Goal: Task Accomplishment & Management: Manage account settings

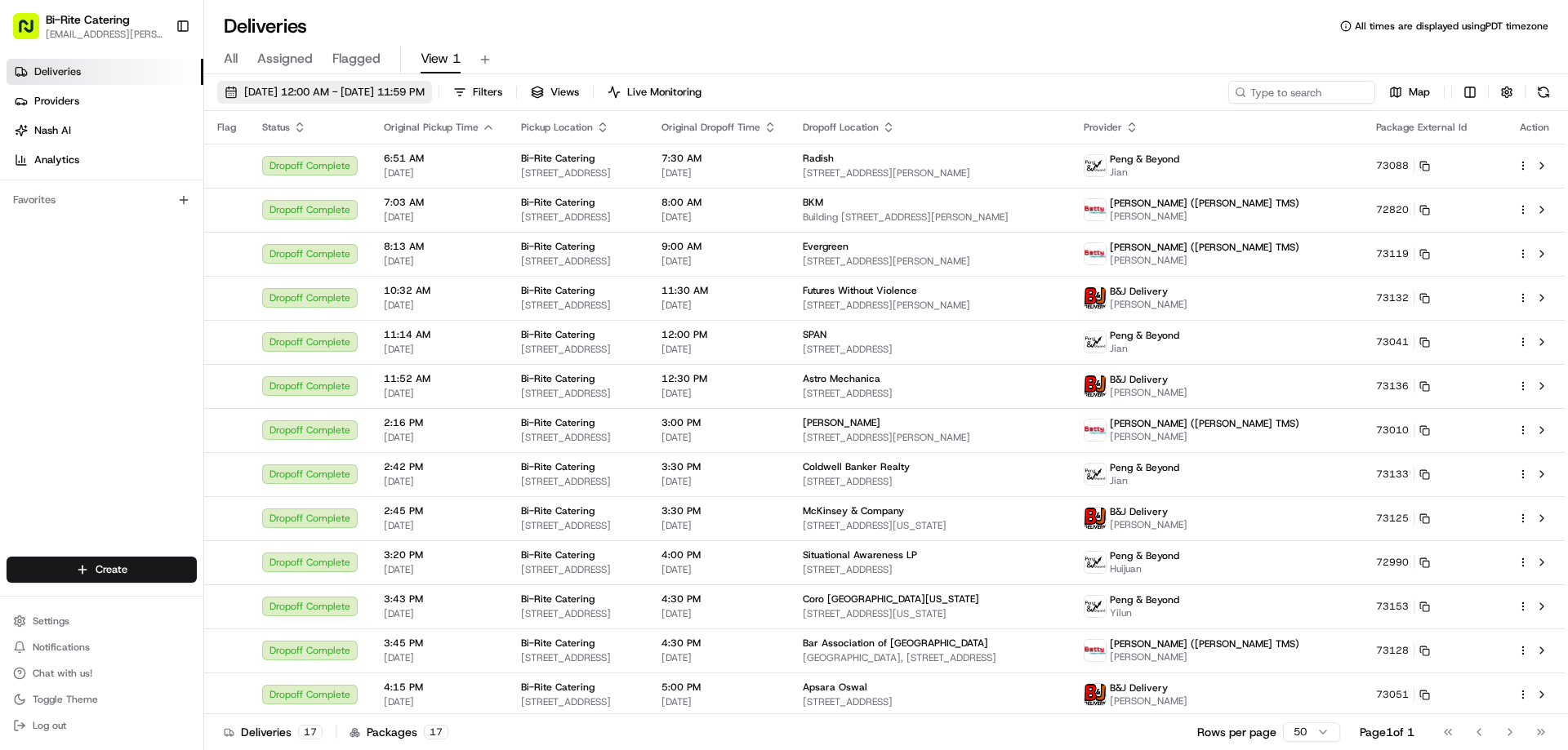
click at [316, 96] on span "08/22/2025 12:00 AM - 08/22/2025 11:59 PM" at bounding box center [334, 92] width 180 height 14
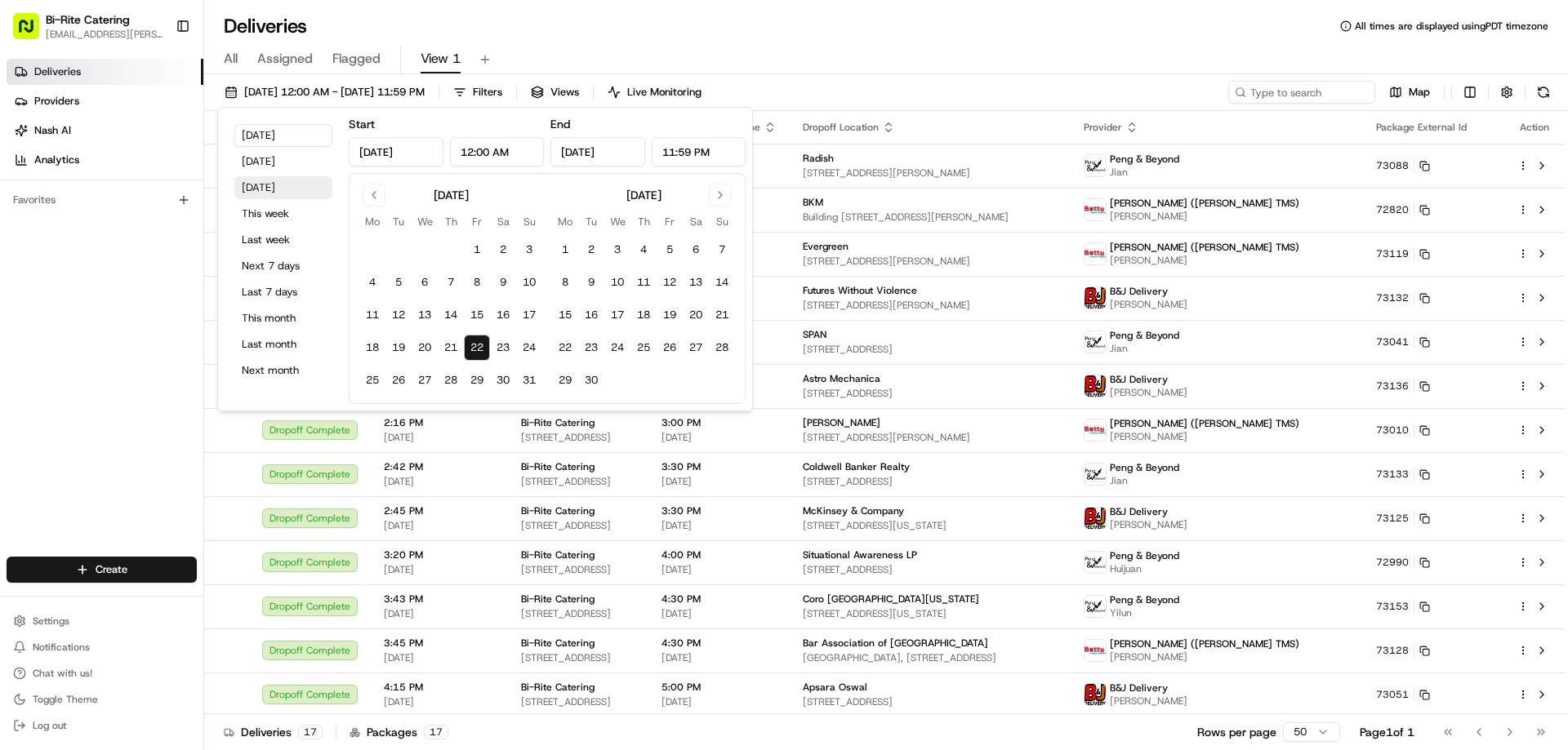
click at [279, 192] on button "Tomorrow" at bounding box center [284, 188] width 98 height 23
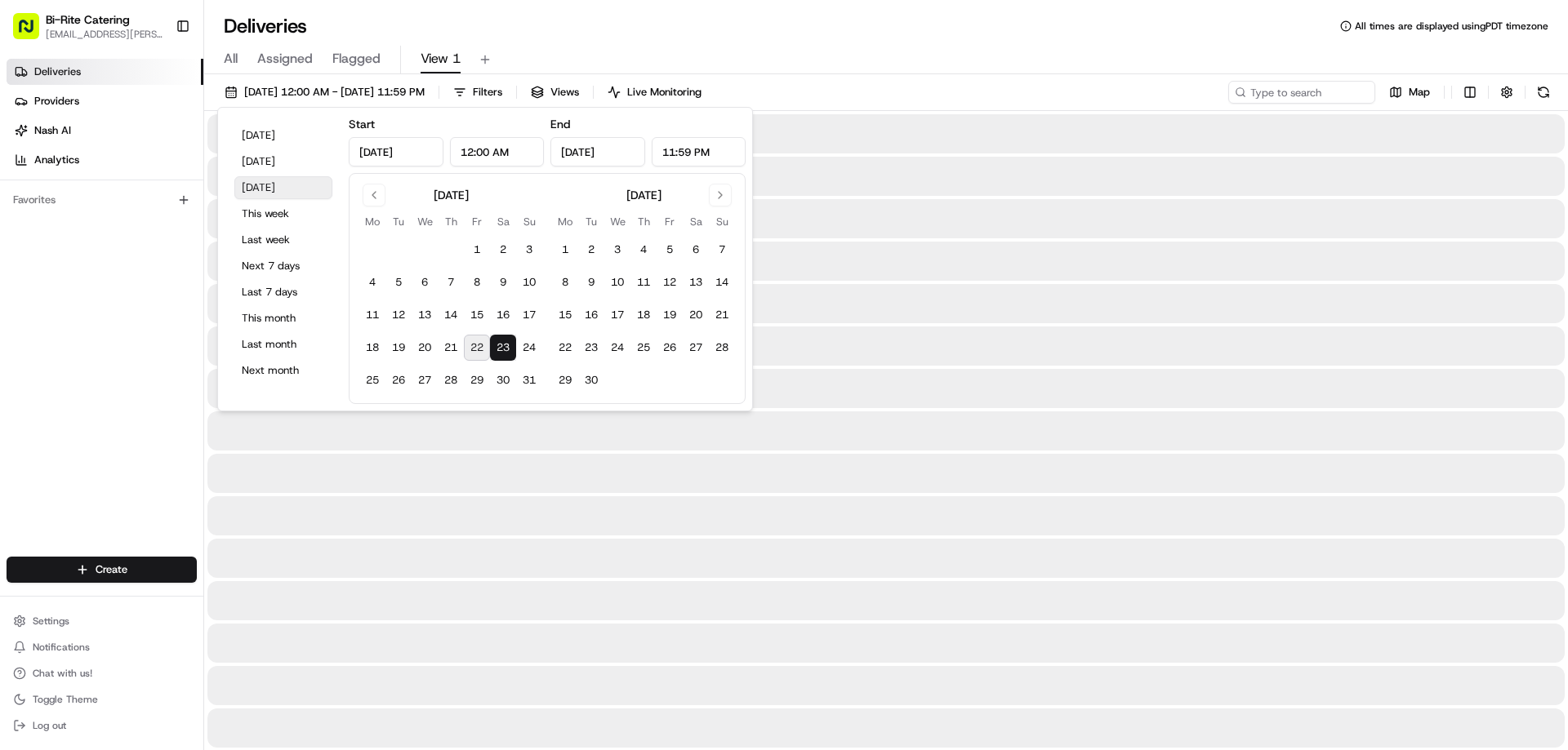
type input "Aug 23, 2025"
click at [928, 63] on div "All Assigned Flagged View 1" at bounding box center [886, 60] width 1364 height 29
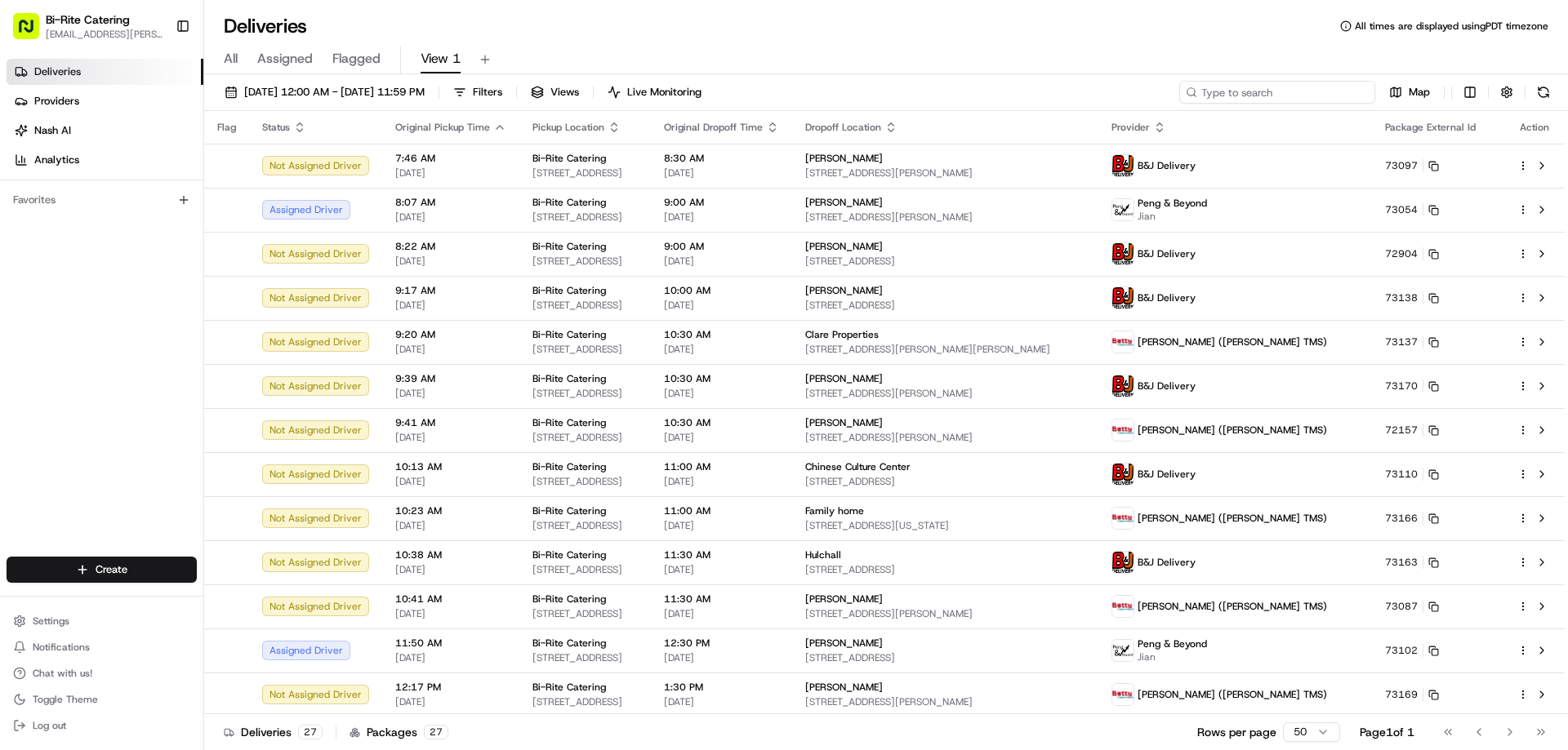
click at [1253, 94] on input at bounding box center [1277, 93] width 196 height 23
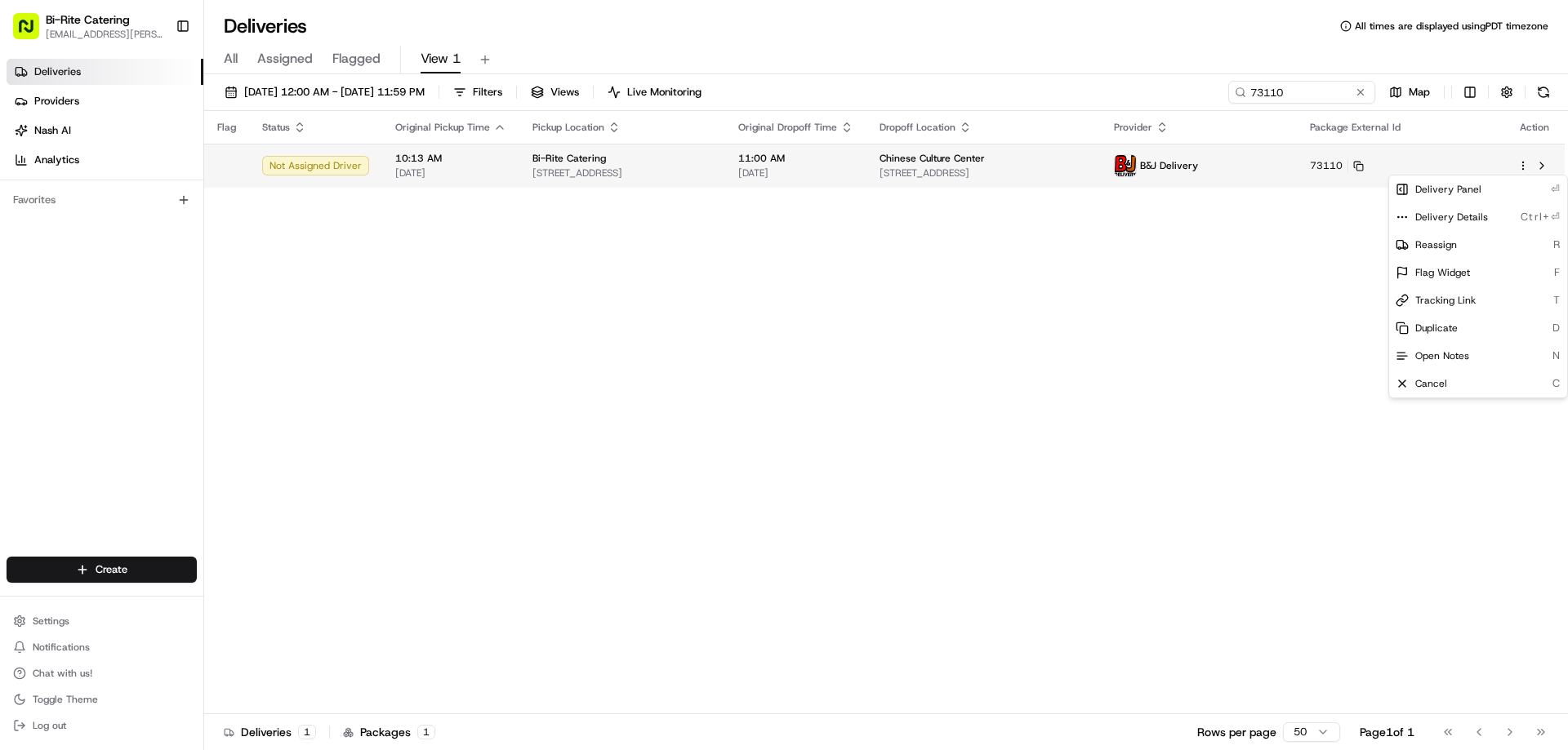
click at [1520, 164] on html "Bi-Rite Catering lupe.muniz@biritemarket.com Toggle Sidebar Deliveries Provider…" at bounding box center [784, 375] width 1568 height 750
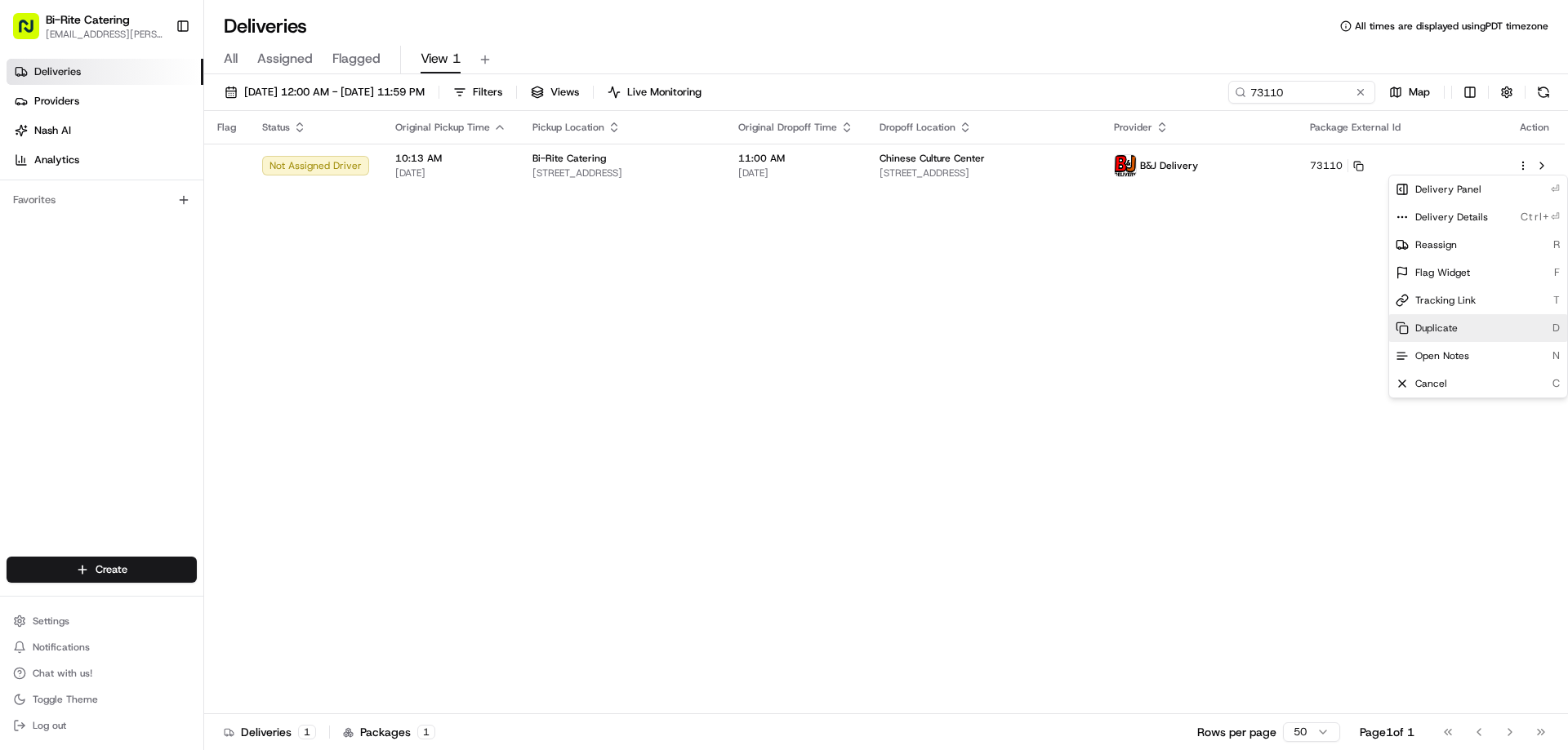
click at [1455, 328] on span "Duplicate" at bounding box center [1436, 329] width 42 height 13
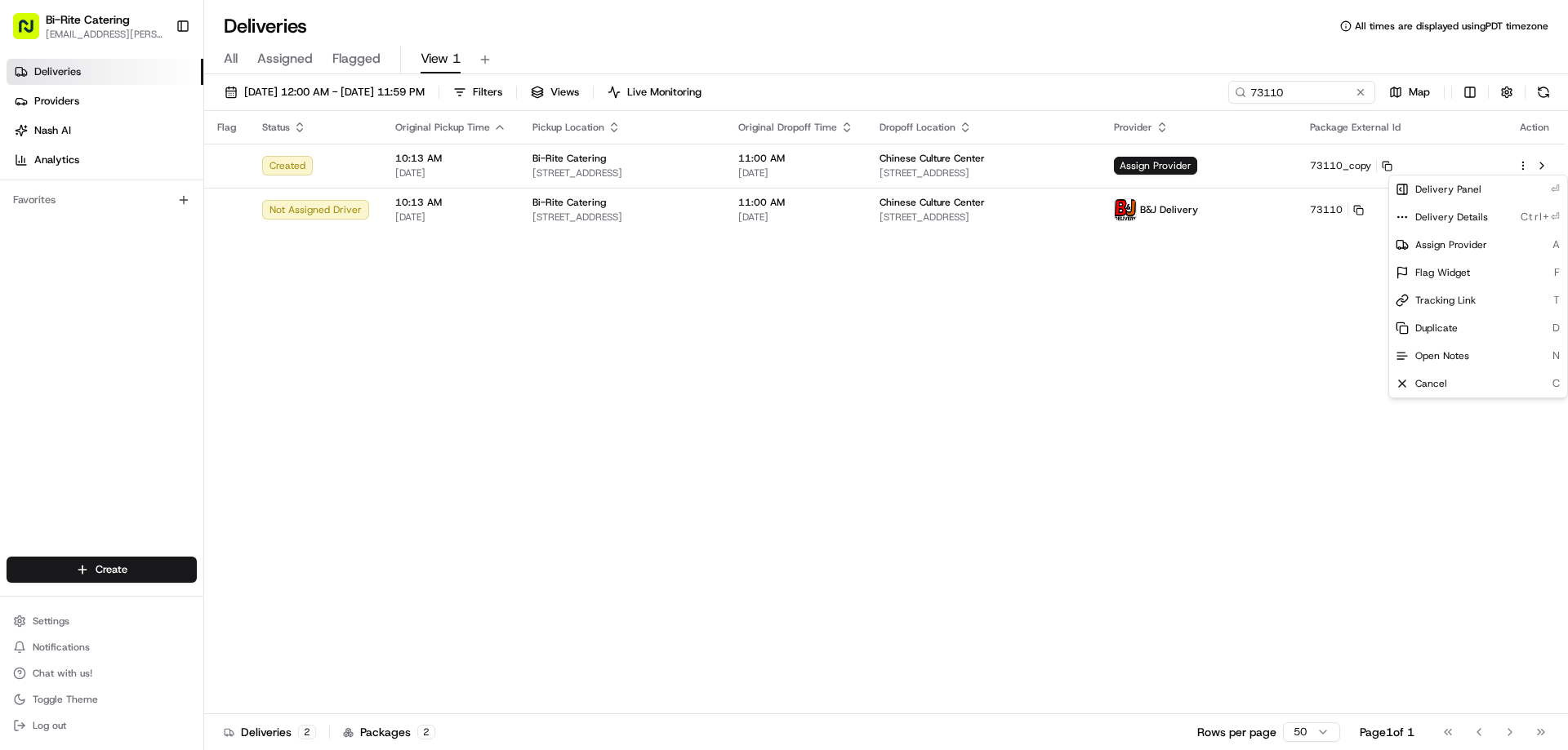
click at [950, 326] on html "Bi-Rite Catering lupe.muniz@biritemarket.com Toggle Sidebar Deliveries Provider…" at bounding box center [784, 375] width 1568 height 750
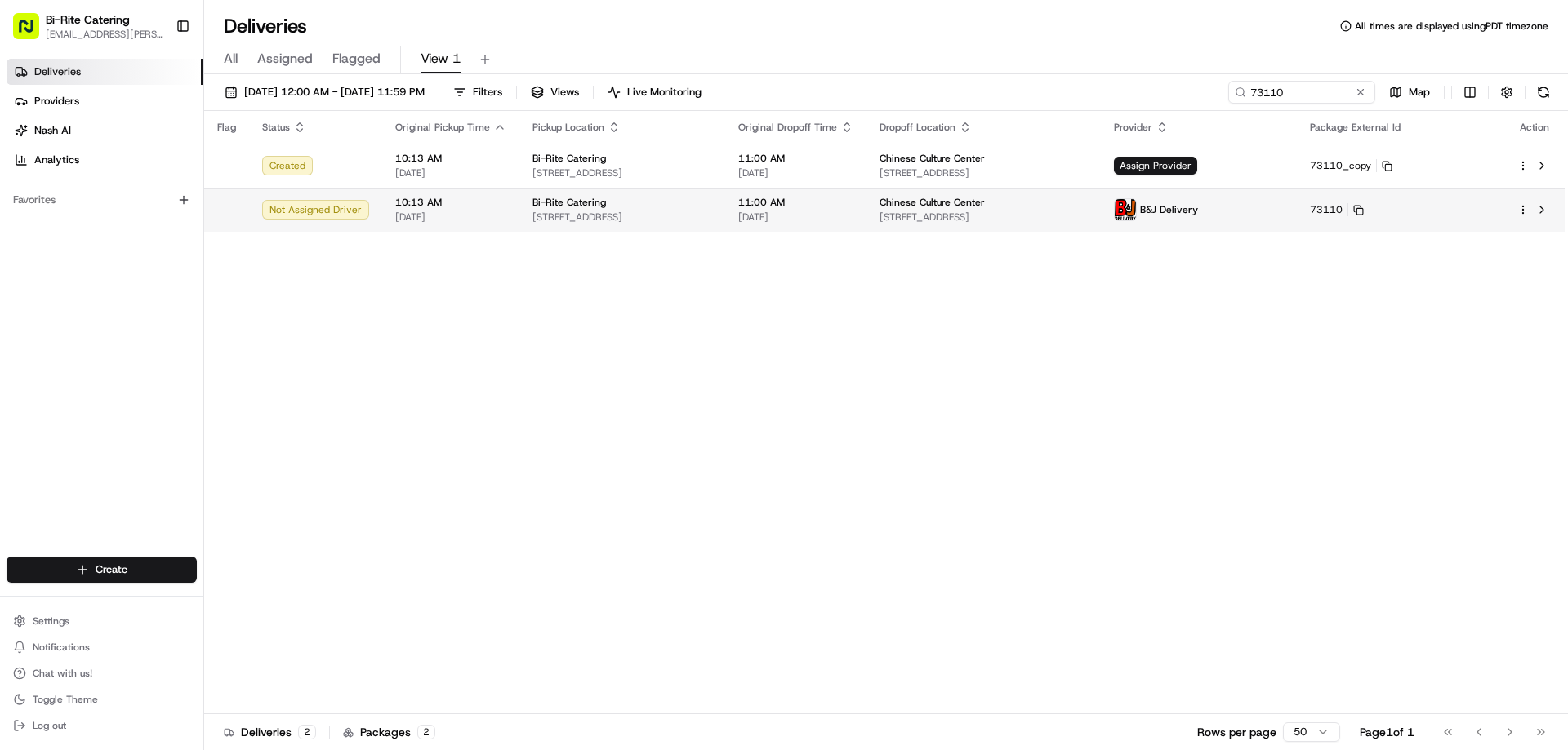
click at [1525, 209] on html "Bi-Rite Catering lupe.muniz@biritemarket.com Toggle Sidebar Deliveries Provider…" at bounding box center [784, 375] width 1568 height 750
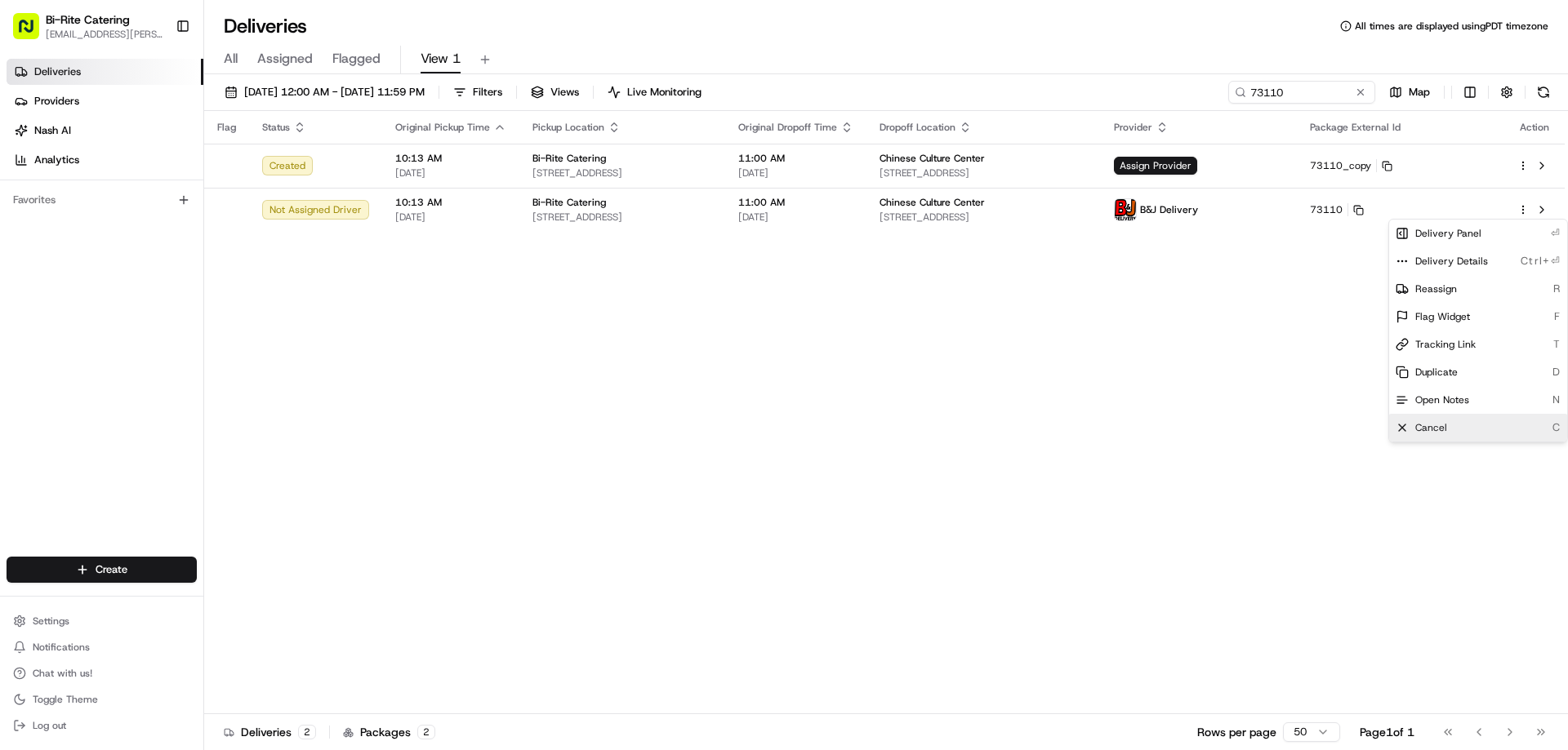
click at [1439, 434] on span "Cancel" at bounding box center [1430, 428] width 32 height 13
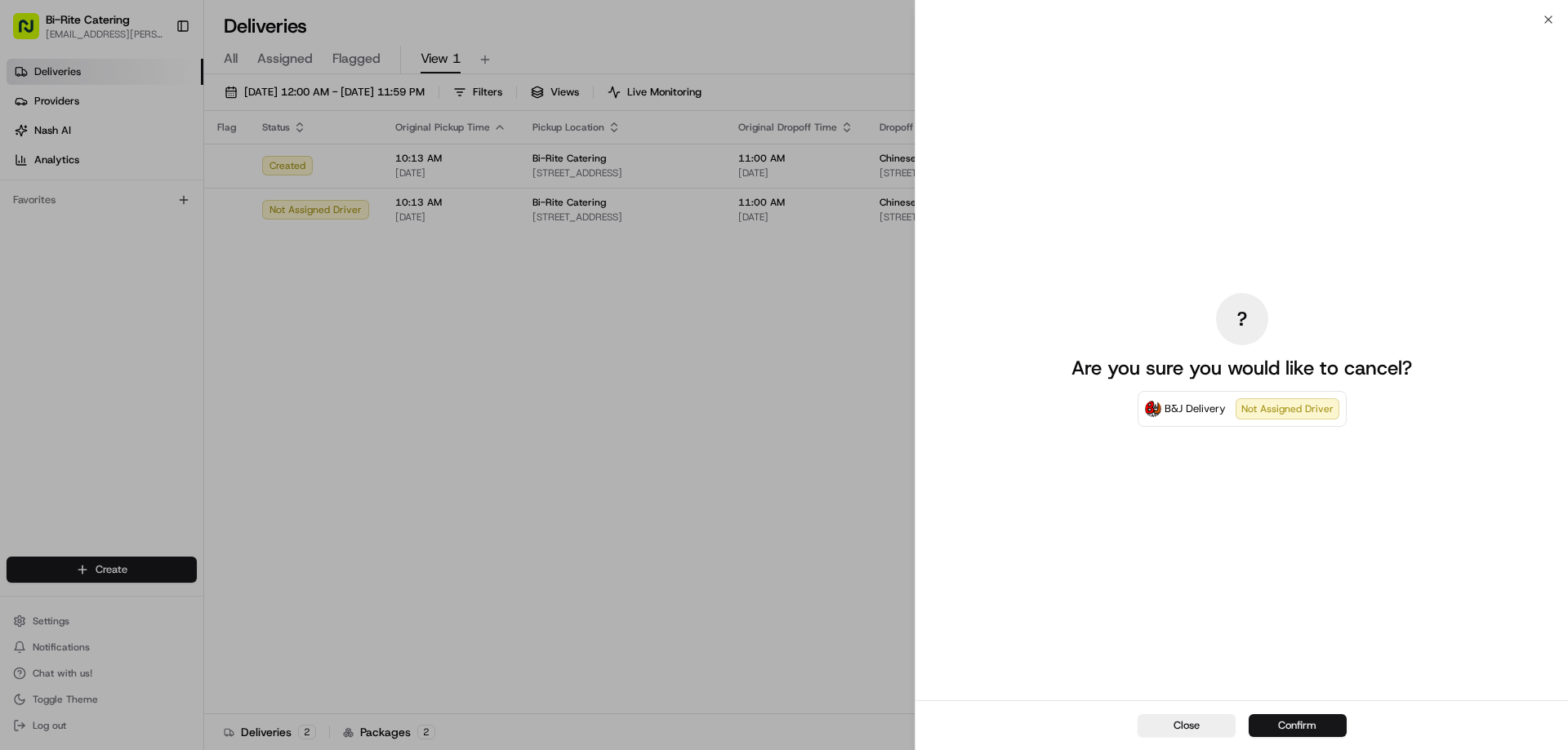
click at [1288, 721] on button "Confirm" at bounding box center [1298, 726] width 98 height 23
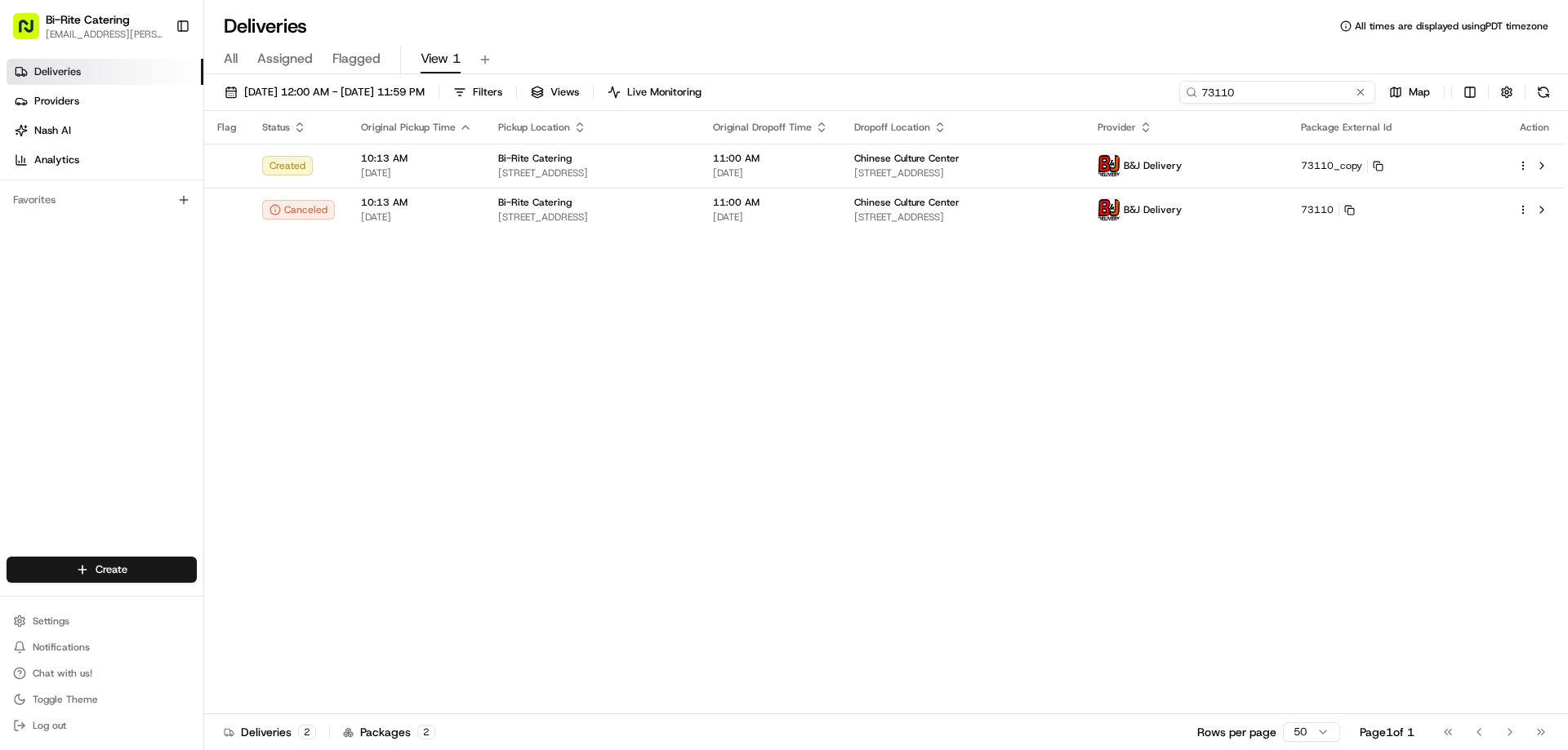
click at [1294, 92] on input "73110" at bounding box center [1277, 93] width 196 height 23
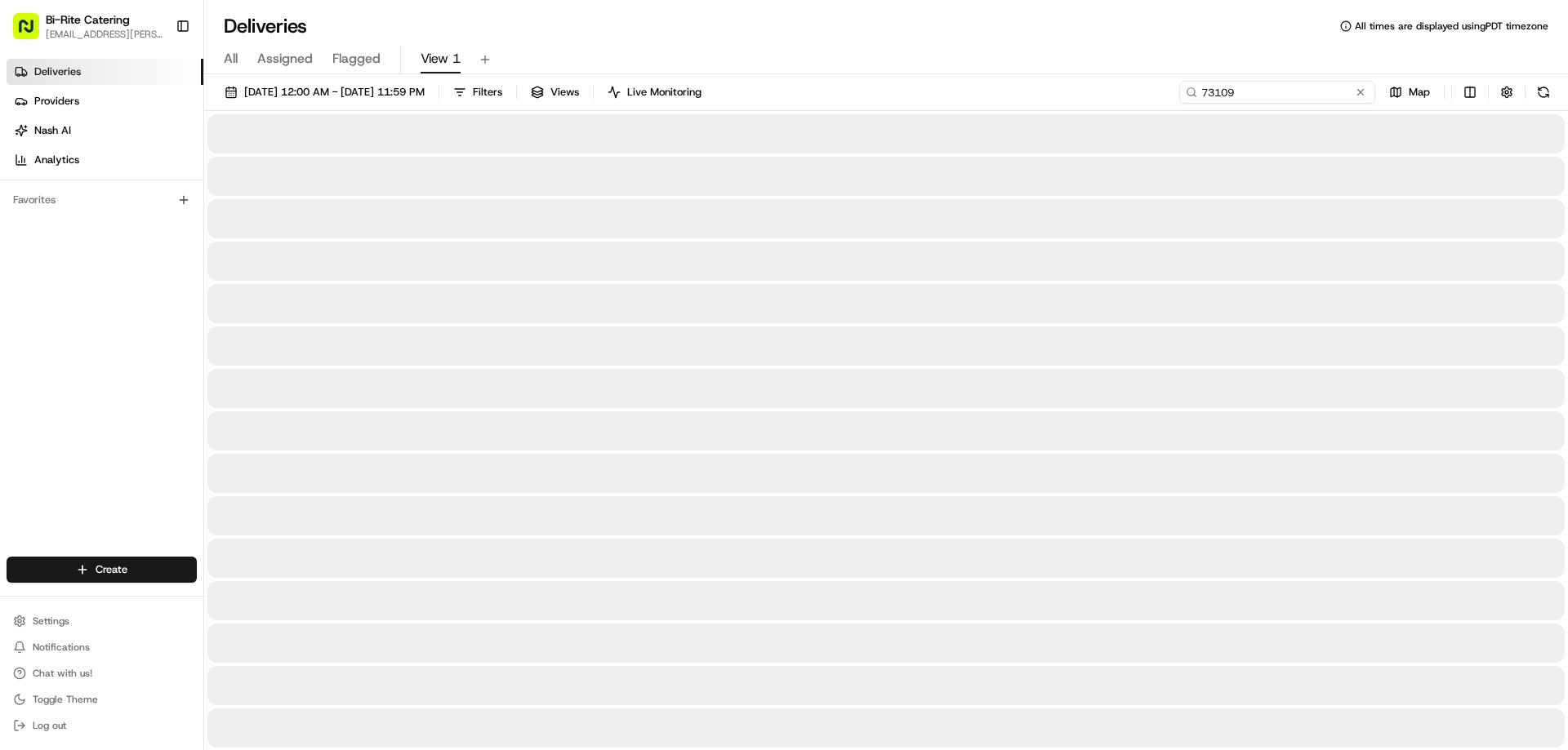
type input "73109"
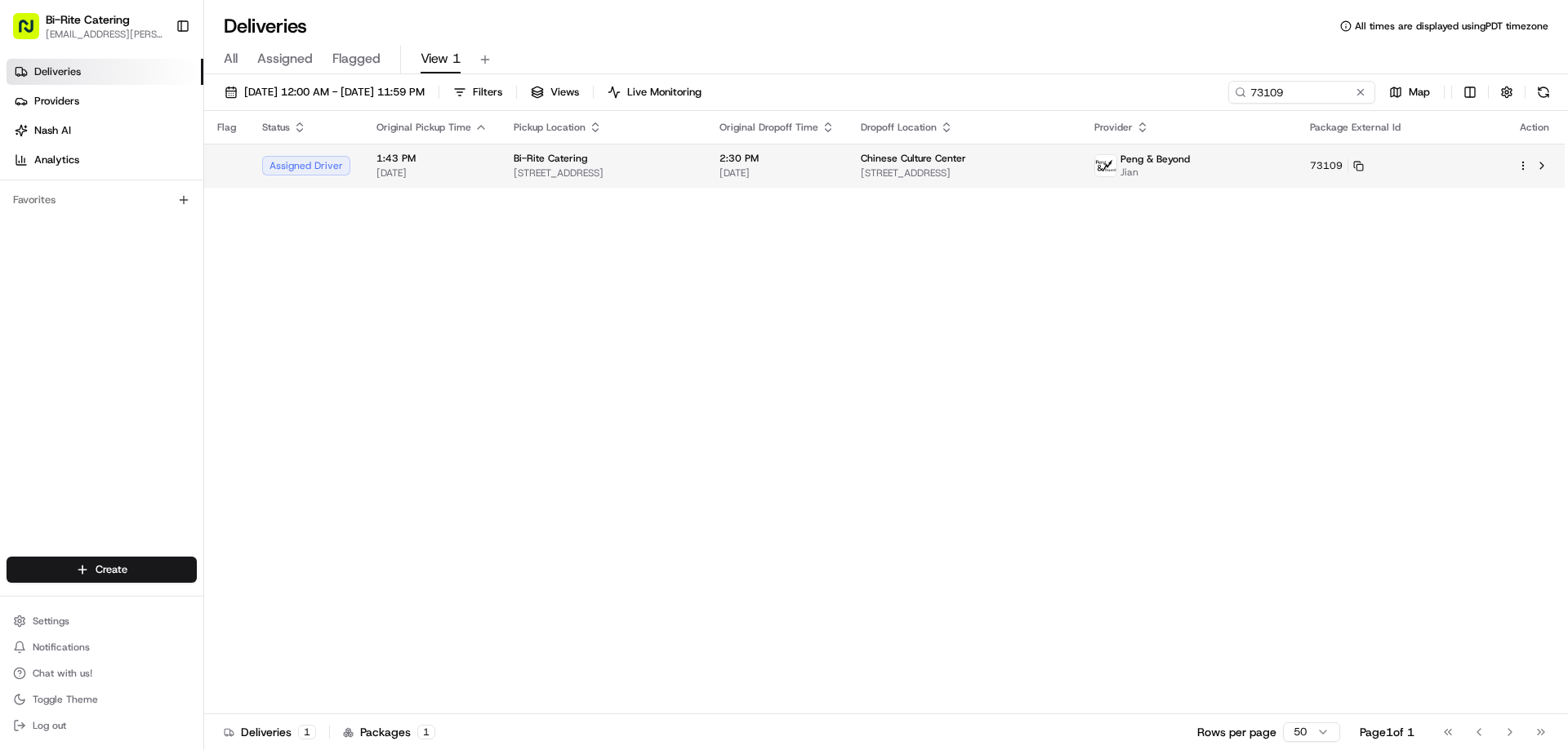
click at [1525, 160] on html "Bi-Rite Catering lupe.muniz@biritemarket.com Toggle Sidebar Deliveries Provider…" at bounding box center [784, 375] width 1568 height 750
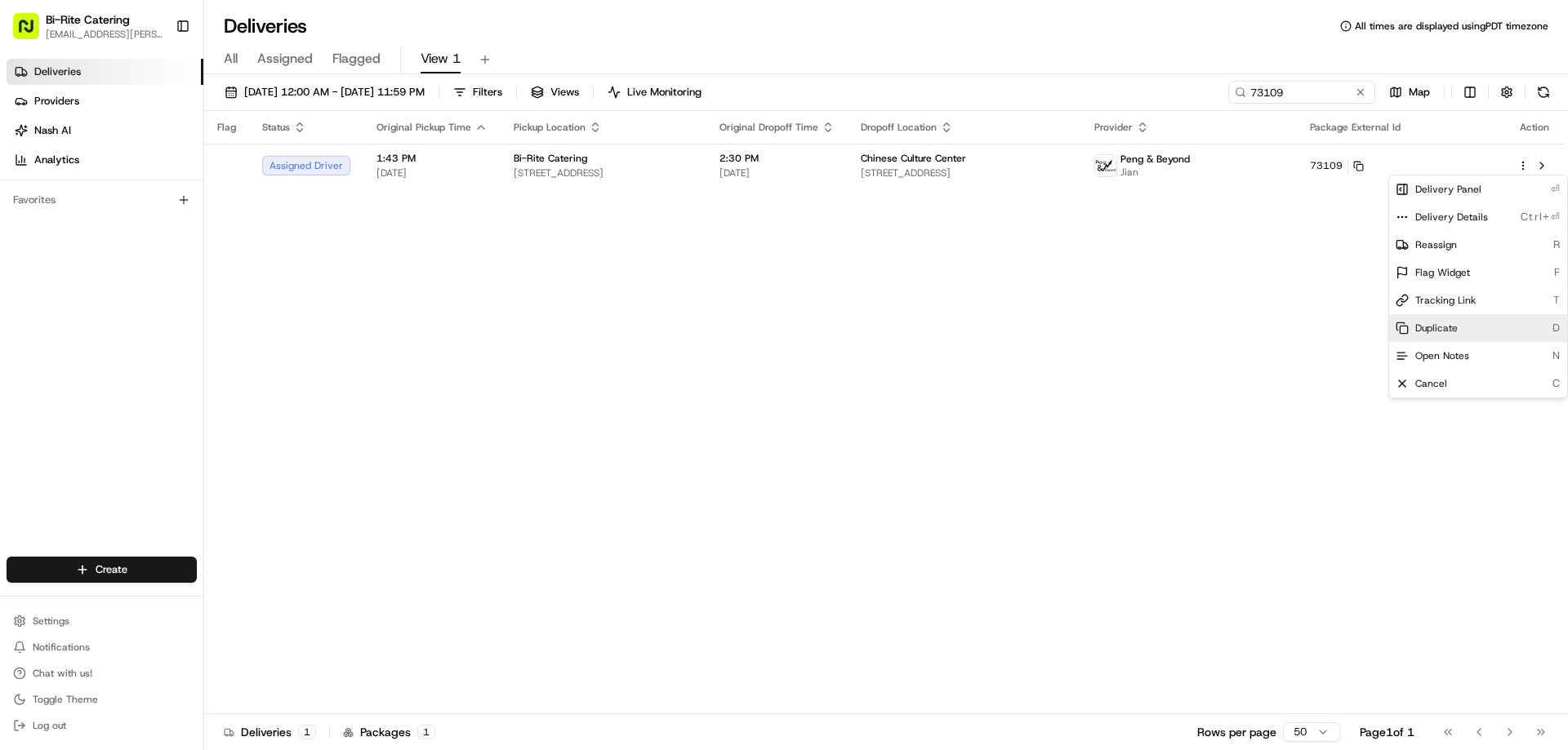
click at [1443, 318] on div "Duplicate D" at bounding box center [1477, 328] width 178 height 28
click at [681, 352] on html "Bi-Rite Catering lupe.muniz@biritemarket.com Toggle Sidebar Deliveries Provider…" at bounding box center [784, 375] width 1568 height 750
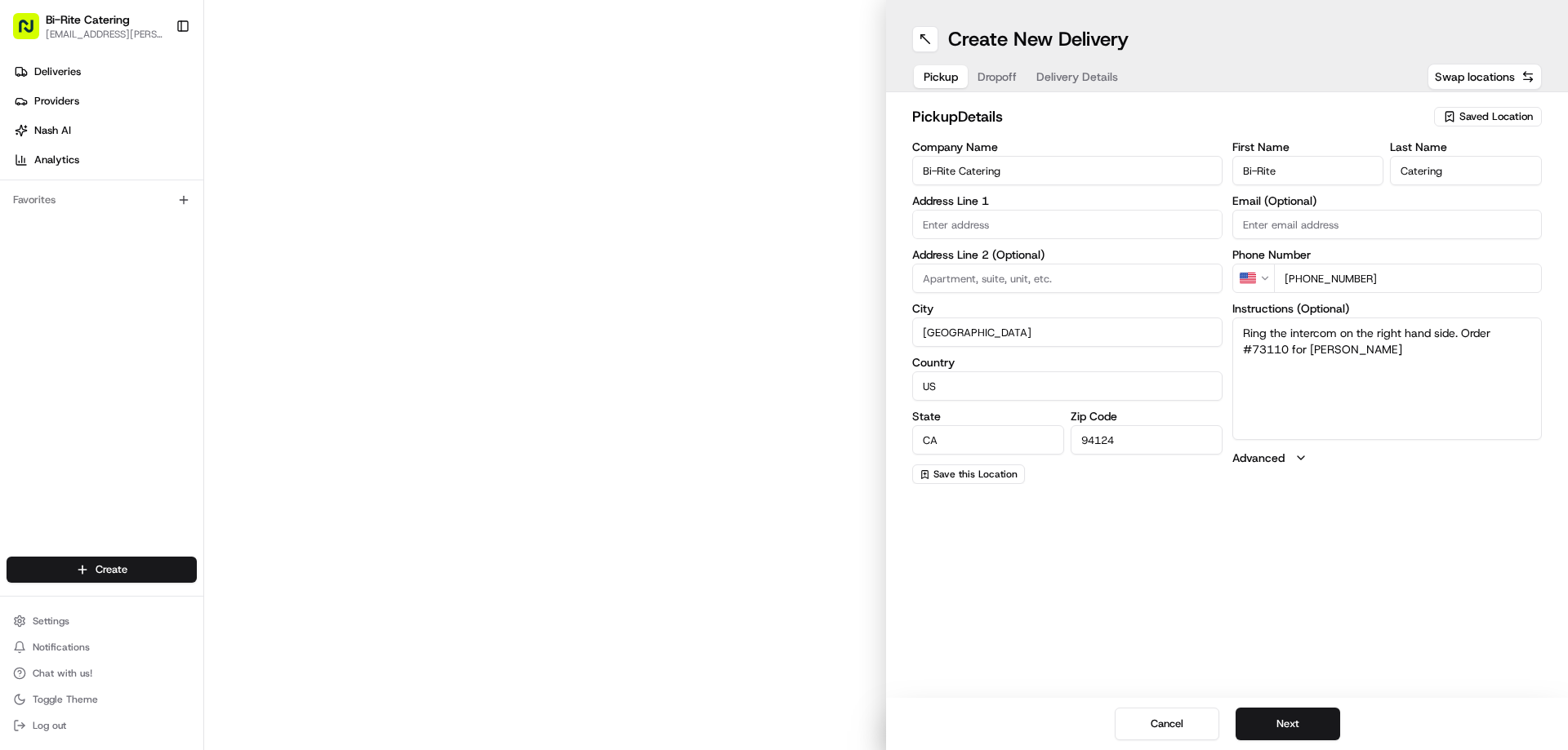
type input "1970 Innes Ave"
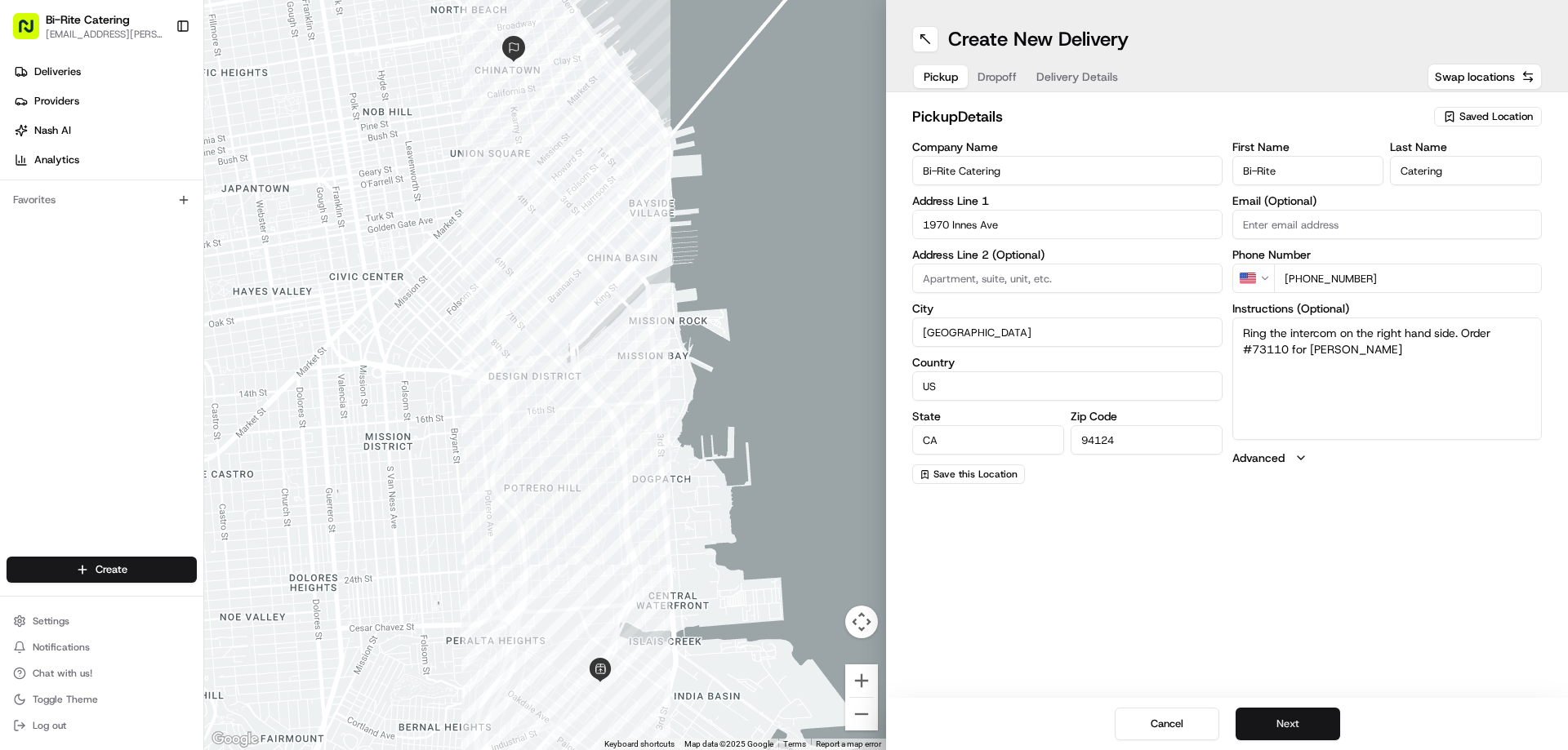
click at [1268, 729] on button "Next" at bounding box center [1287, 724] width 104 height 33
click at [941, 225] on input "750 Kearny St" at bounding box center [1068, 225] width 311 height 29
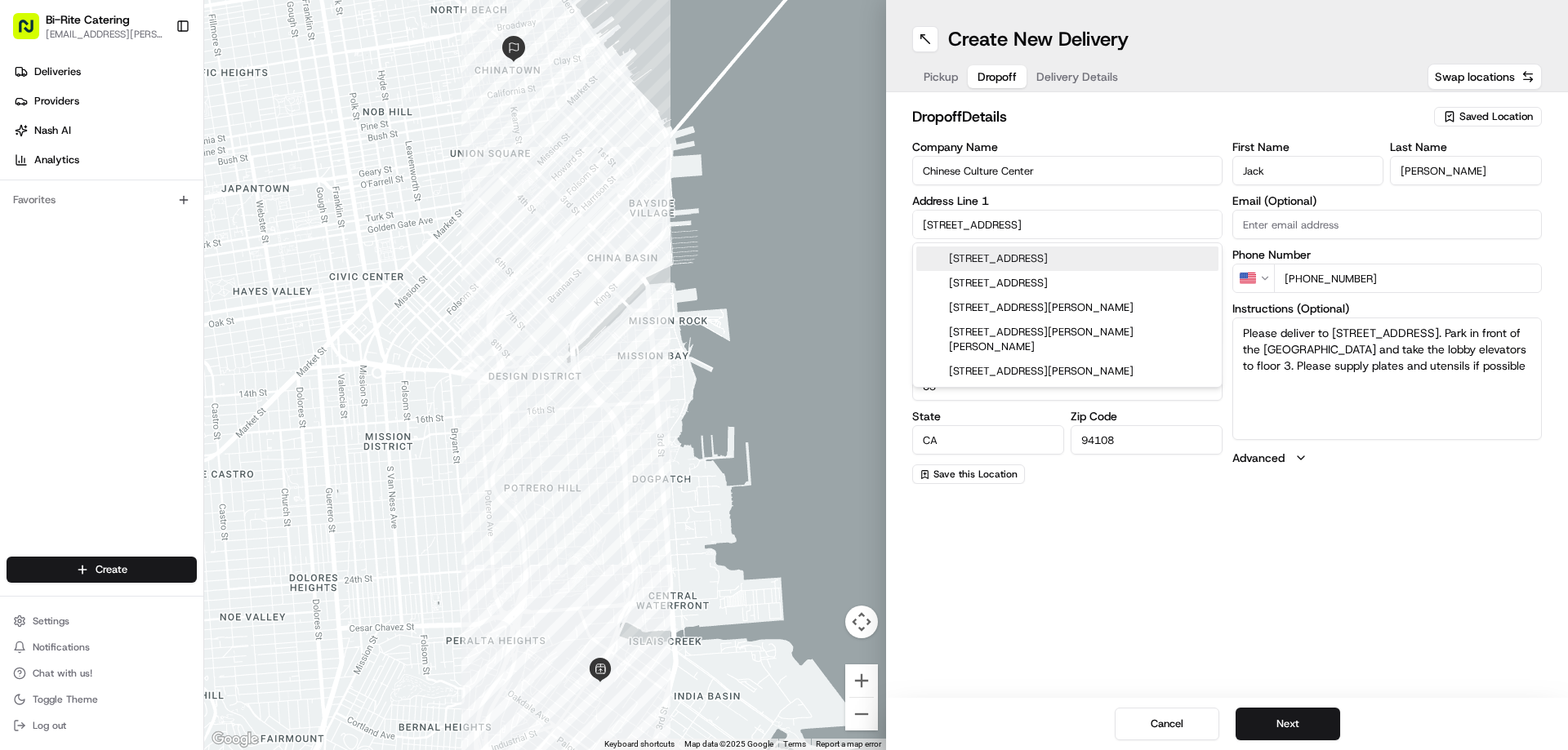
click at [962, 257] on div "745 Kearny Street, San Francisco, CA" at bounding box center [1067, 258] width 302 height 24
type input "[STREET_ADDRESS]"
type input "United States"
type input "745 Kearny Street"
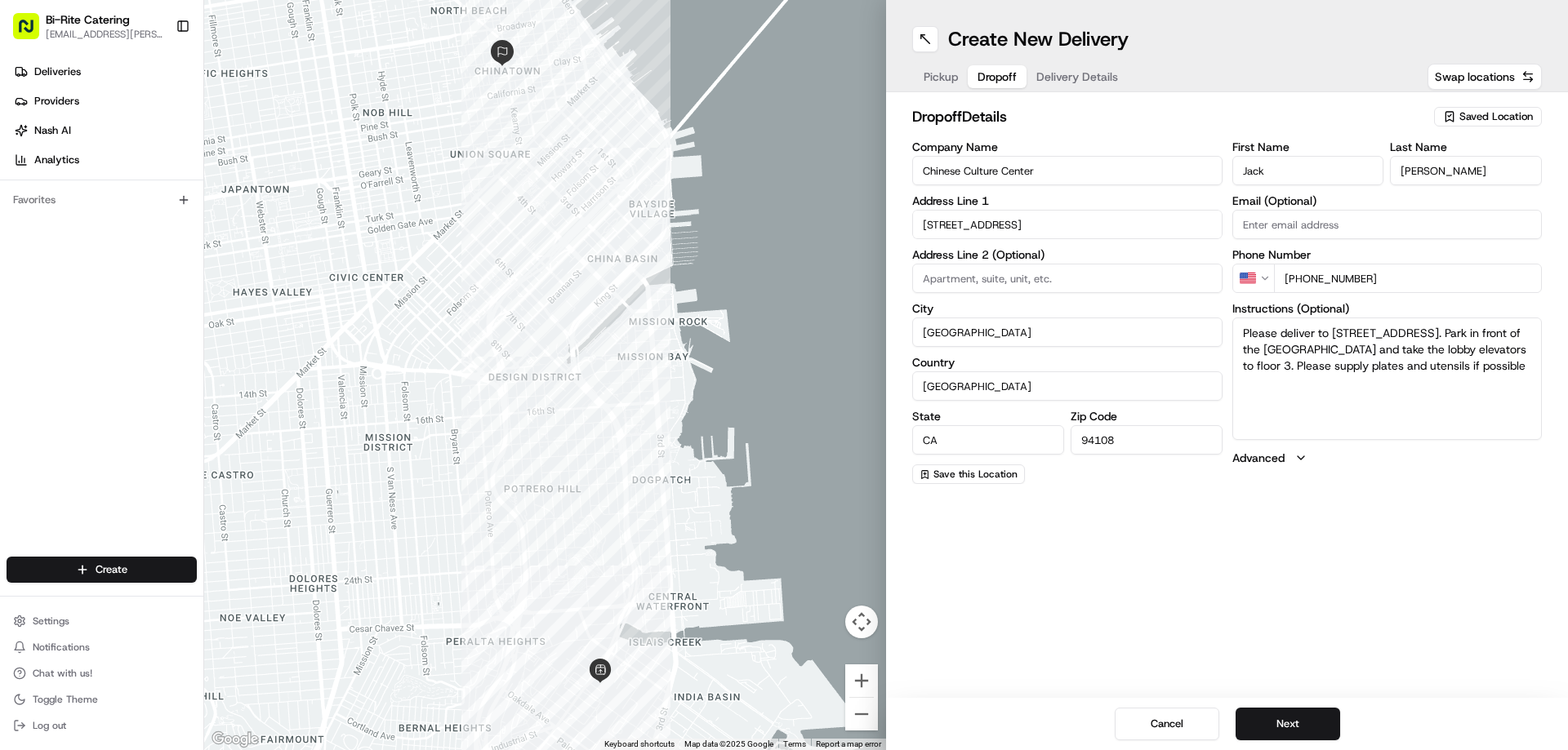
click at [1353, 331] on textarea "Please deliver to 750 Kearny Street Floor 3. Park in front of the Hilton Hotel …" at bounding box center [1388, 378] width 311 height 122
click at [1468, 328] on textarea "Please deliver to 745 Kearny Street Floor 3. Park in front of the Hilton Hotel …" at bounding box center [1388, 378] width 311 height 122
drag, startPoint x: 1267, startPoint y: 346, endPoint x: 1351, endPoint y: 382, distance: 91.4
click at [1351, 382] on textarea "Please deliver to 745 Kearny Street Floor, Green room. Park in front of the Hil…" at bounding box center [1388, 378] width 311 height 122
click at [1294, 349] on textarea "Please deliver to 745 Kearny Street Floor, Green room. Park on" at bounding box center [1388, 378] width 311 height 122
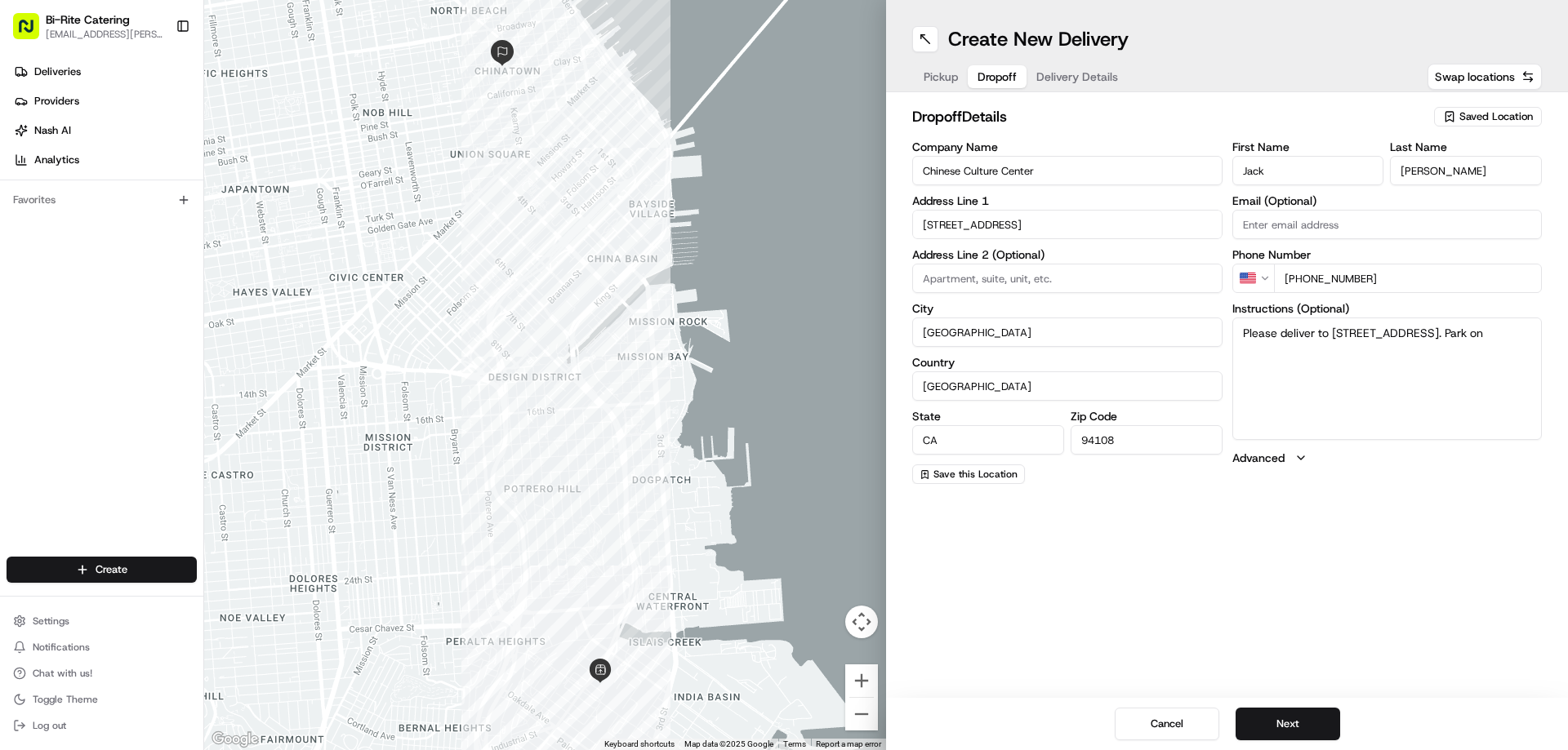
paste textarea "Walter U Lum Pl"
drag, startPoint x: 1238, startPoint y: 334, endPoint x: 1388, endPoint y: 377, distance: 156.0
click at [1388, 377] on textarea "Please deliver to 745 Kearny Street Floor, Green room. Park on Walter U Lum Pl,…" at bounding box center [1388, 378] width 311 height 122
click at [1404, 393] on textarea "Please deliver to 745 Kearny Street Floor, Green room. Park on Walter U Lum Pl,…" at bounding box center [1388, 378] width 311 height 122
type textarea "Please deliver to 745 Kearny Street Floor, Green room. Park on Walter U Lum Pl,…"
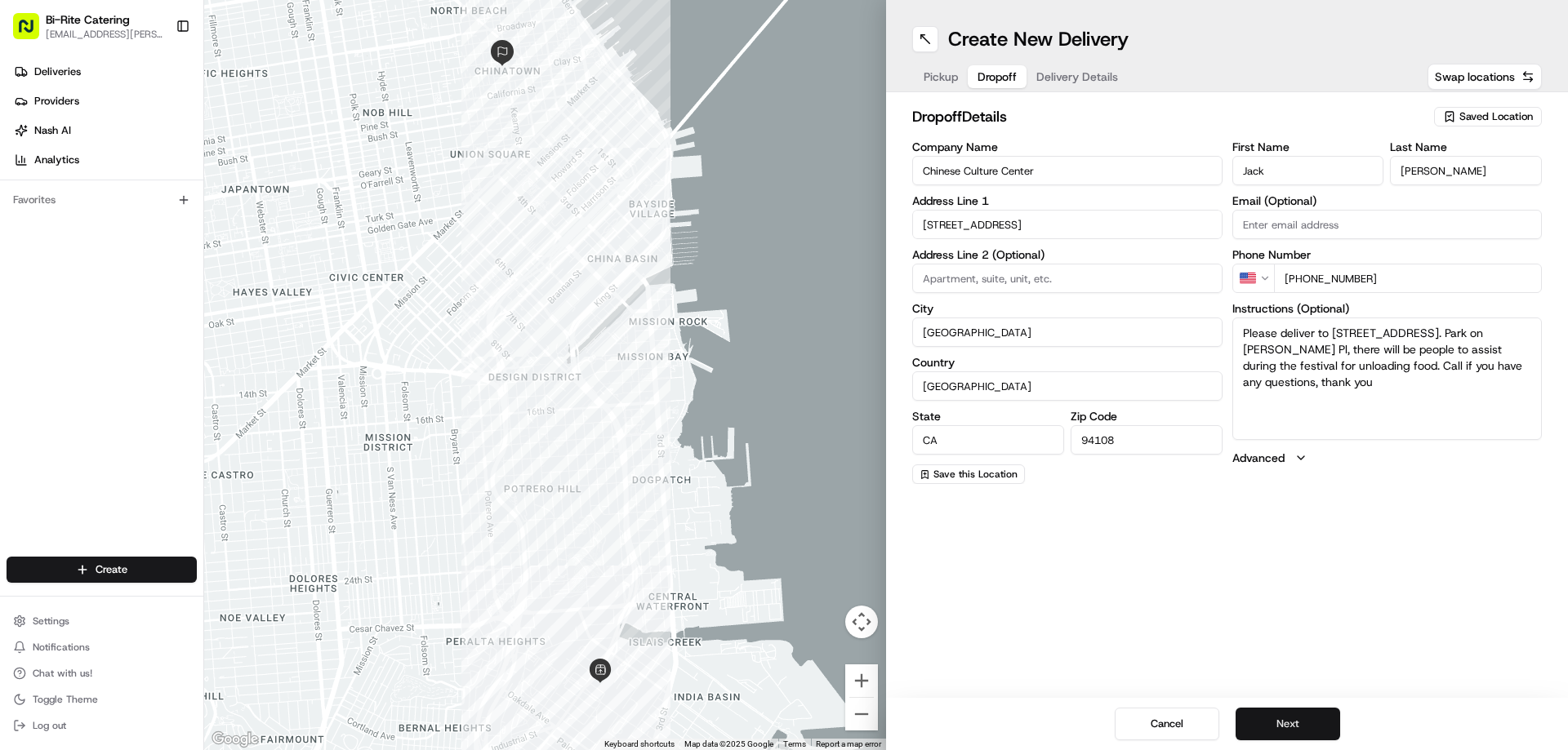
click at [1306, 715] on button "Next" at bounding box center [1287, 724] width 104 height 33
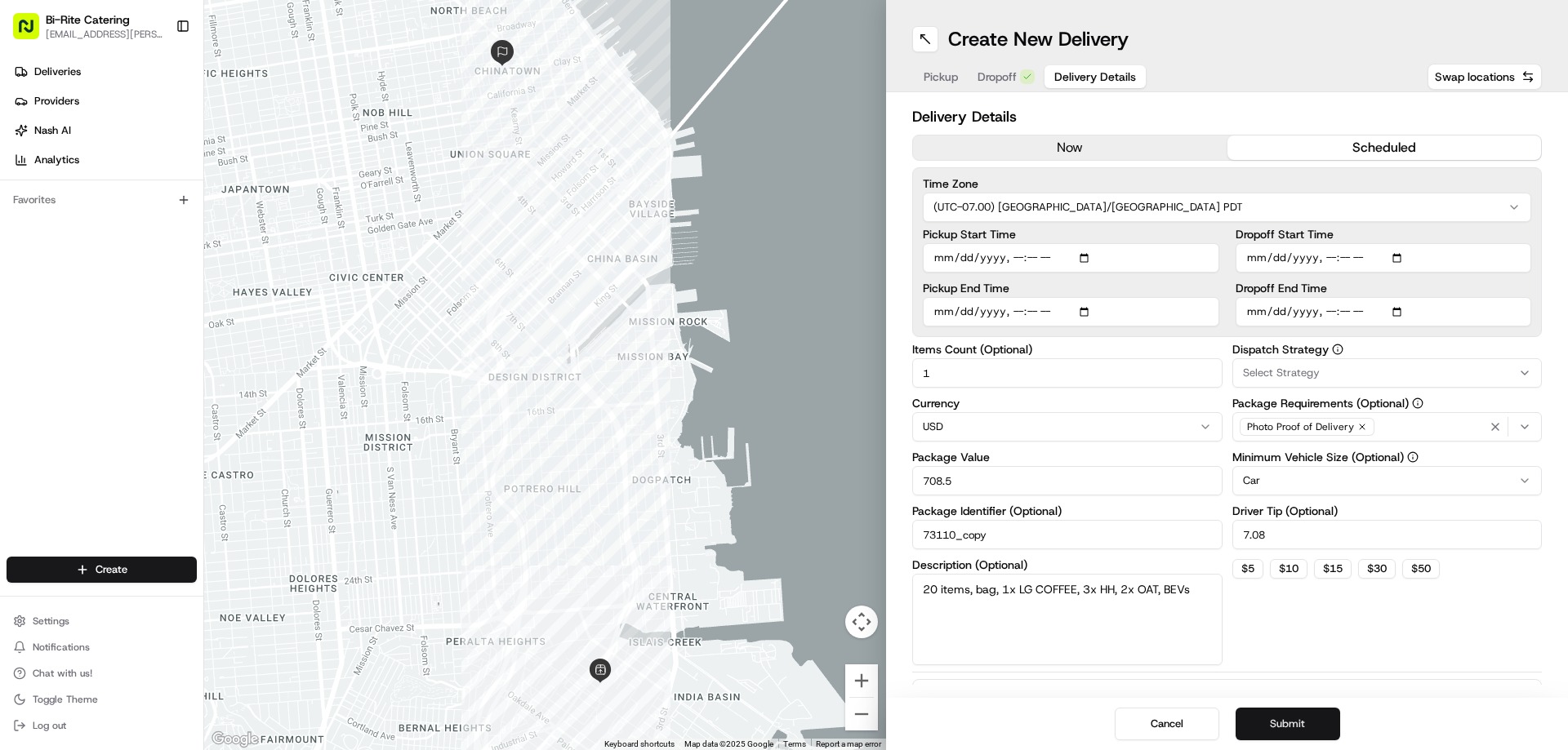
click at [1281, 719] on button "Submit" at bounding box center [1287, 724] width 104 height 33
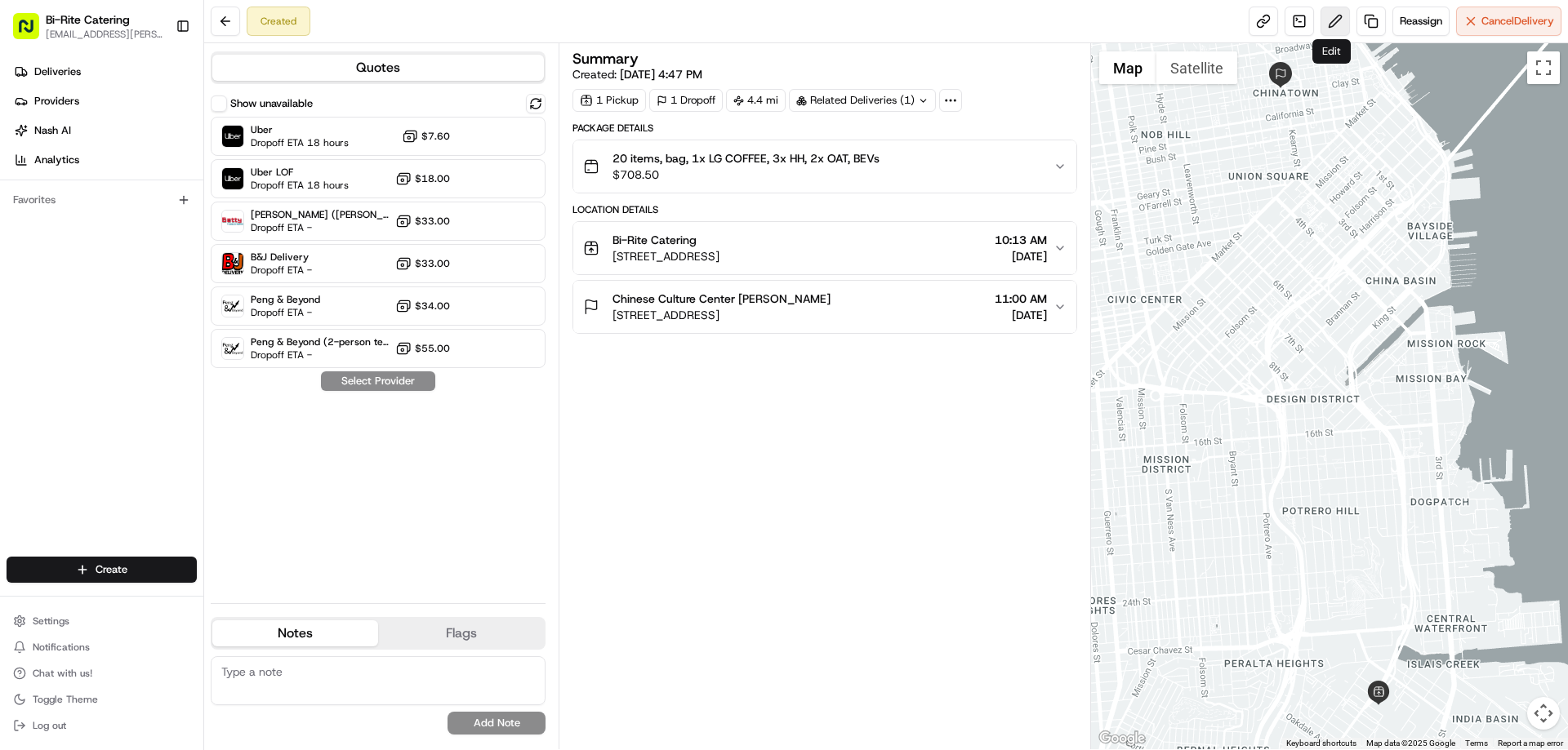
click at [1328, 16] on button at bounding box center [1335, 21] width 29 height 29
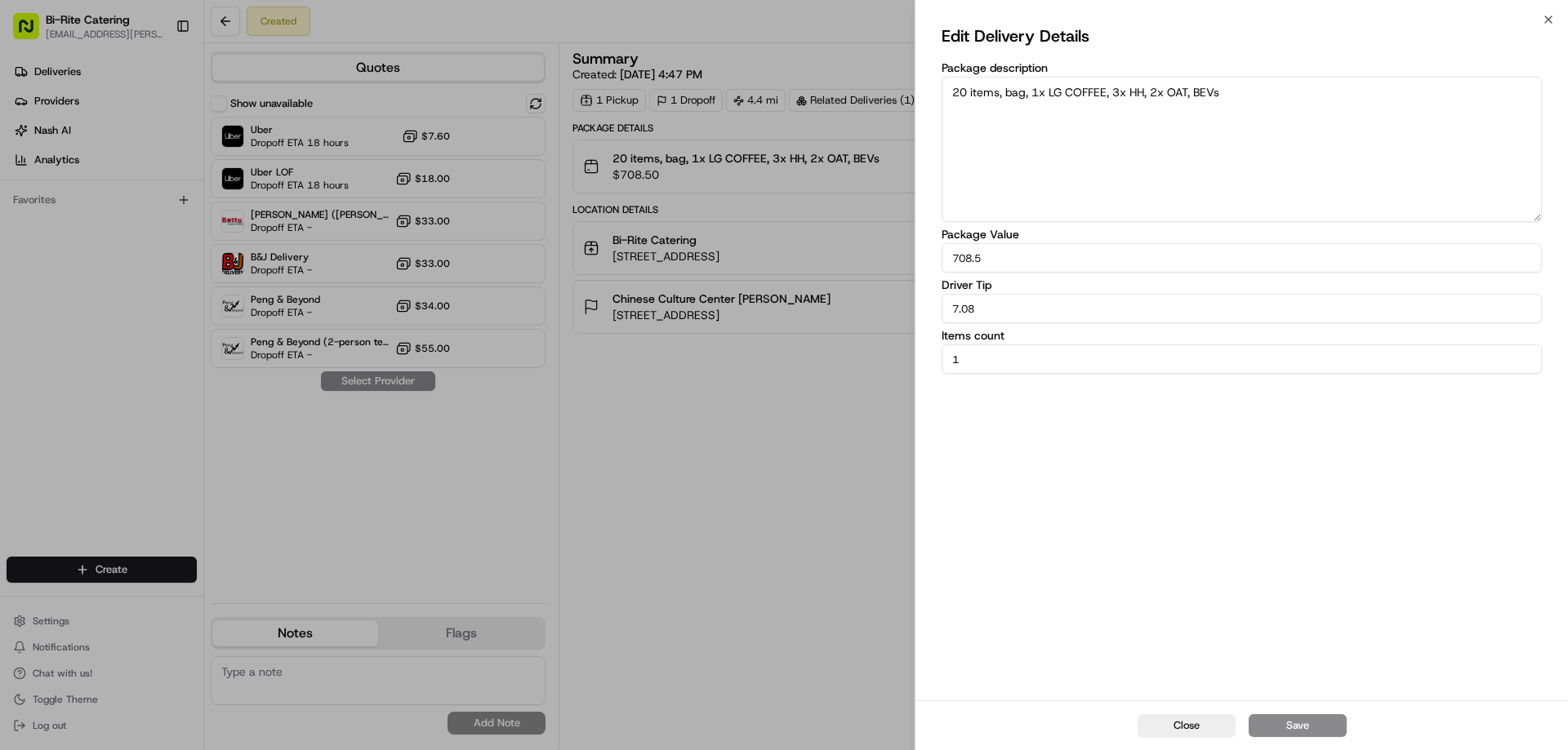
drag, startPoint x: 991, startPoint y: 311, endPoint x: 947, endPoint y: 311, distance: 44.0
click at [947, 311] on input "7.08" at bounding box center [1241, 308] width 600 height 29
type input "10"
click at [1271, 733] on button "Save" at bounding box center [1298, 726] width 98 height 23
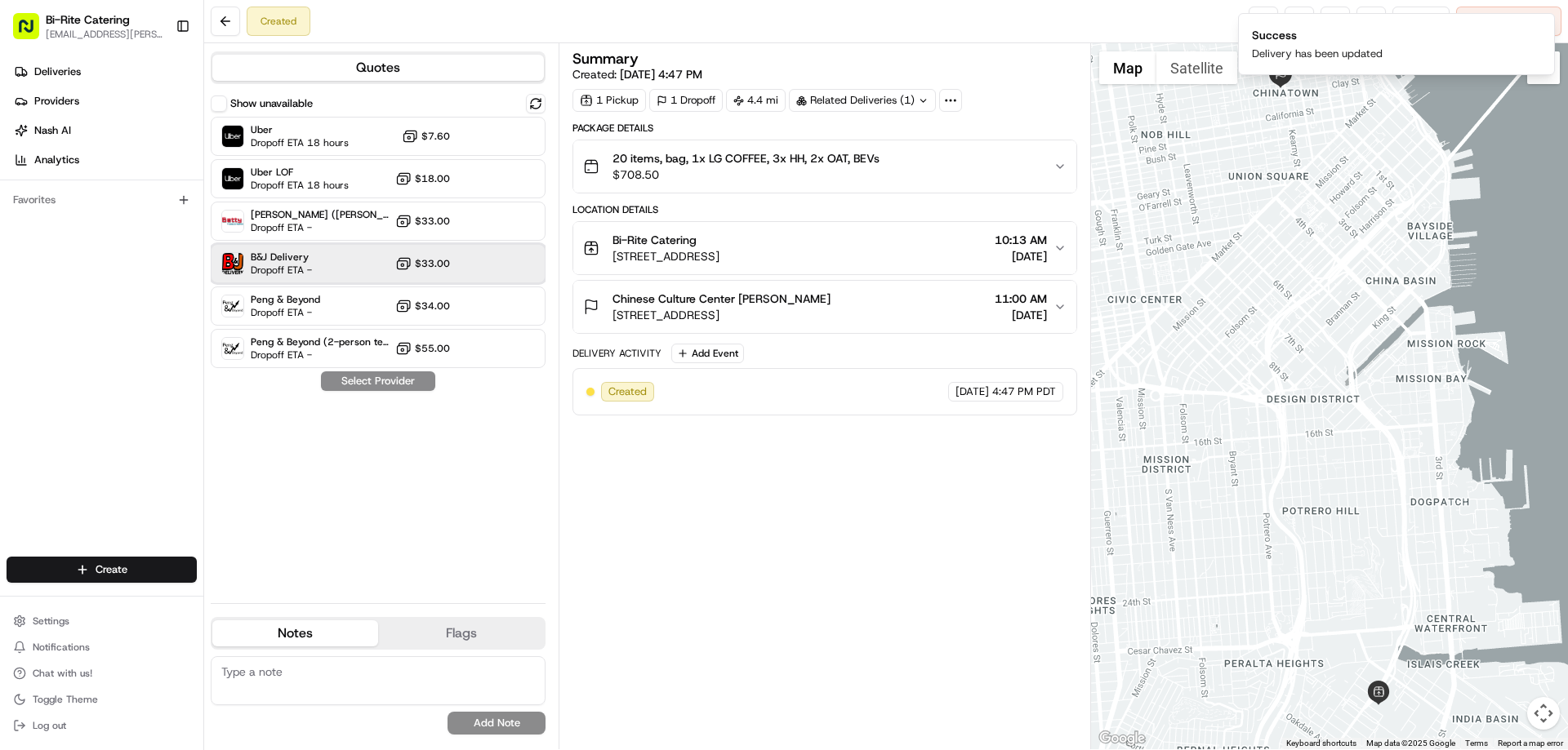
click at [316, 276] on div "B&J Delivery Dropoff ETA - $33.00" at bounding box center [377, 263] width 335 height 40
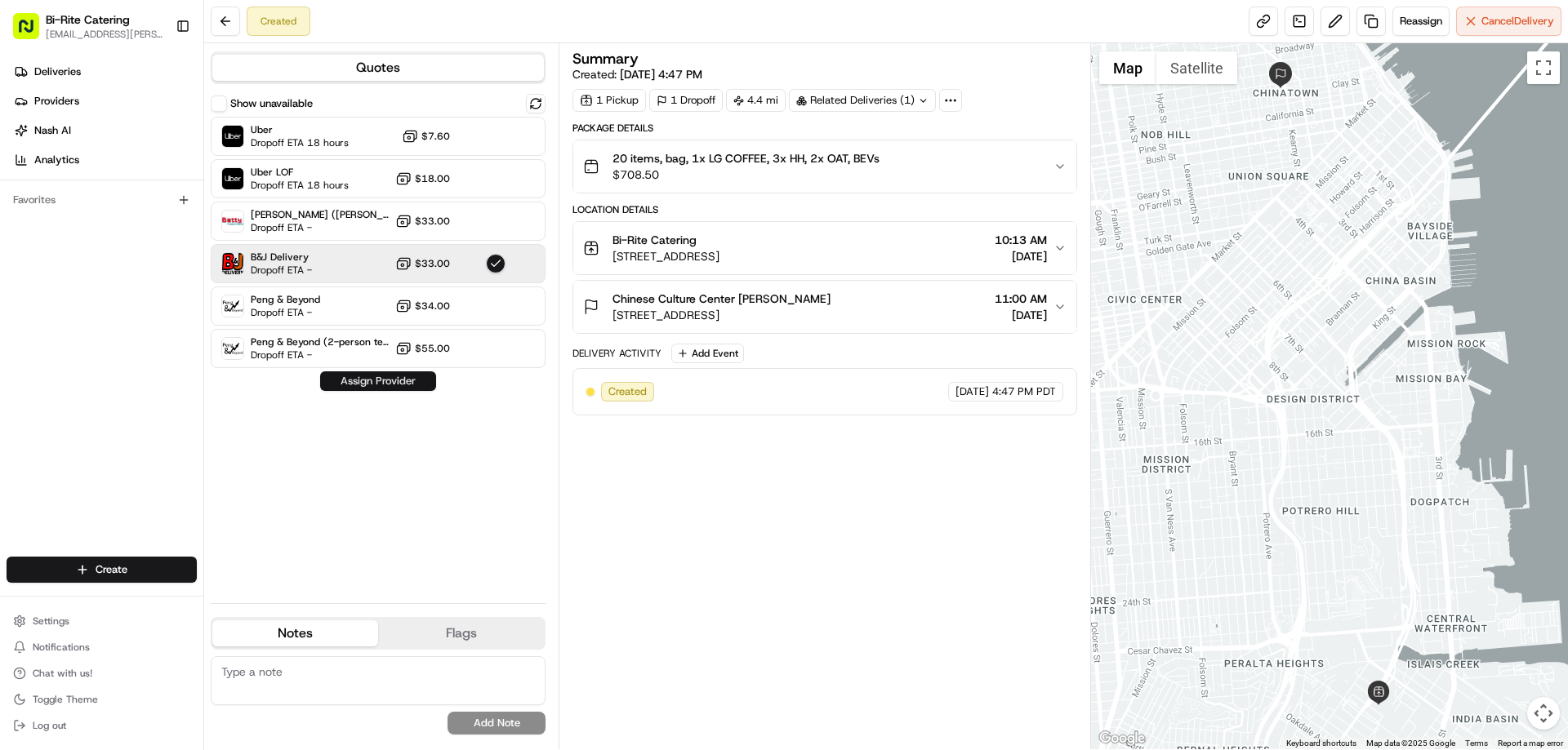
click at [403, 376] on button "Assign Provider" at bounding box center [378, 381] width 116 height 19
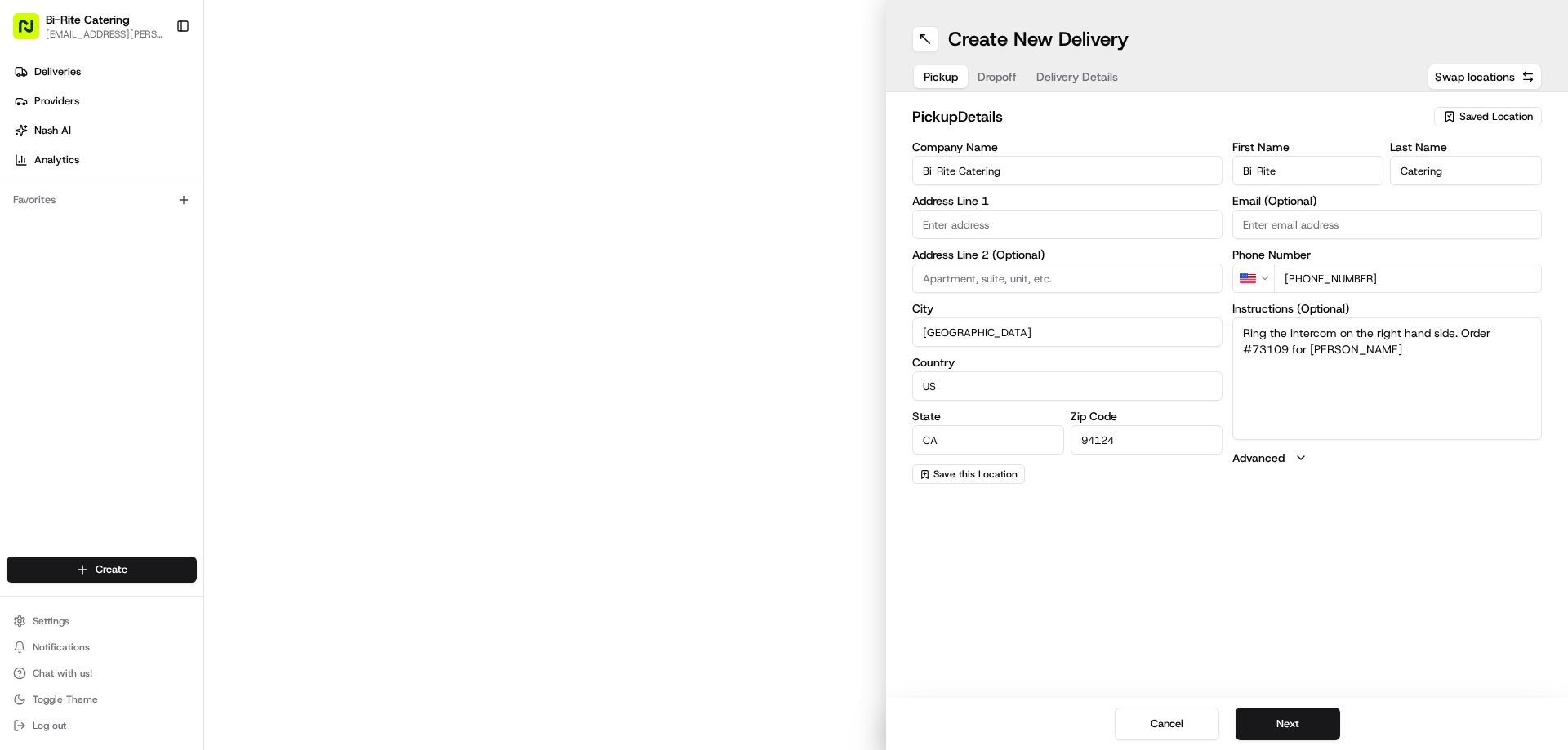
type input "1970 Innes Ave"
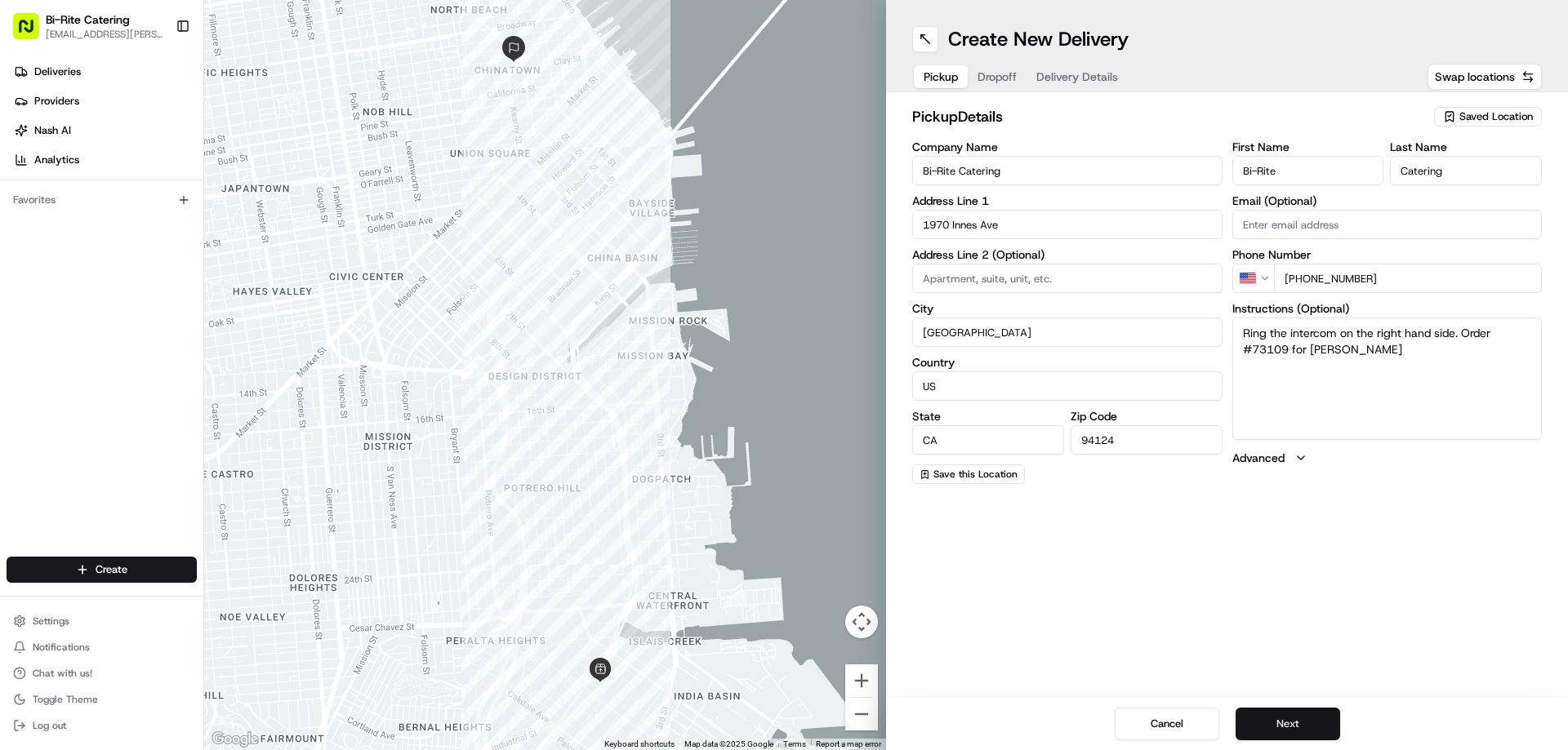
click at [1250, 734] on button "Next" at bounding box center [1287, 724] width 104 height 33
click at [940, 227] on input "[STREET_ADDRESS]" at bounding box center [1068, 225] width 311 height 29
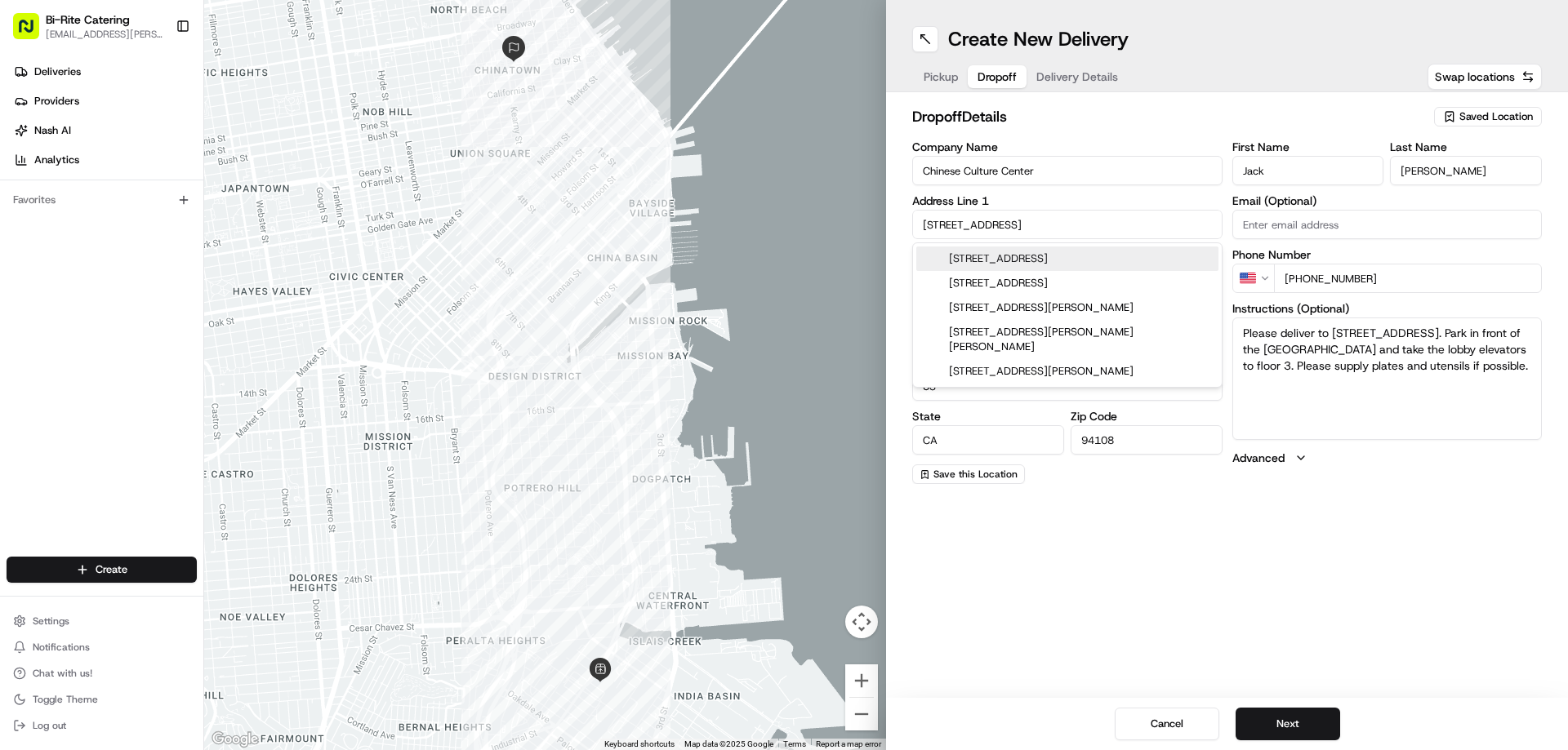
click at [981, 254] on div "[STREET_ADDRESS]" at bounding box center [1067, 258] width 302 height 24
type input "[STREET_ADDRESS]"
type input "United States"
type input "745 Kearny Street"
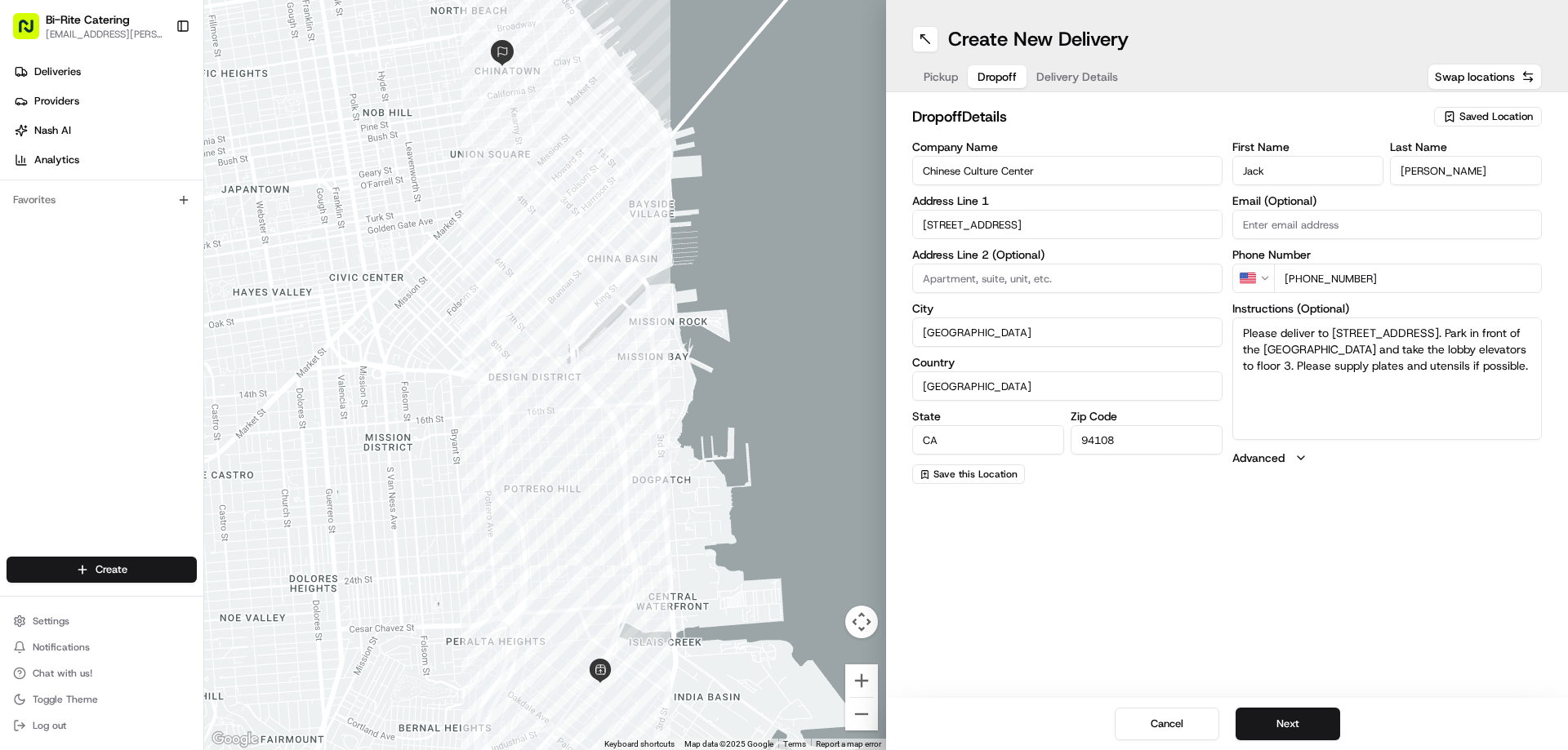
drag, startPoint x: 1236, startPoint y: 332, endPoint x: 1345, endPoint y: 401, distance: 129.0
click at [1345, 401] on textarea "Please deliver to 750 Kearny Street Floor 3. Park in front of the Hilton Hotel …" at bounding box center [1388, 378] width 311 height 122
drag, startPoint x: 1530, startPoint y: 367, endPoint x: 1235, endPoint y: 328, distance: 297.6
click at [1235, 328] on textarea "Please deliver to 750 Kearny Street Floor 3. Park in front of the Hilton Hotel …" at bounding box center [1388, 378] width 311 height 122
paste textarea "Please deliver to 745 Kearny Street Floor, Green room. Park on Walter U Lum Pl,…"
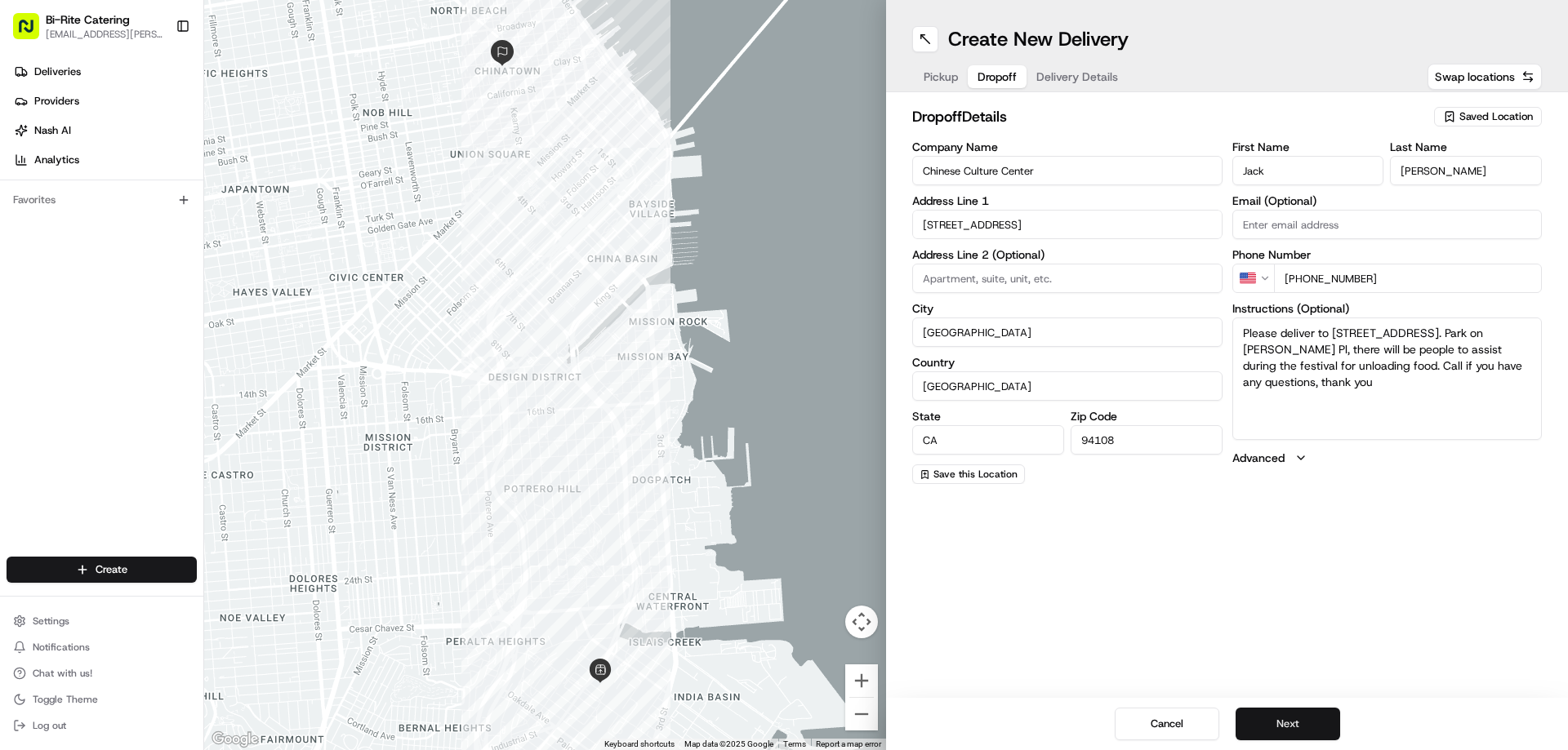
type textarea "Please deliver to 745 Kearny Street Floor, Green room. Park on Walter U Lum Pl,…"
click at [1299, 722] on button "Next" at bounding box center [1287, 724] width 104 height 33
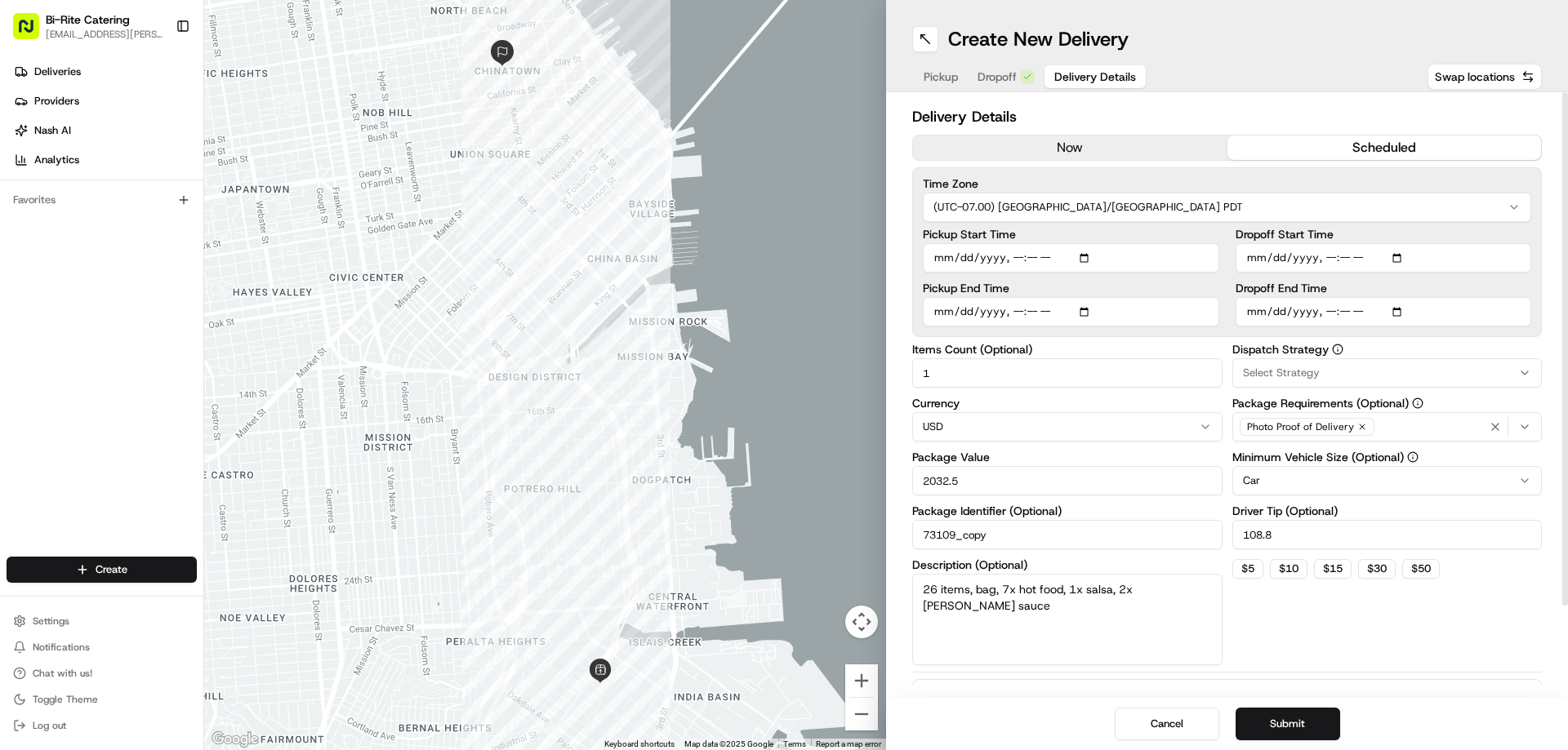
click at [1276, 482] on html "Bi-Rite Catering lupe.muniz@biritemarket.com Toggle Sidebar Deliveries Provider…" at bounding box center [784, 375] width 1568 height 750
click at [1303, 634] on div "Dispatch Strategy Select Strategy Package Requirements (Optional) Photo Proof o…" at bounding box center [1388, 505] width 311 height 322
click at [1257, 483] on html "Bi-Rite Catering lupe.muniz@biritemarket.com Toggle Sidebar Deliveries Provider…" at bounding box center [784, 375] width 1568 height 750
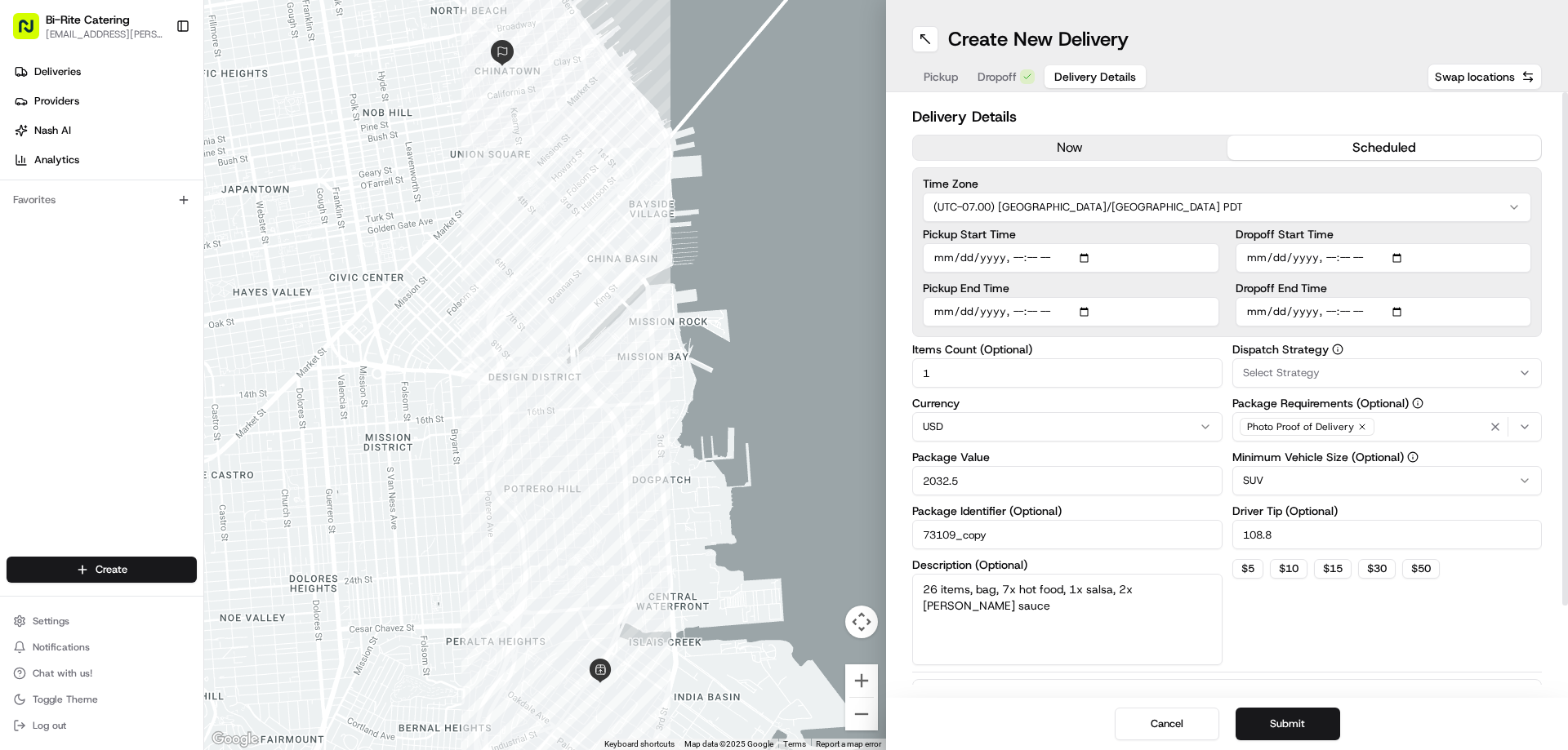
click at [1344, 609] on div "Dispatch Strategy Select Strategy Package Requirements (Optional) Photo Proof o…" at bounding box center [1388, 505] width 311 height 322
click at [1313, 719] on button "Submit" at bounding box center [1287, 724] width 104 height 33
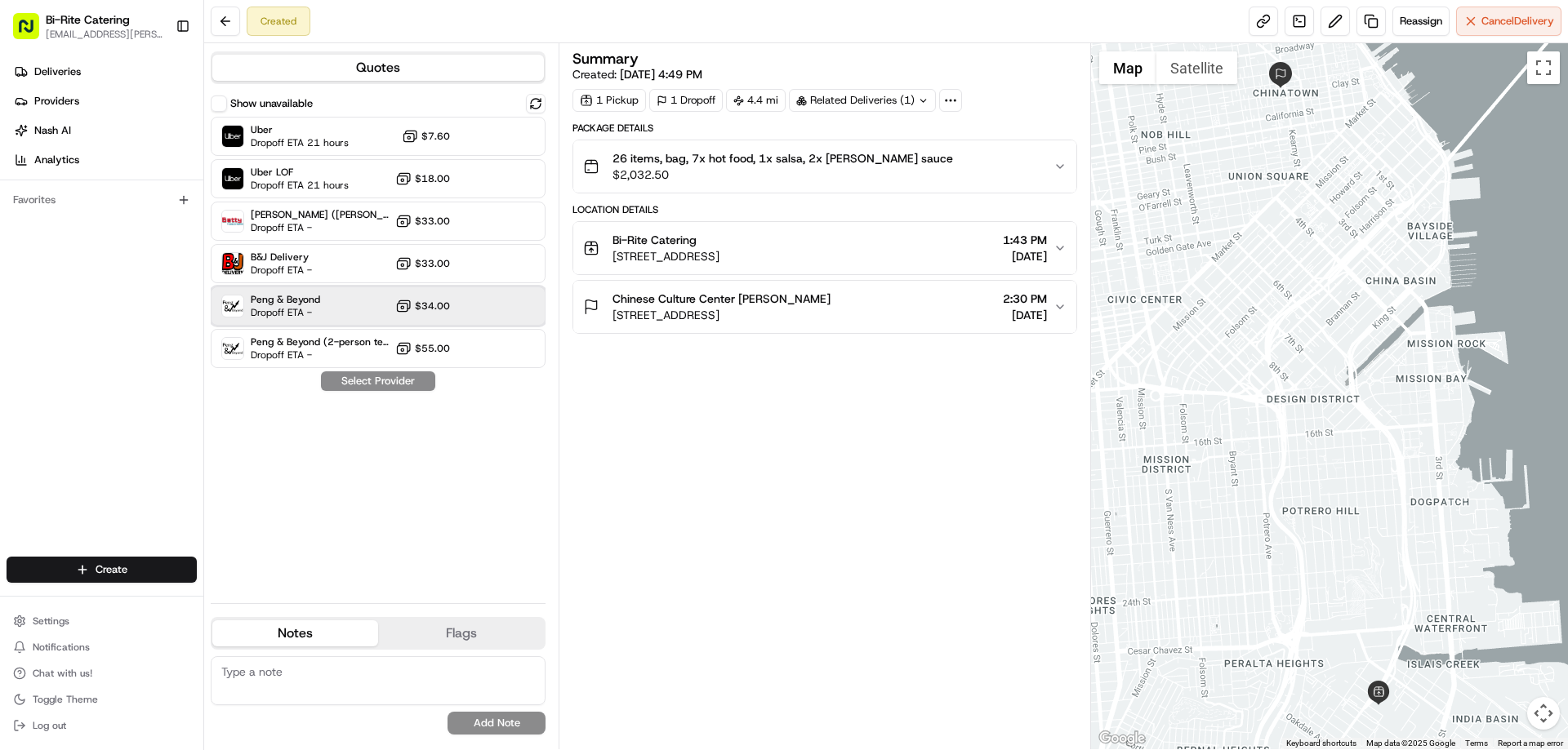
click at [373, 308] on div "Peng & Beyond Dropoff ETA - $34.00" at bounding box center [377, 306] width 335 height 40
click at [429, 381] on button "Assign Provider" at bounding box center [378, 381] width 116 height 19
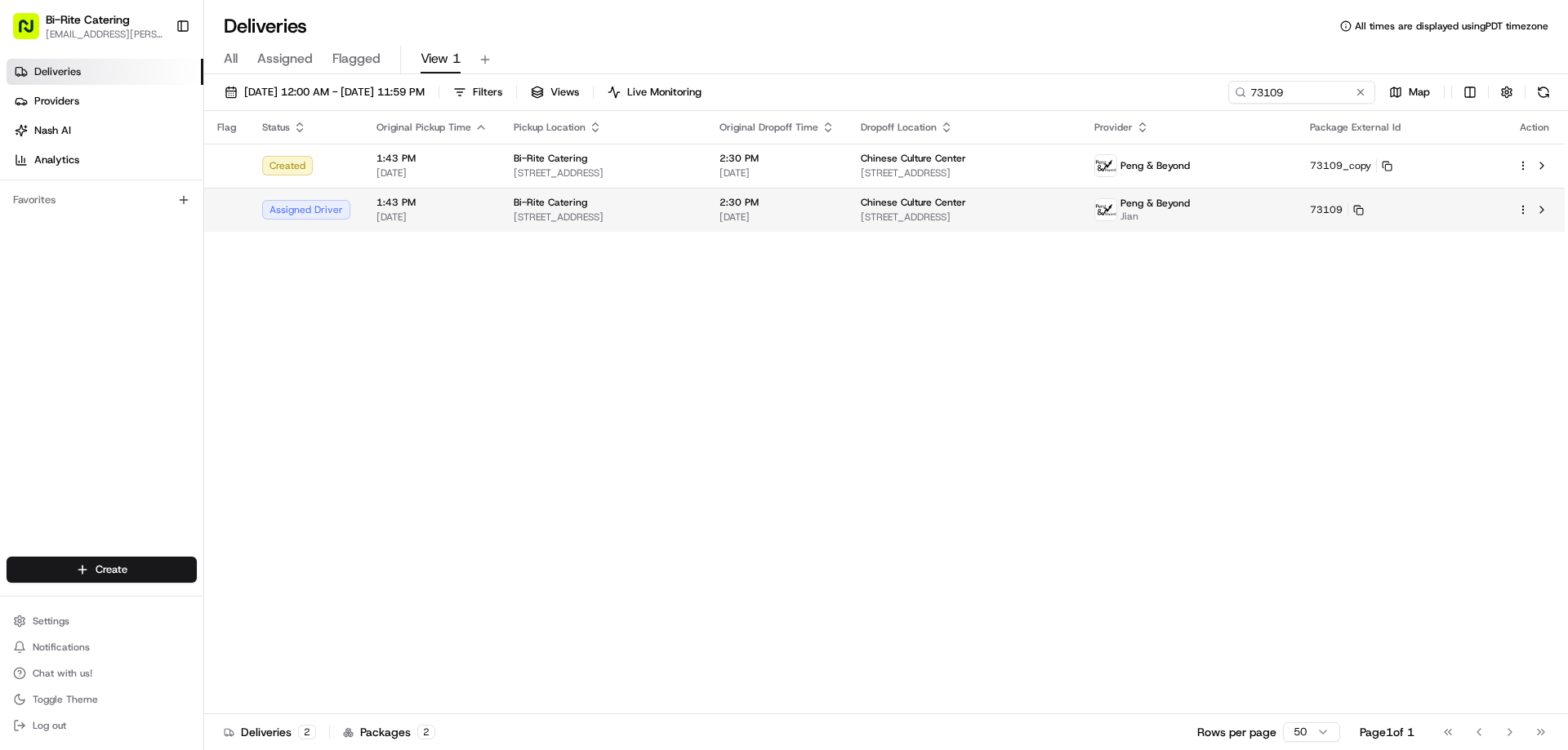
click at [1526, 205] on html "Bi-Rite Catering [EMAIL_ADDRESS][PERSON_NAME][DOMAIN_NAME] Toggle Sidebar Deliv…" at bounding box center [784, 375] width 1568 height 750
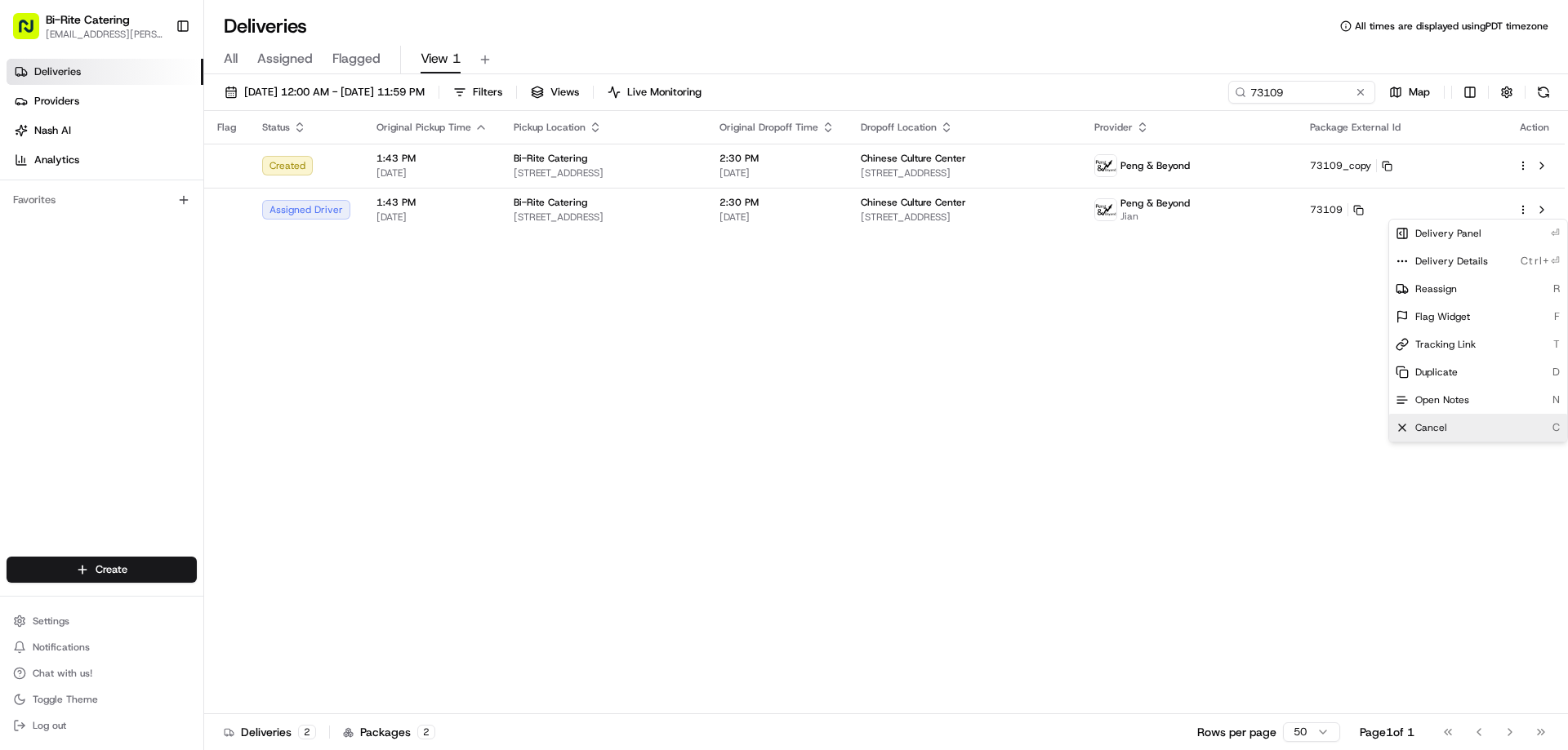
click at [1437, 422] on span "Cancel" at bounding box center [1430, 428] width 32 height 13
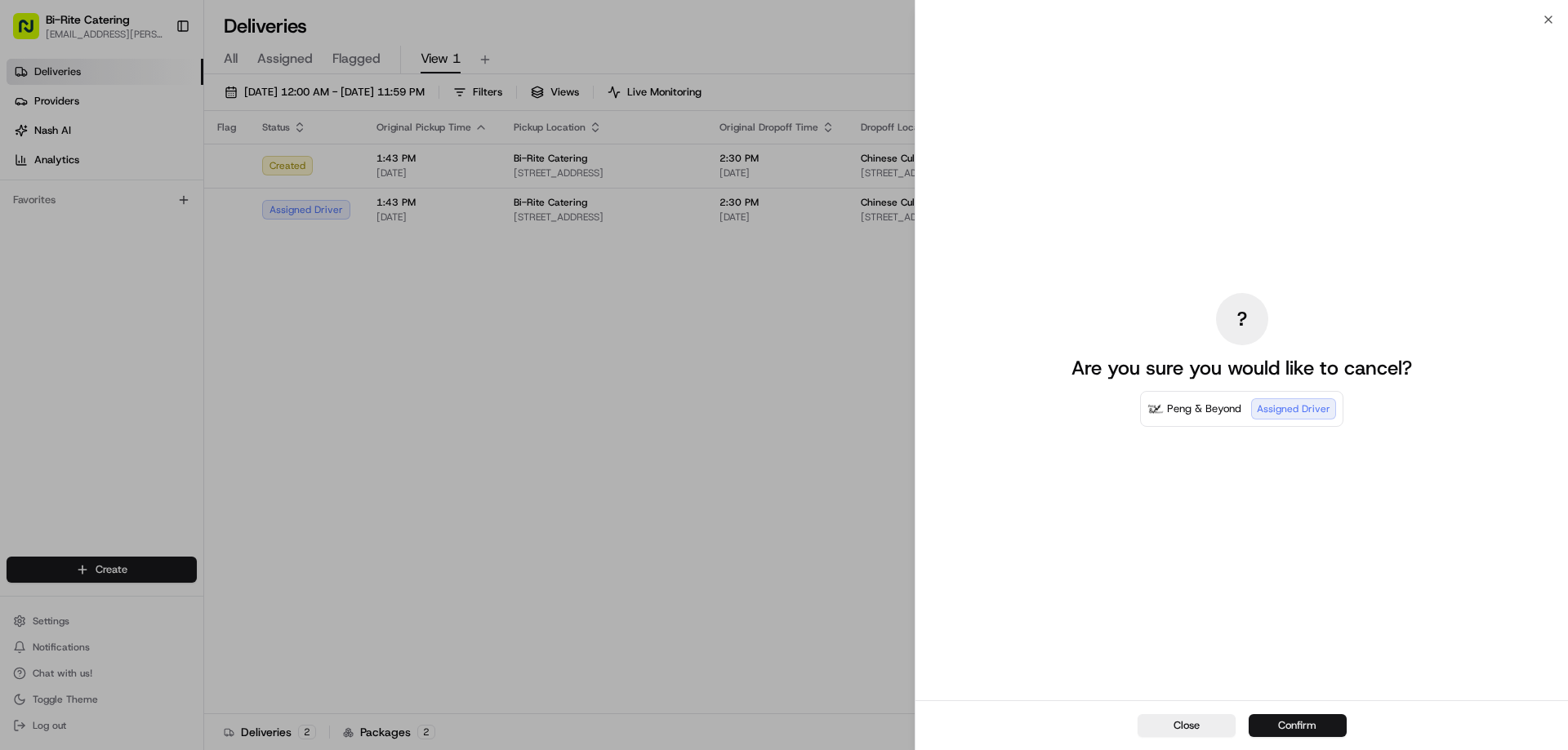
click at [1268, 732] on button "Confirm" at bounding box center [1298, 726] width 98 height 23
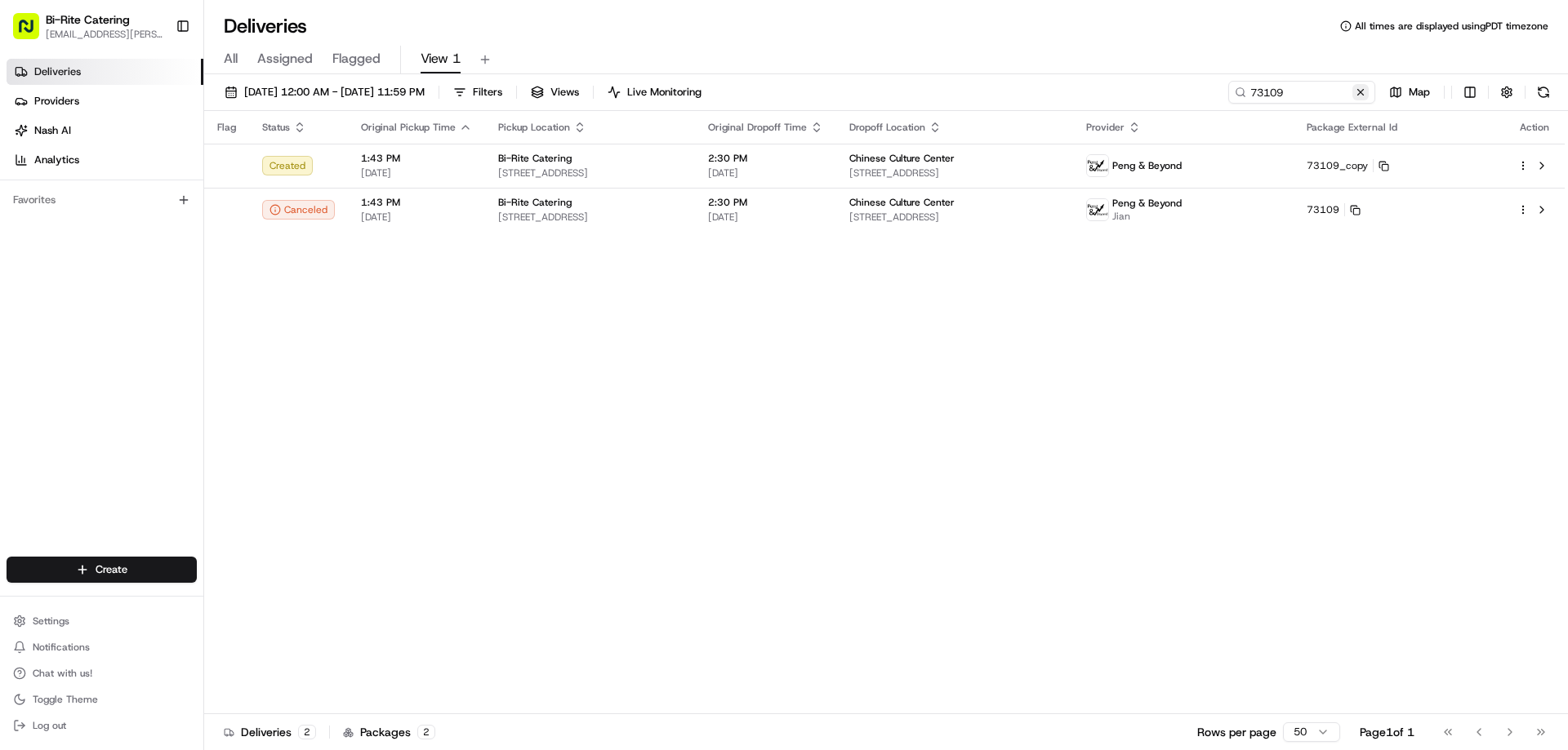
click at [1360, 95] on button at bounding box center [1360, 92] width 16 height 16
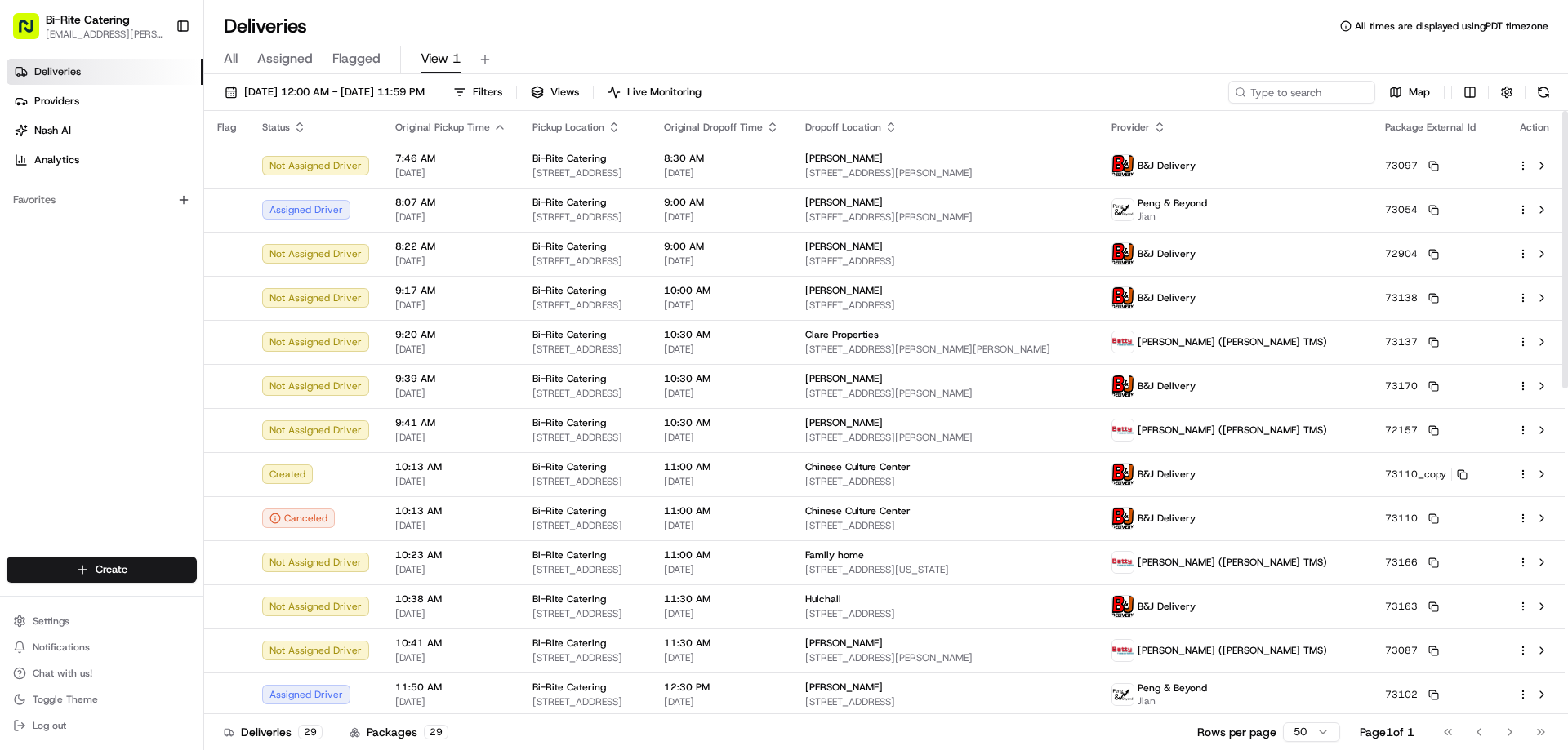
click at [902, 61] on div "All Assigned Flagged View 1" at bounding box center [886, 60] width 1364 height 29
click at [407, 79] on div "08/23/2025 12:00 AM - 08/23/2025 11:59 PM Filters Views Live Monitoring Map Fla…" at bounding box center [886, 414] width 1364 height 680
click at [402, 87] on span "08/23/2025 12:00 AM - 08/23/2025 11:59 PM" at bounding box center [334, 92] width 180 height 14
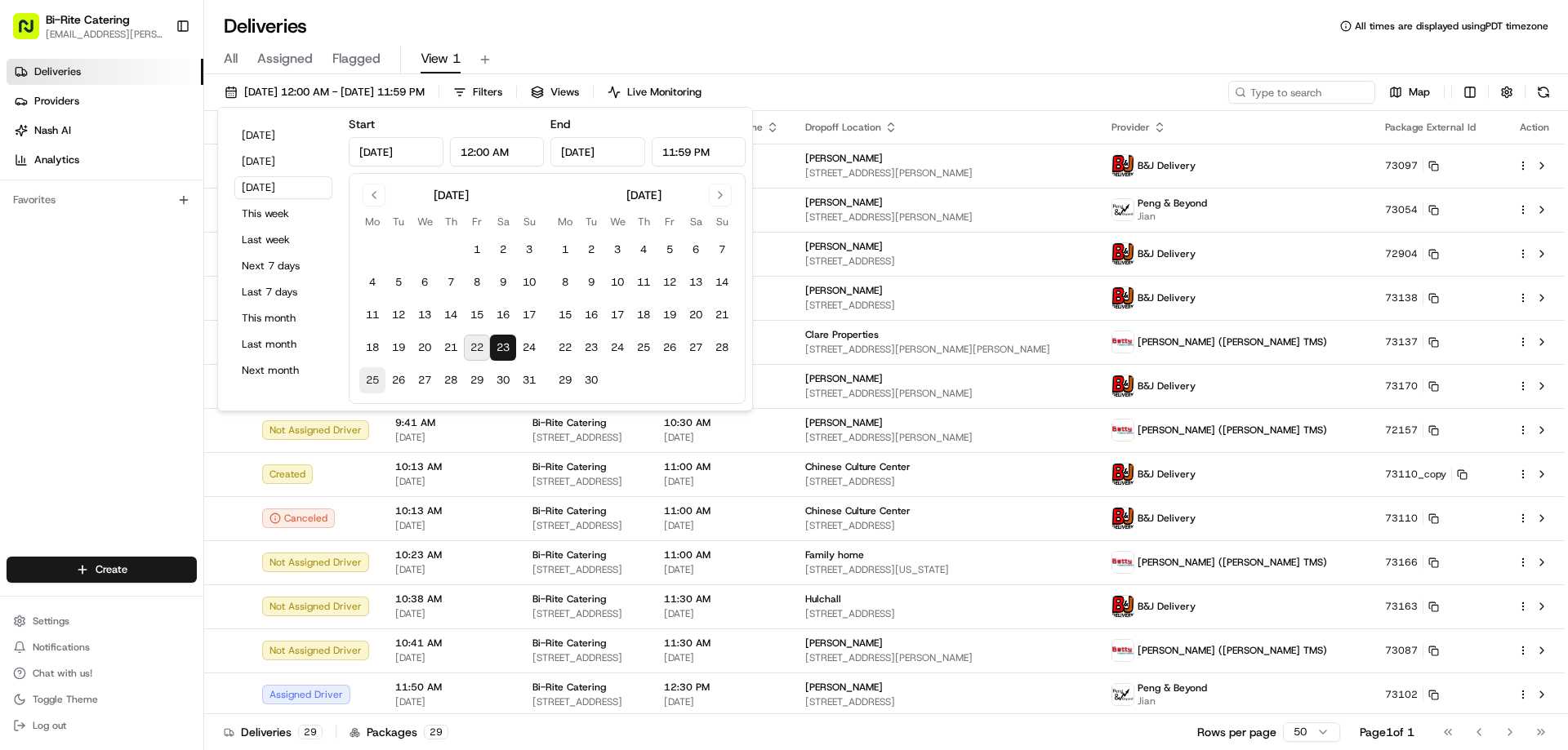
click at [360, 381] on button "25" at bounding box center [372, 380] width 26 height 26
type input "Aug 25, 2025"
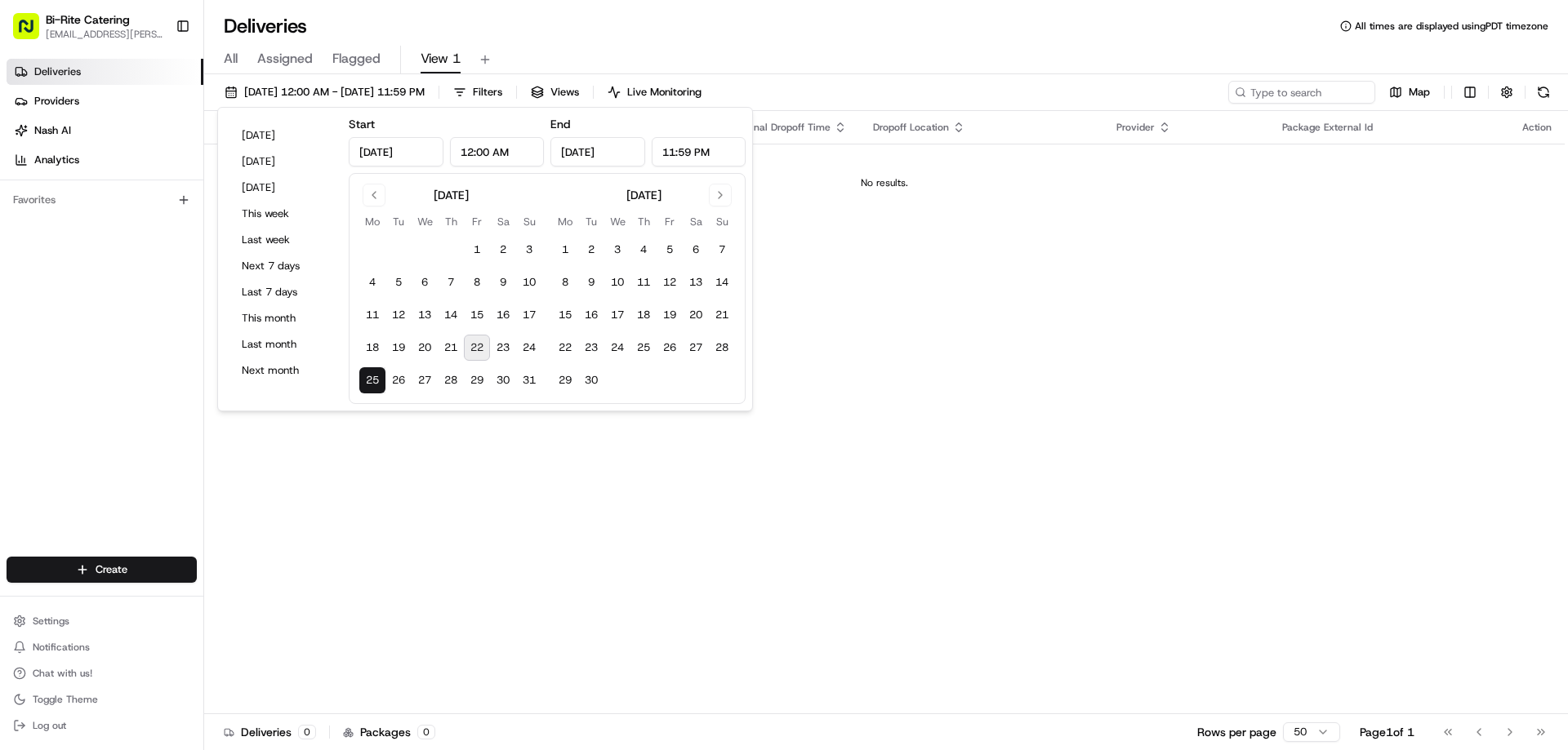
click at [866, 43] on div "All Assigned Flagged View 1" at bounding box center [886, 57] width 1364 height 35
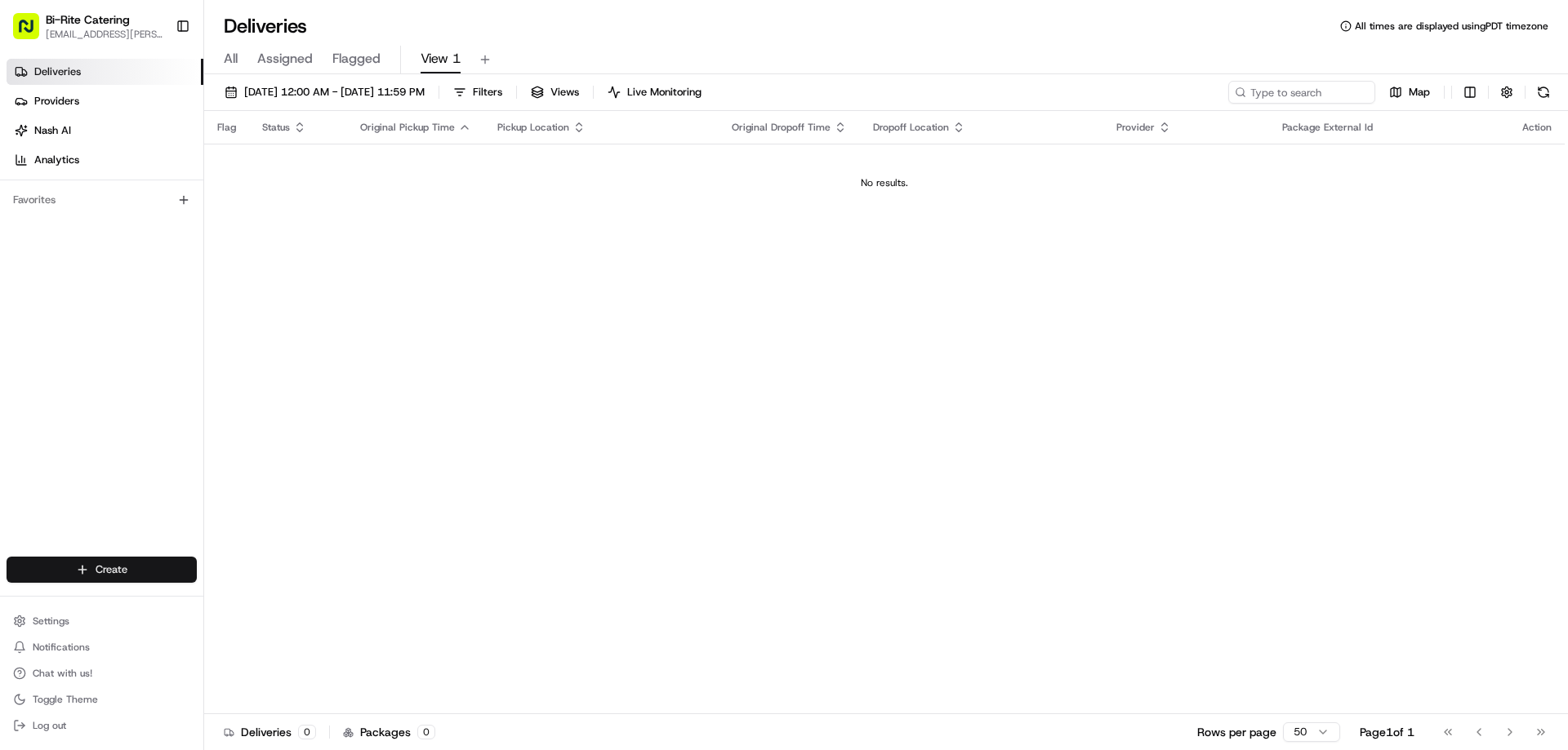
click at [108, 564] on html "Bi-Rite Catering lupe.muniz@biritemarket.com Toggle Sidebar Deliveries Provider…" at bounding box center [784, 375] width 1568 height 750
click at [289, 620] on link "CSV Upload" at bounding box center [295, 629] width 182 height 29
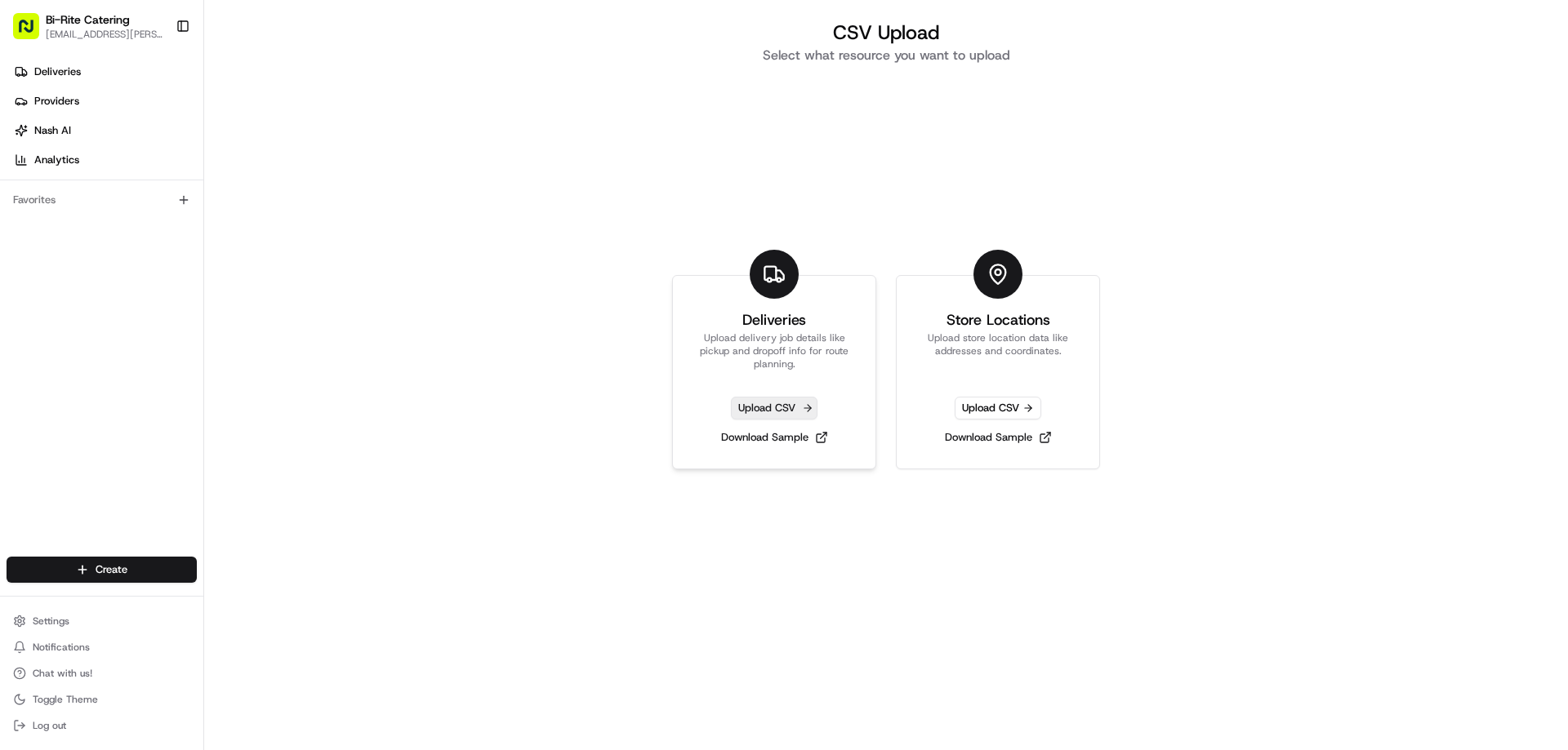
click at [743, 407] on span "Upload CSV" at bounding box center [774, 409] width 87 height 23
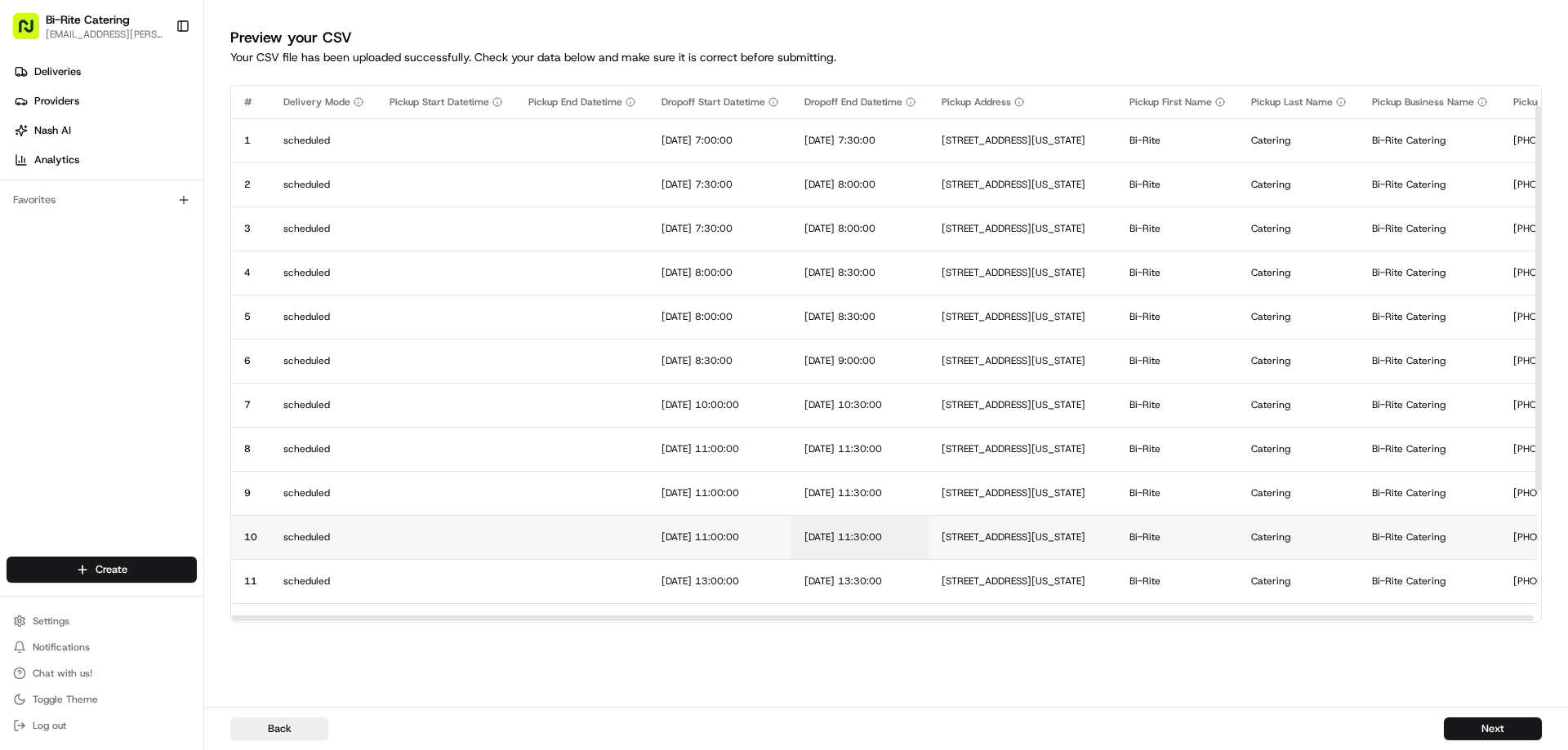
scroll to position [208, 0]
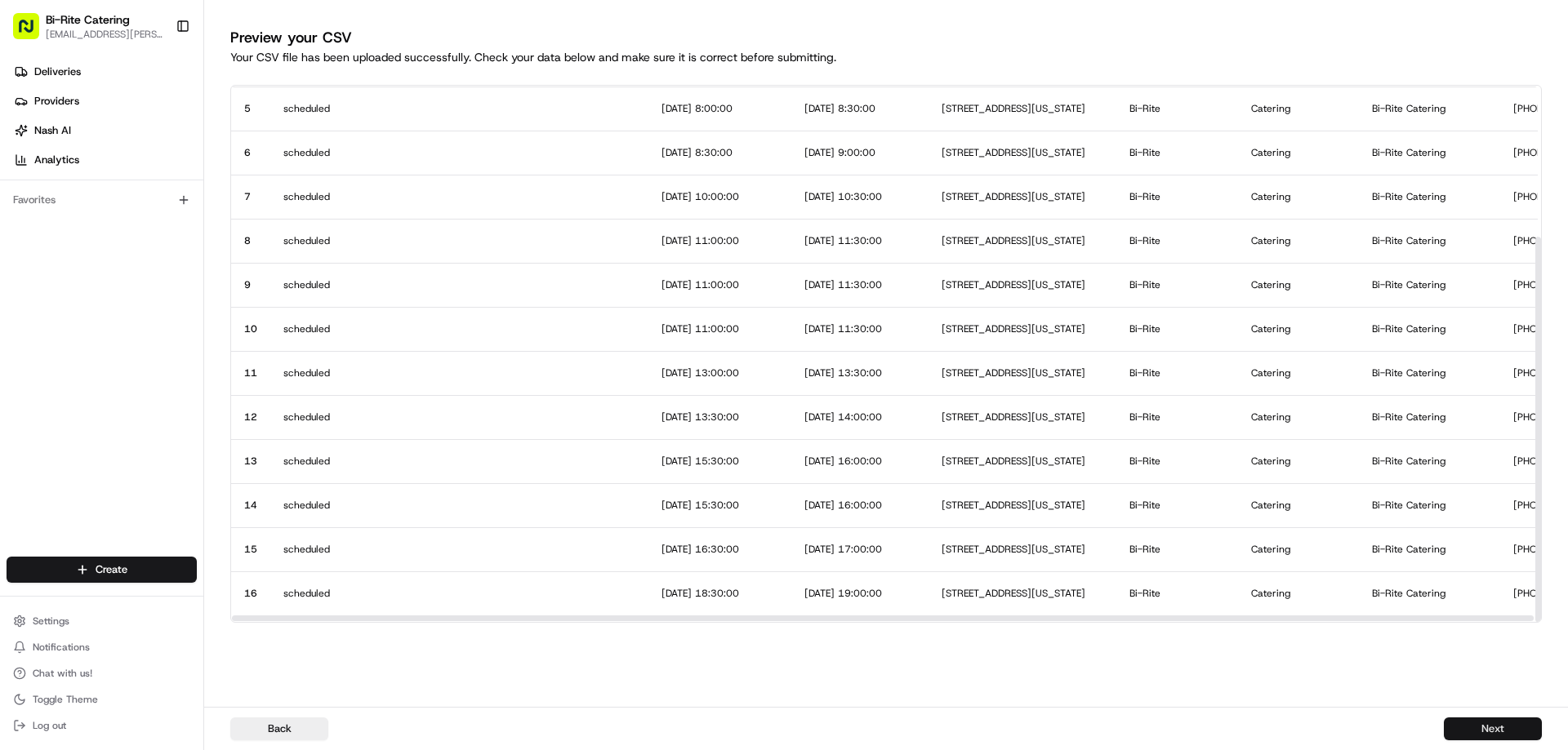
click at [1475, 729] on button "Next" at bounding box center [1493, 729] width 98 height 23
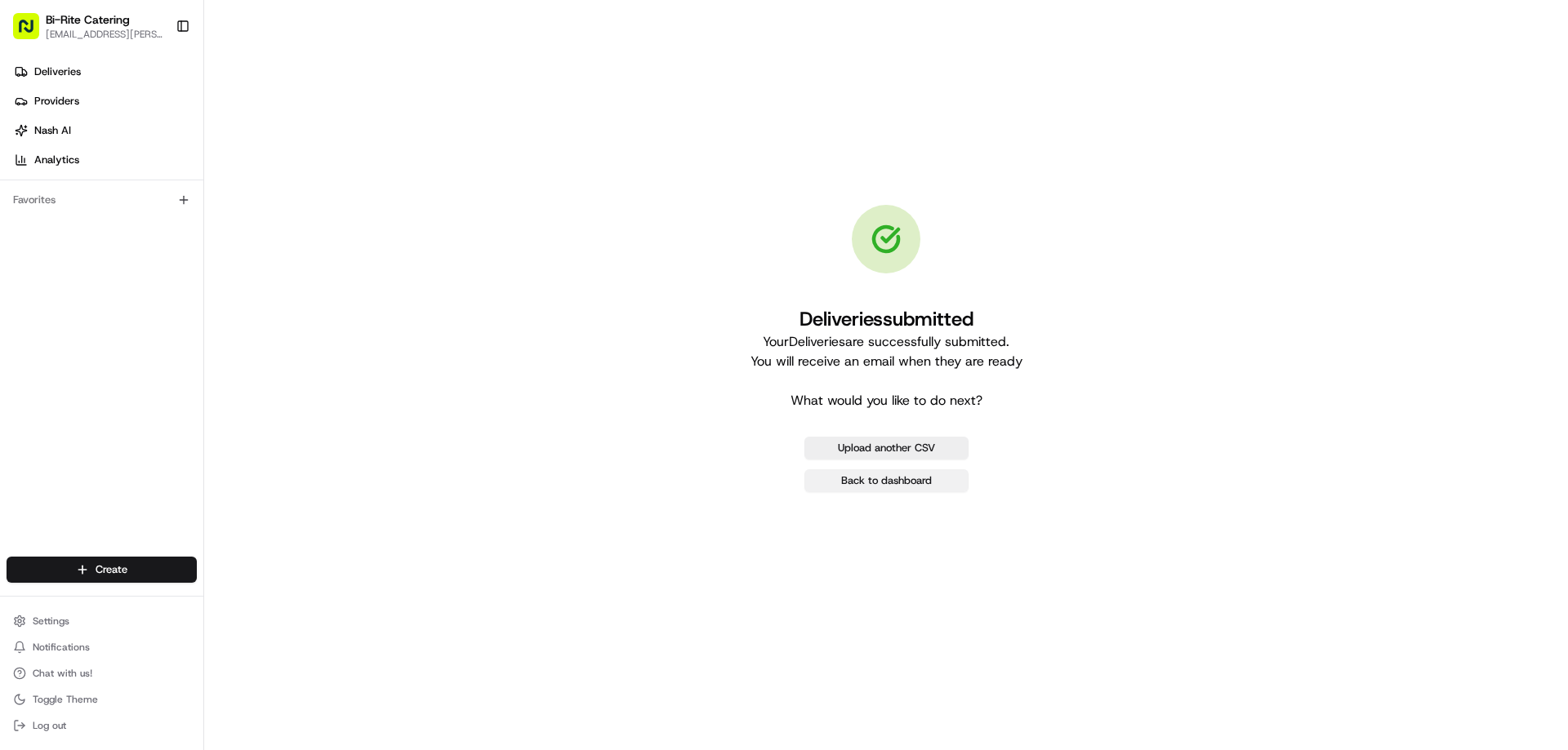
click at [884, 489] on link "Back to dashboard" at bounding box center [886, 481] width 164 height 23
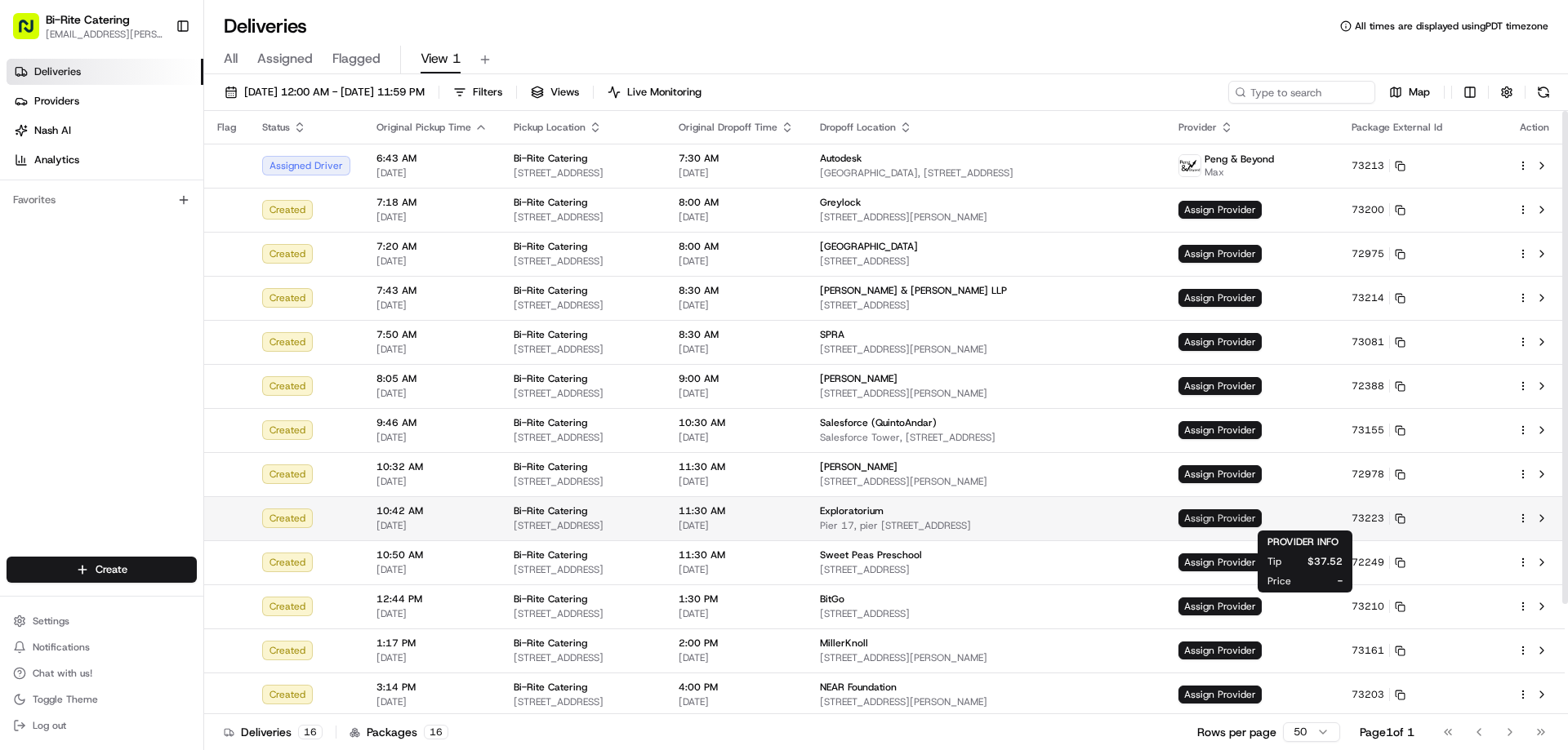
click at [1261, 518] on span "Assign Provider" at bounding box center [1220, 518] width 83 height 18
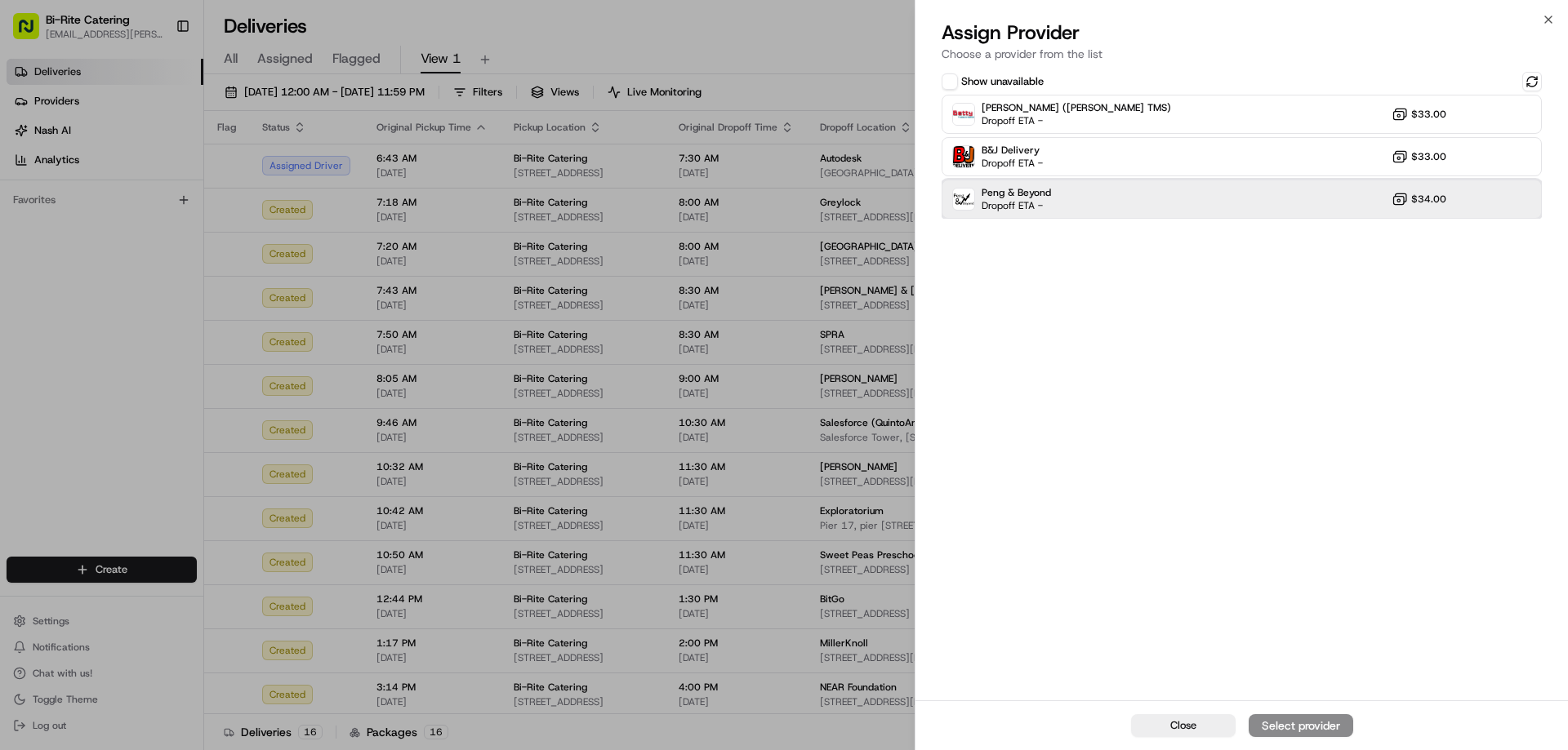
click at [1141, 212] on div "Peng & Beyond Dropoff ETA - $34.00" at bounding box center [1241, 199] width 600 height 40
click at [1316, 722] on div "Assign Provider" at bounding box center [1300, 725] width 80 height 16
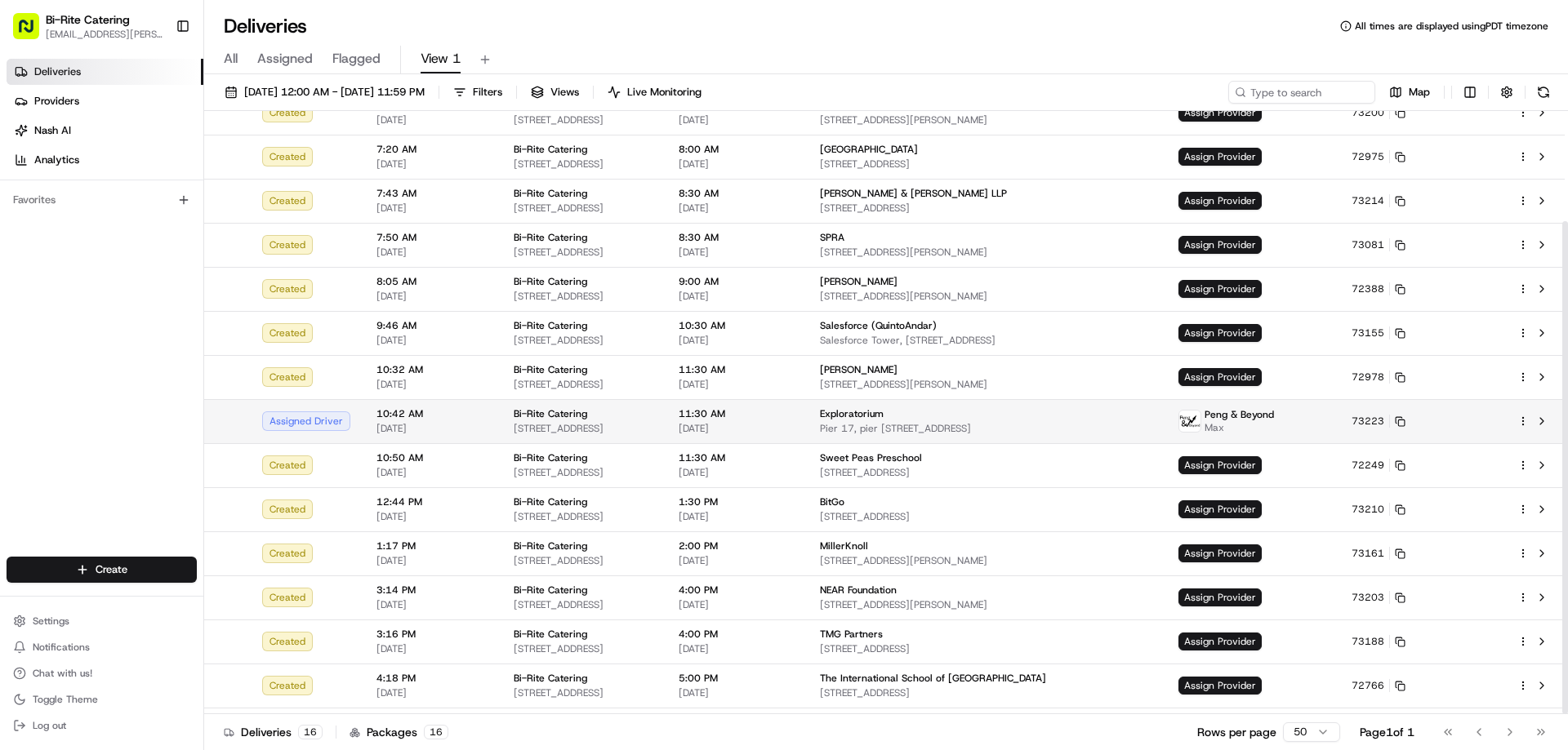
scroll to position [135, 0]
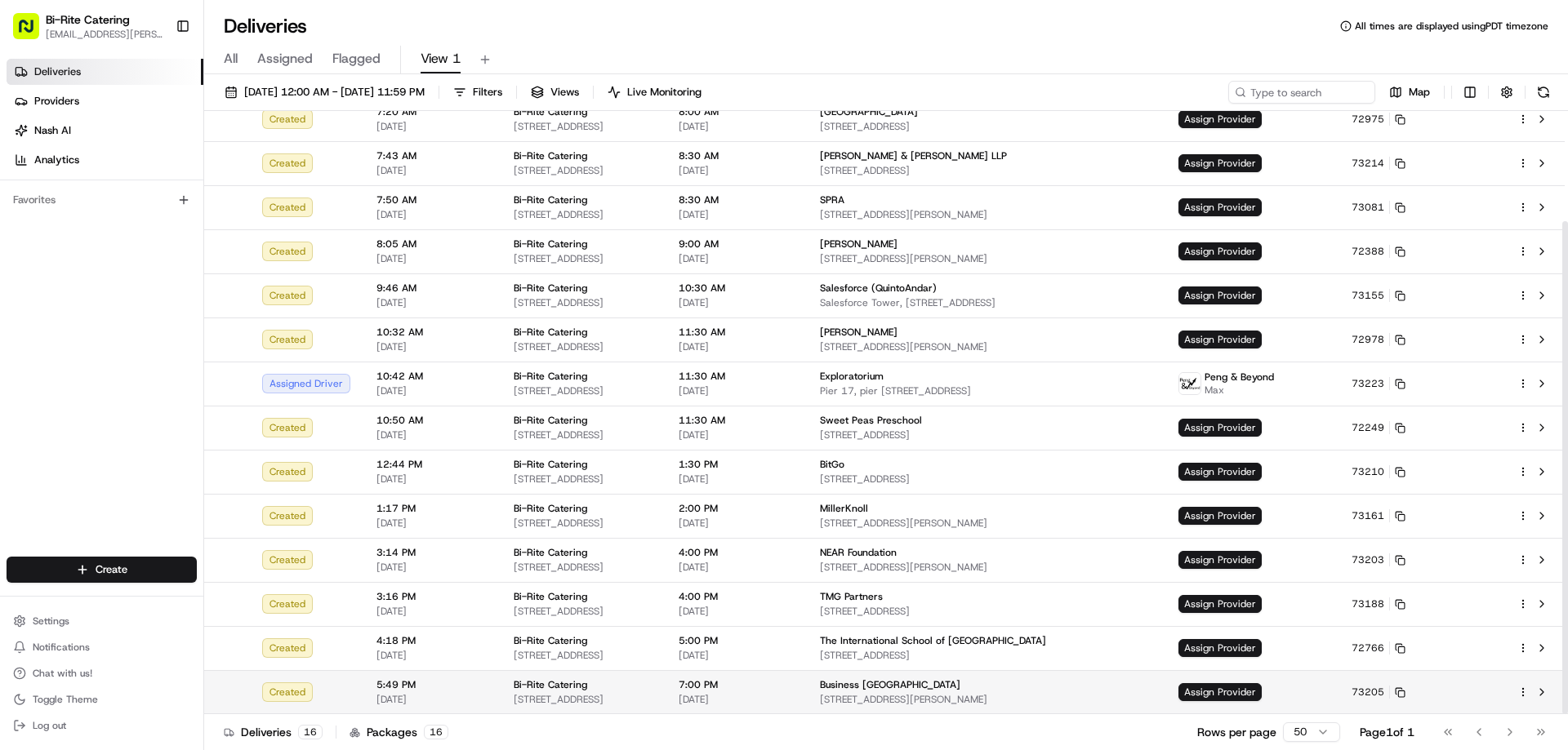
click at [1523, 690] on html "Bi-Rite Catering lupe.muniz@biritemarket.com Toggle Sidebar Deliveries Provider…" at bounding box center [784, 375] width 1568 height 750
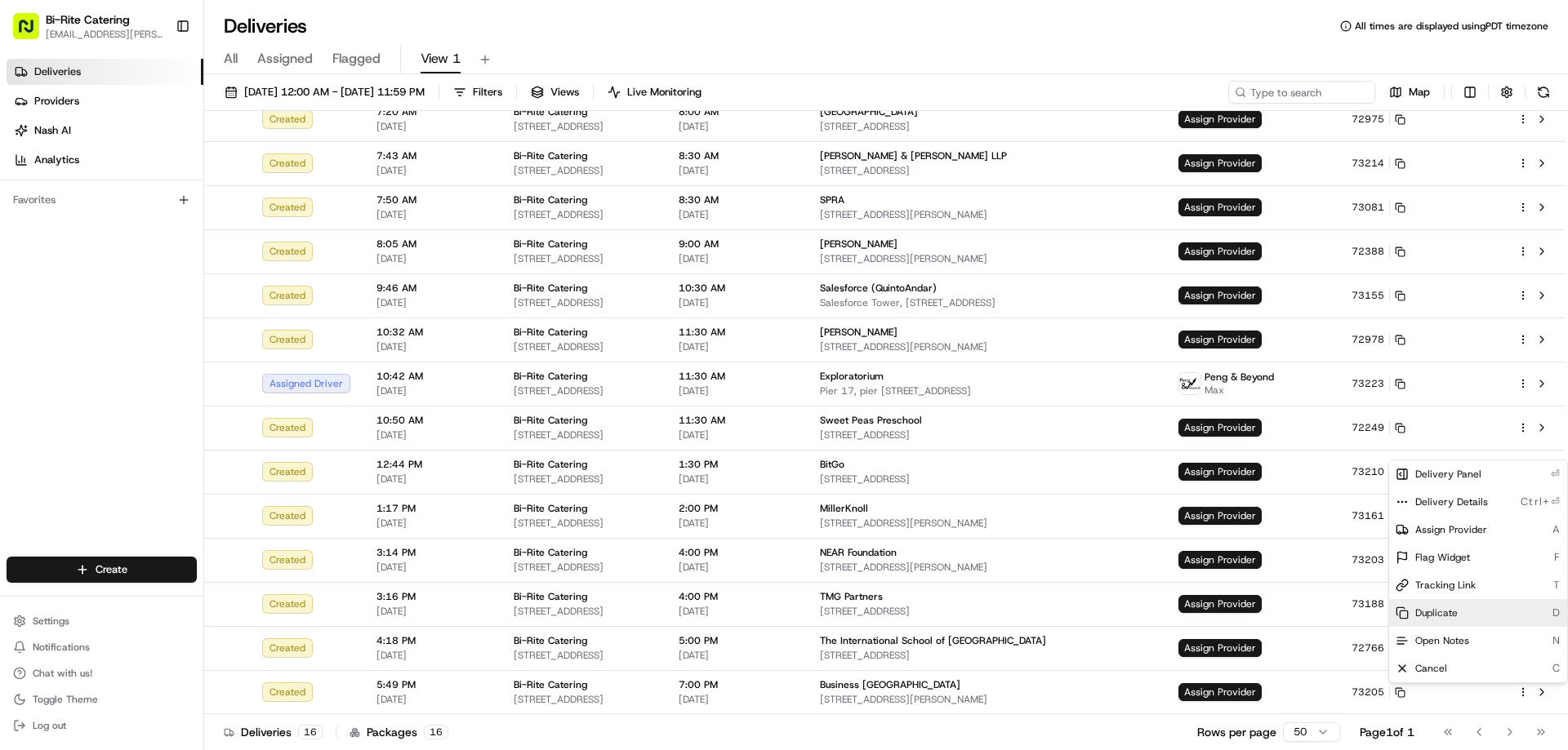
click at [1463, 619] on div "Duplicate D" at bounding box center [1477, 613] width 178 height 28
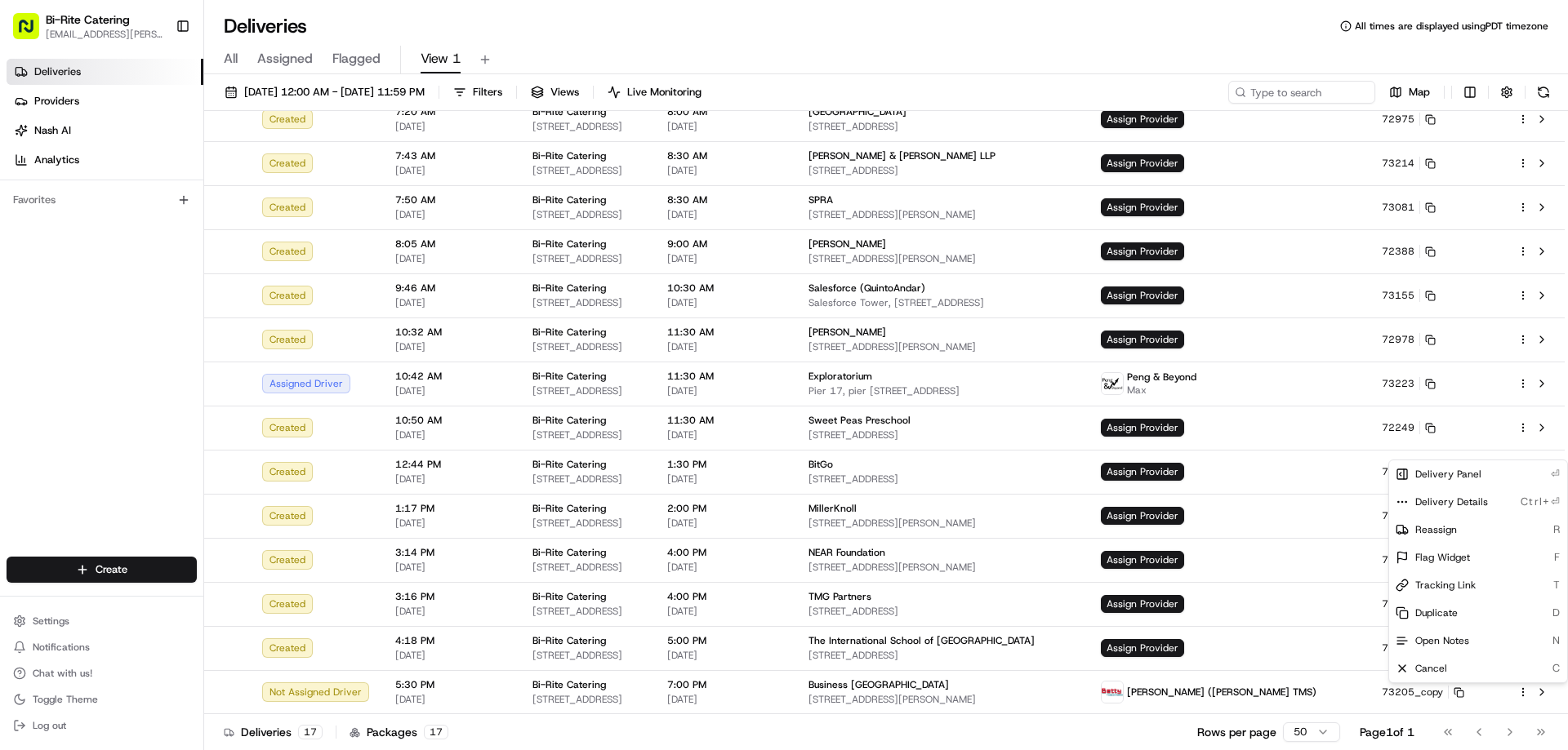
click at [1090, 40] on html "Bi-Rite Catering lupe.muniz@biritemarket.com Toggle Sidebar Deliveries Provider…" at bounding box center [784, 375] width 1568 height 750
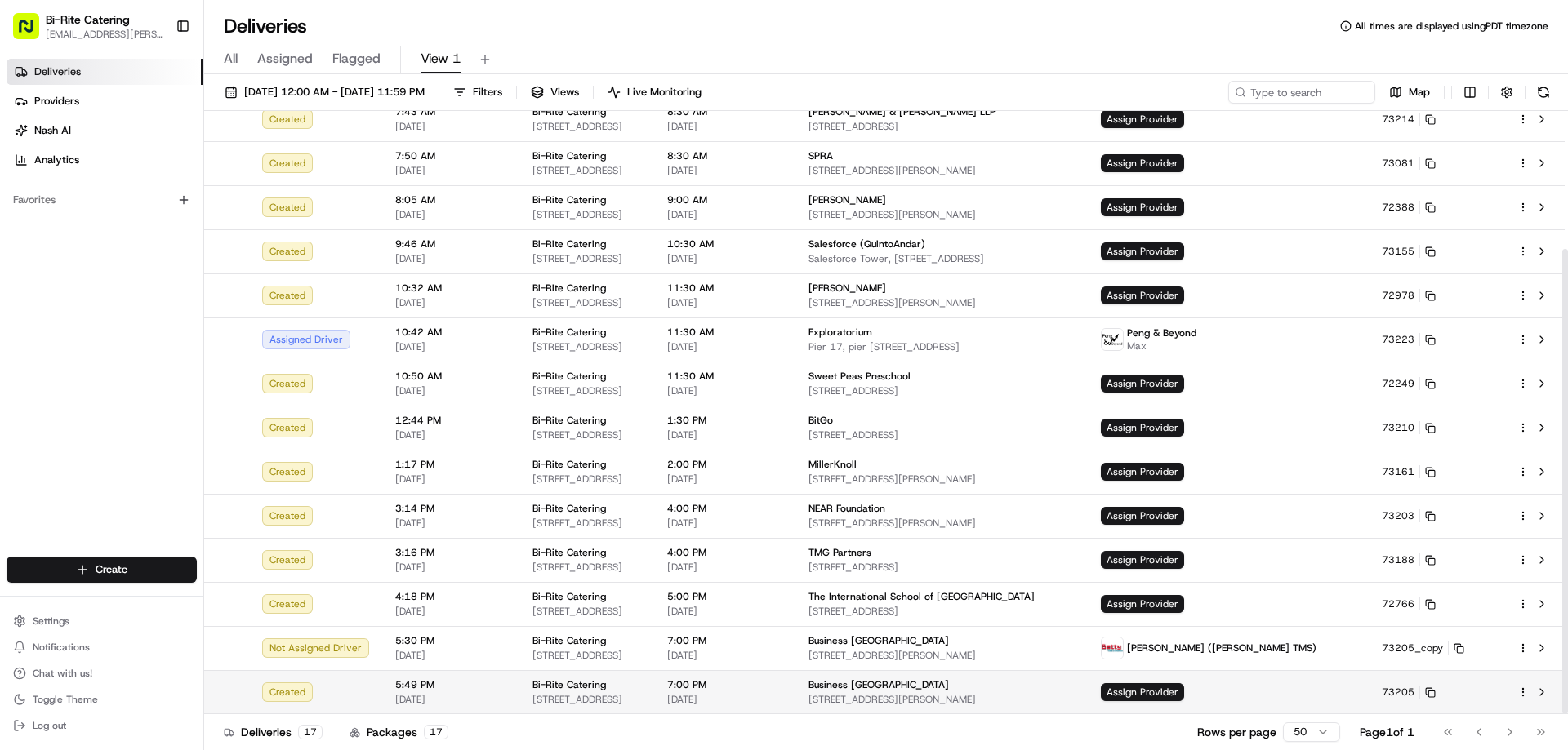
click at [1523, 691] on html "Bi-Rite Catering lupe.muniz@biritemarket.com Toggle Sidebar Deliveries Provider…" at bounding box center [784, 375] width 1568 height 750
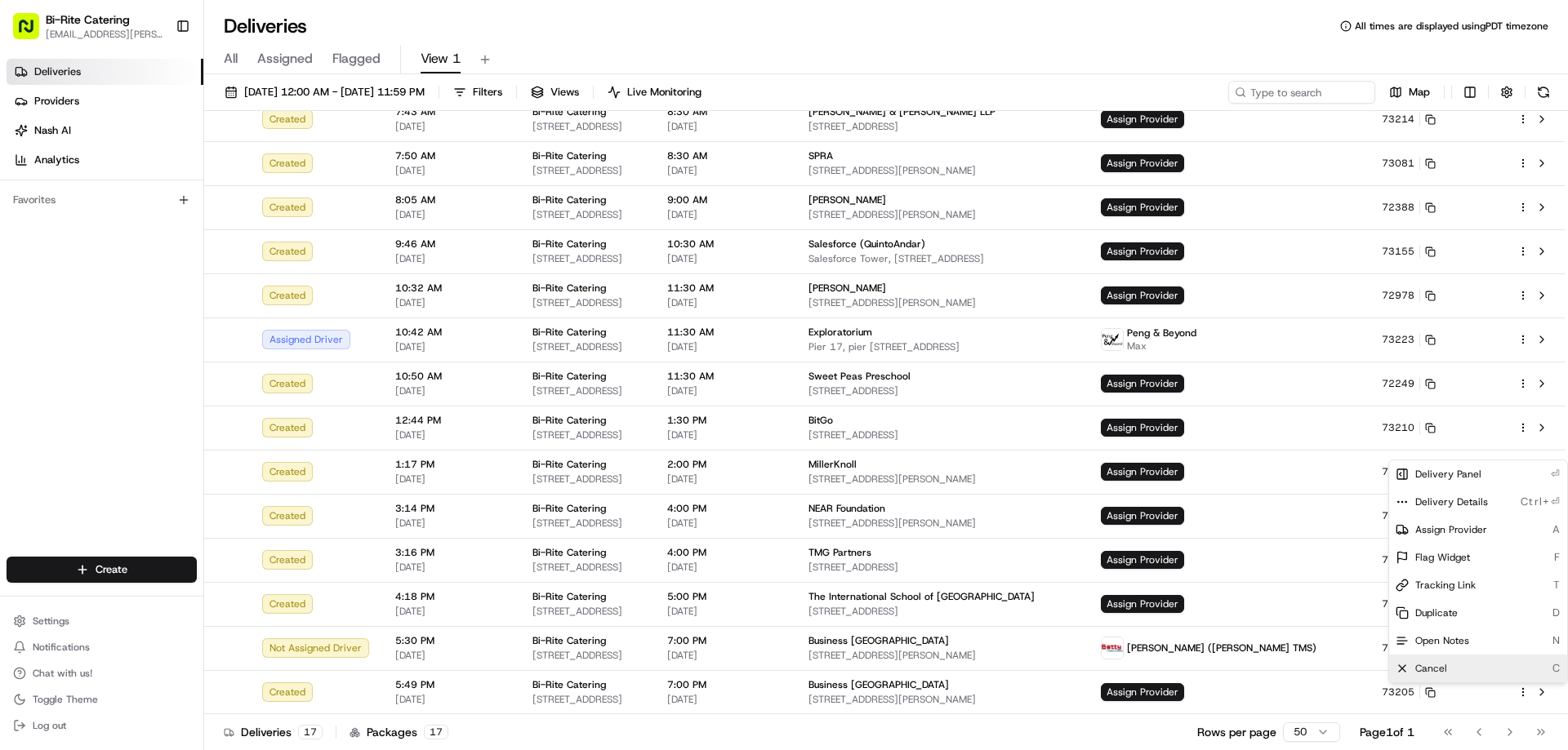
click at [1475, 669] on div "Cancel C" at bounding box center [1477, 668] width 178 height 28
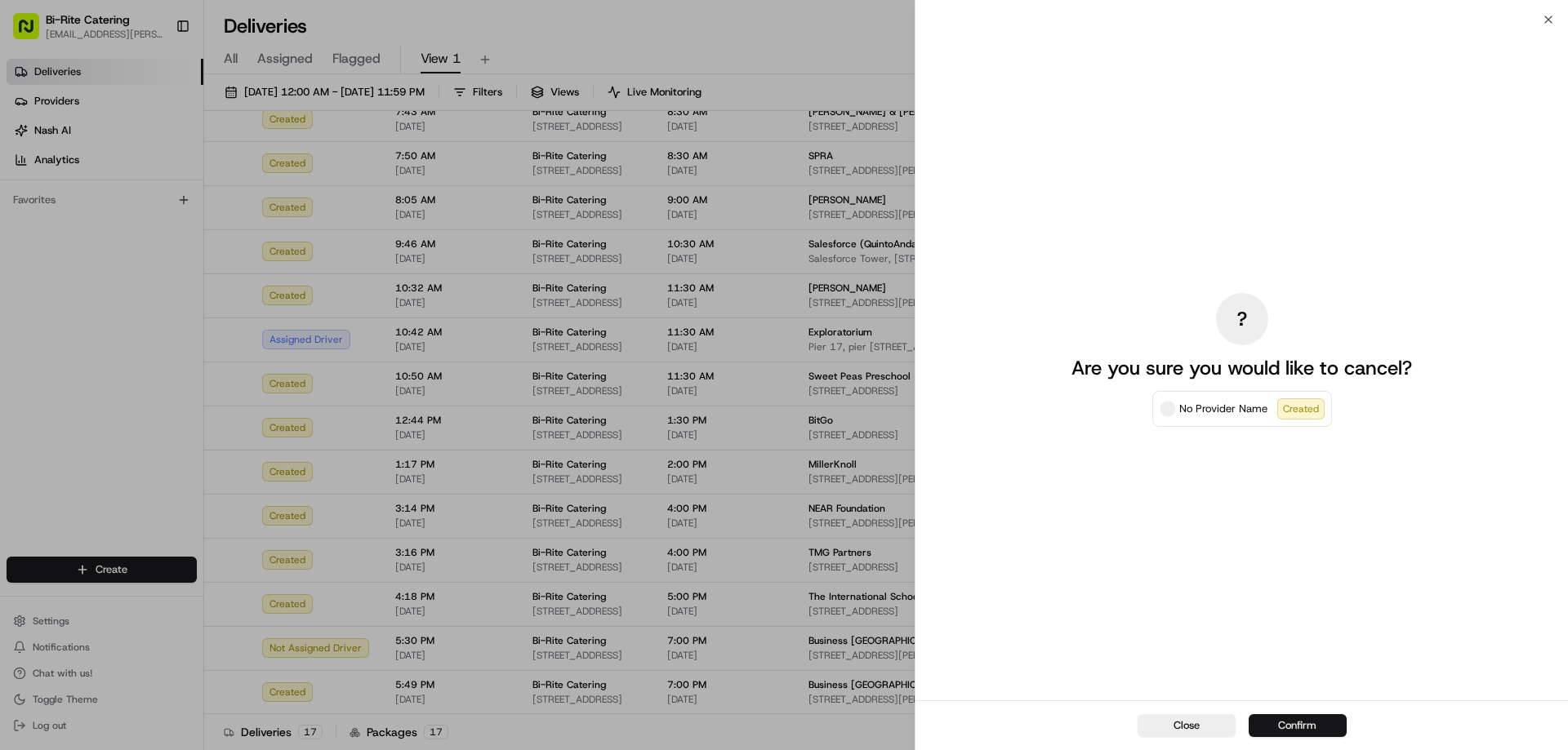
click at [1312, 718] on button "Confirm" at bounding box center [1298, 726] width 98 height 23
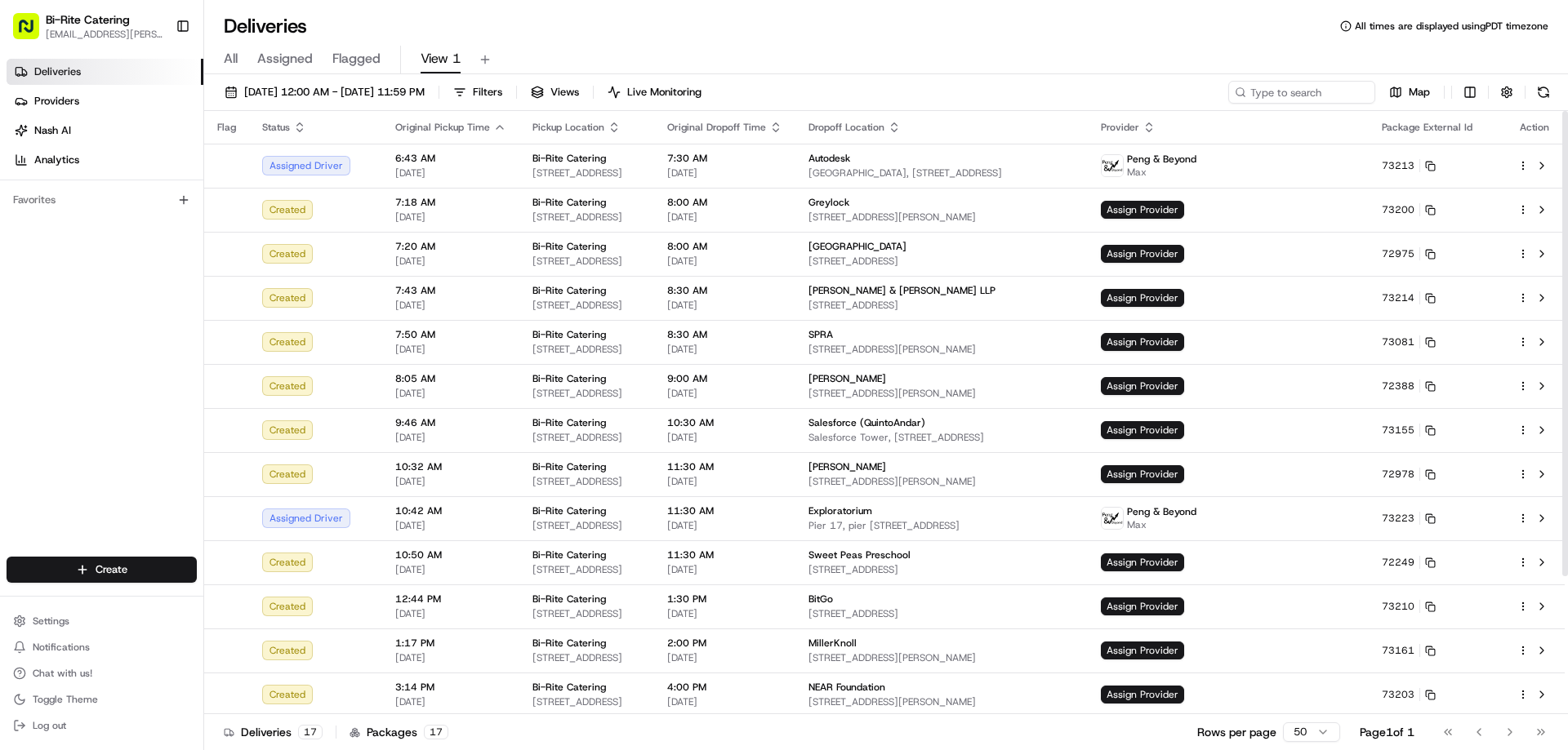
click at [962, 49] on div "All Assigned Flagged View 1" at bounding box center [886, 60] width 1364 height 29
click at [1285, 95] on input at bounding box center [1277, 93] width 196 height 23
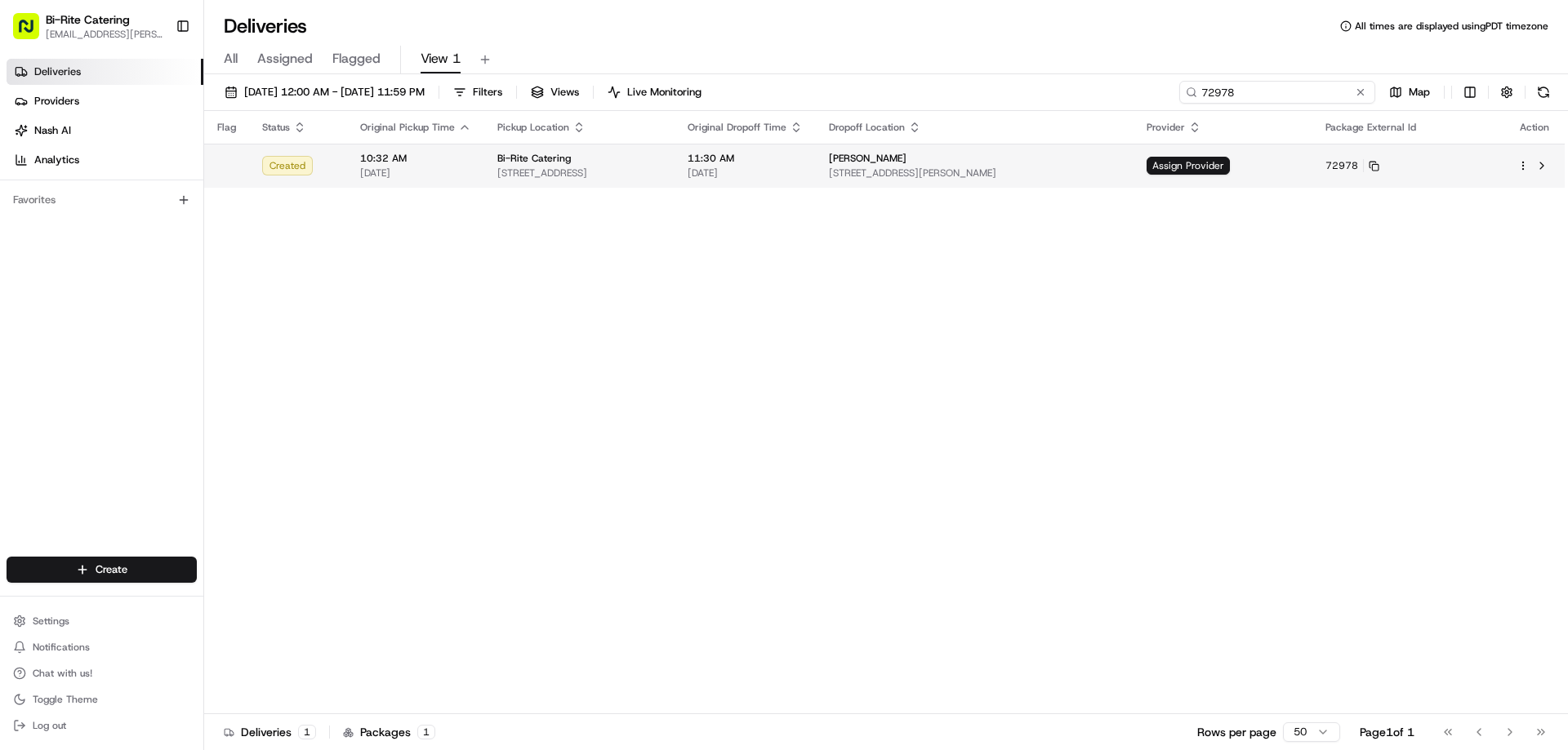
type input "72978"
click at [1522, 167] on html "Bi-Rite Catering lupe.muniz@biritemarket.com Toggle Sidebar Deliveries Provider…" at bounding box center [784, 375] width 1568 height 750
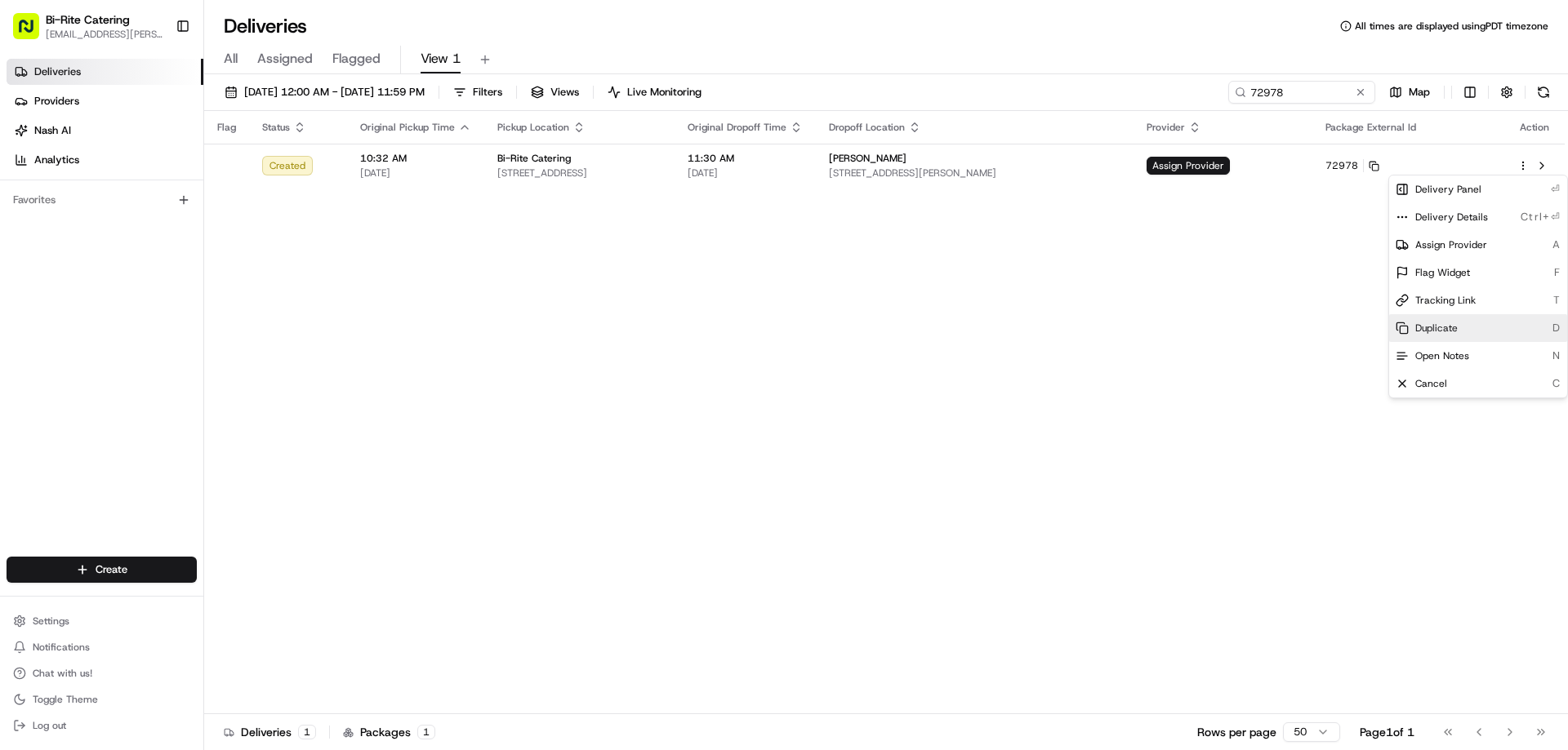
click at [1448, 337] on div "Duplicate D" at bounding box center [1477, 328] width 178 height 28
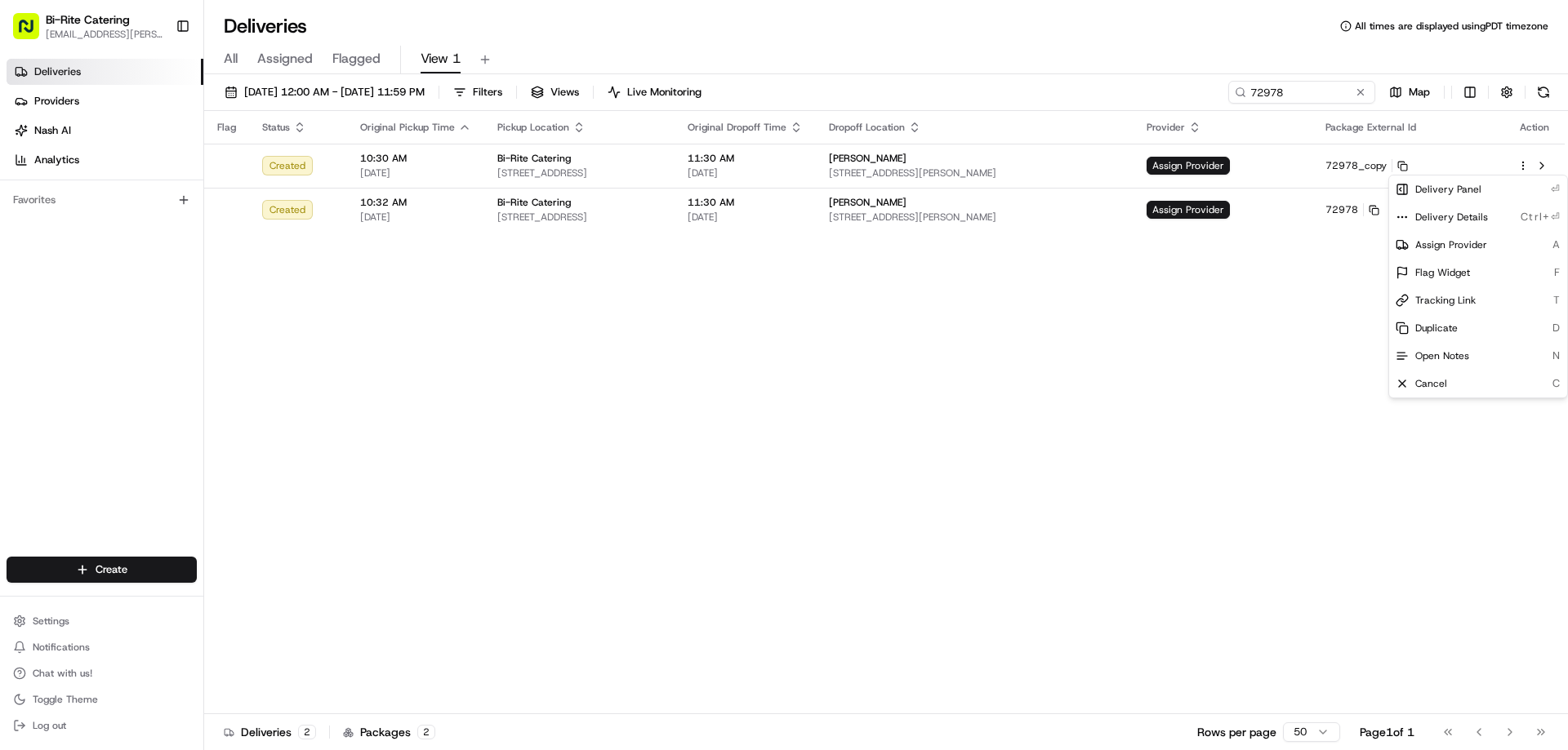
click at [901, 387] on html "Bi-Rite Catering lupe.muniz@biritemarket.com Toggle Sidebar Deliveries Provider…" at bounding box center [784, 375] width 1568 height 750
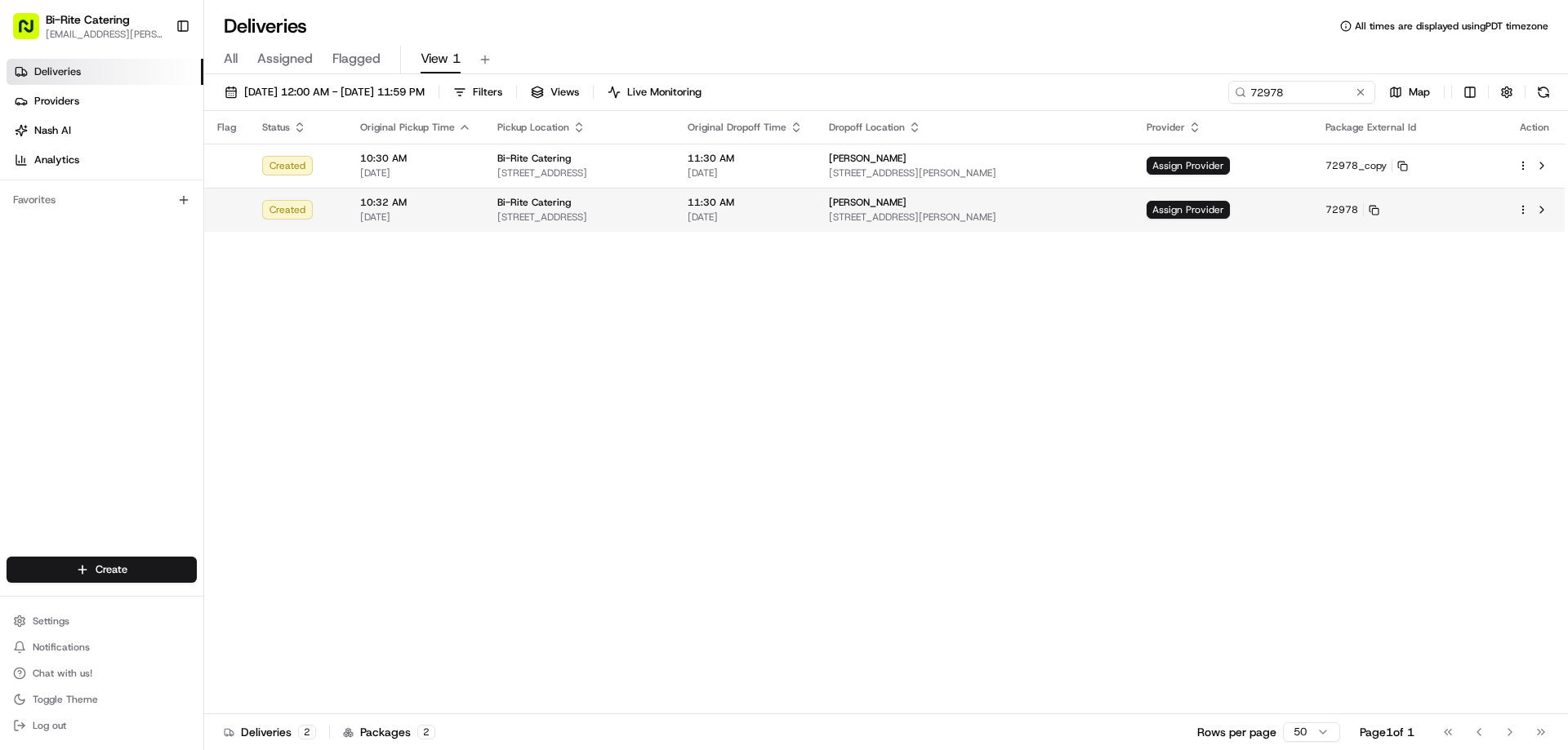
click at [1524, 208] on html "Bi-Rite Catering lupe.muniz@biritemarket.com Toggle Sidebar Deliveries Provider…" at bounding box center [784, 375] width 1568 height 750
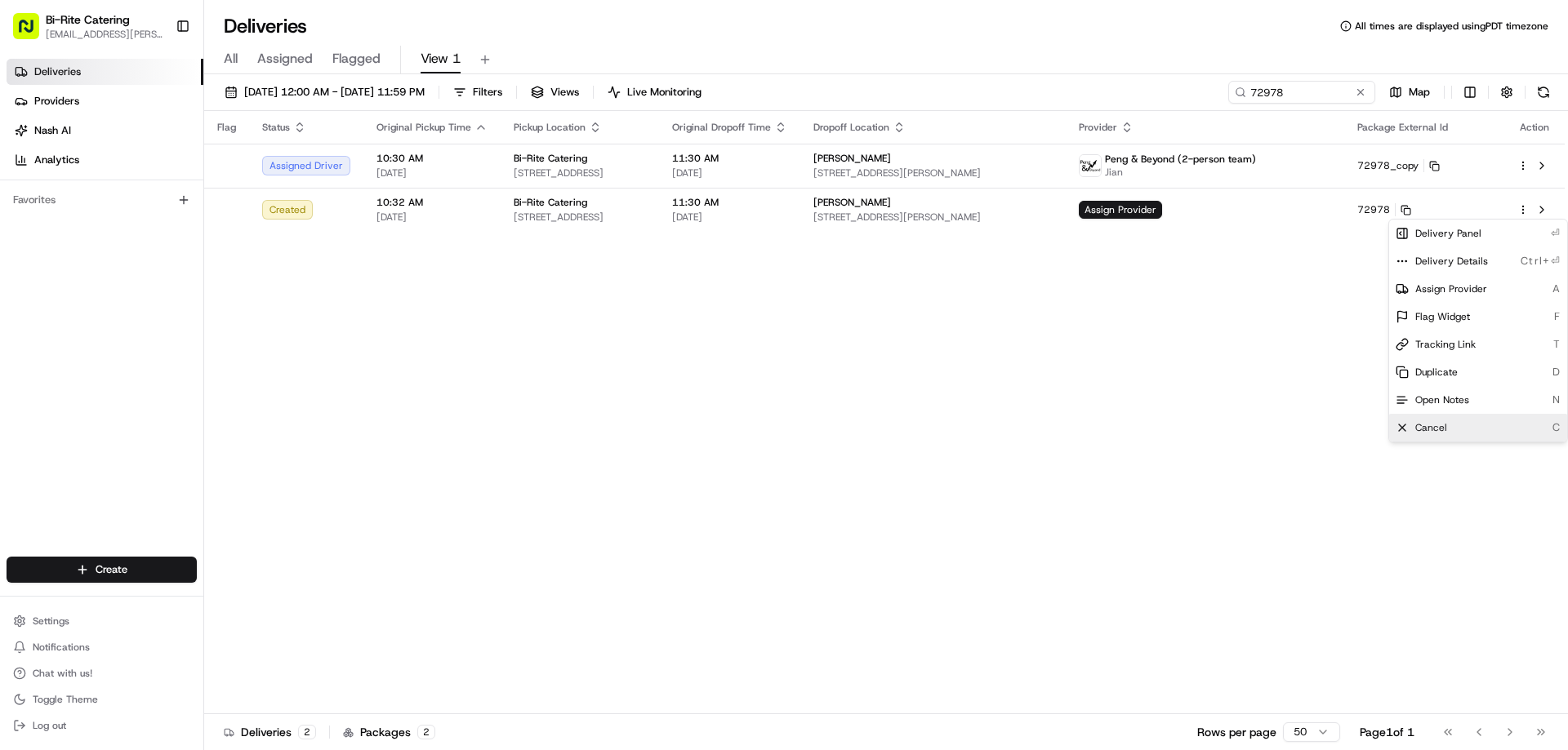
click at [1426, 422] on span "Cancel" at bounding box center [1430, 428] width 32 height 13
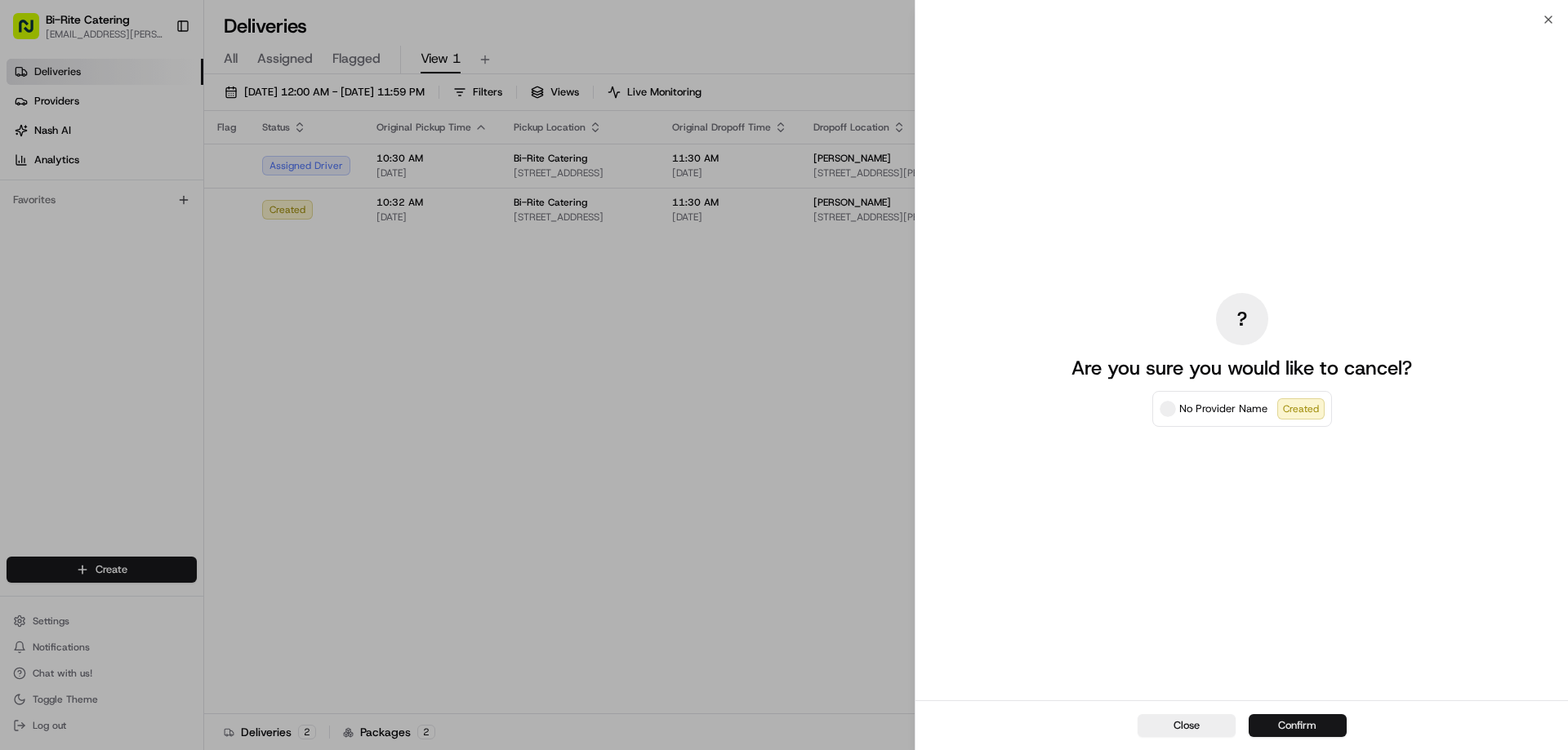
click at [1293, 718] on button "Confirm" at bounding box center [1298, 726] width 98 height 23
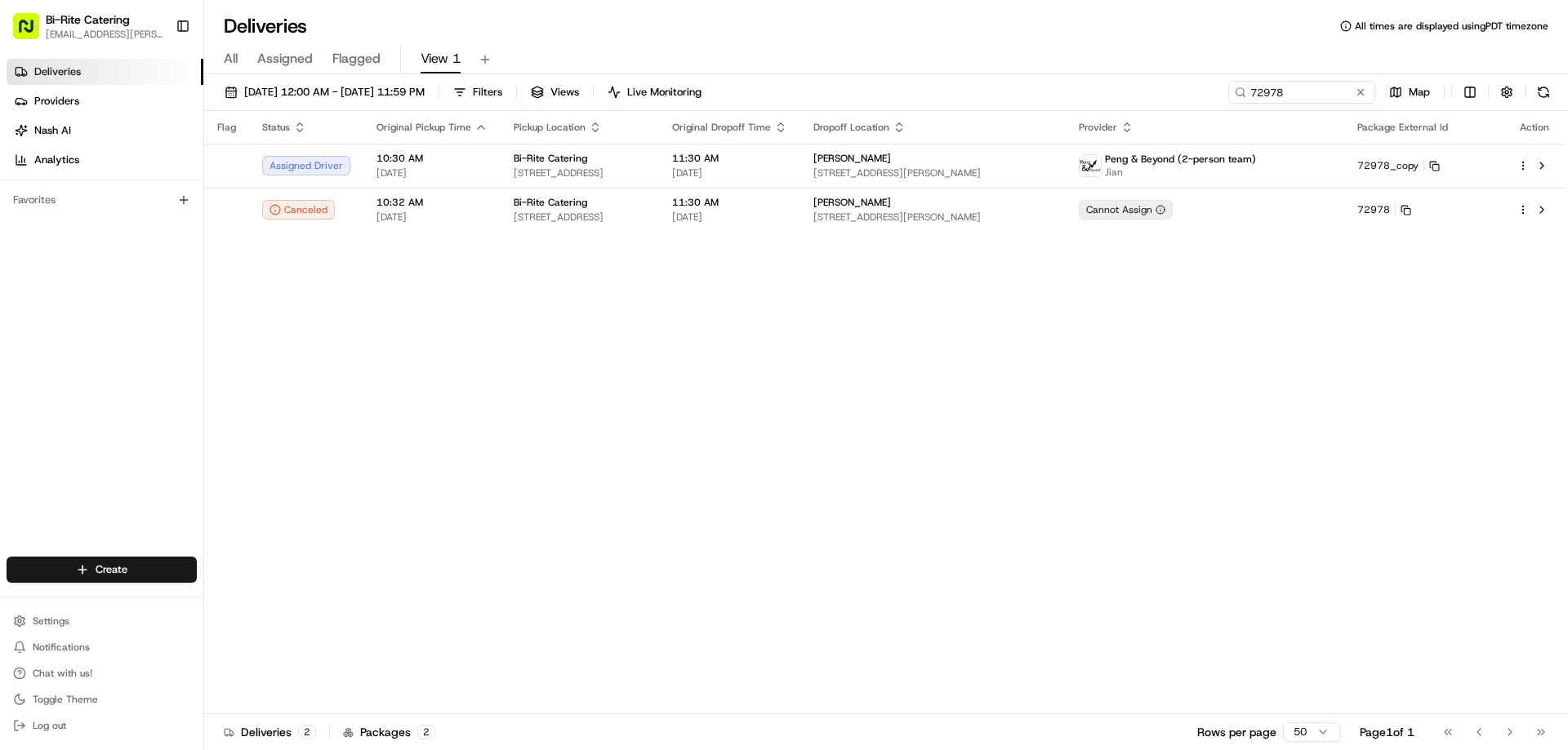
click at [834, 497] on div "Flag Status Original Pickup Time Pickup Location Original Dropoff Time Dropoff …" at bounding box center [884, 413] width 1361 height 603
click at [1361, 90] on button at bounding box center [1360, 92] width 16 height 16
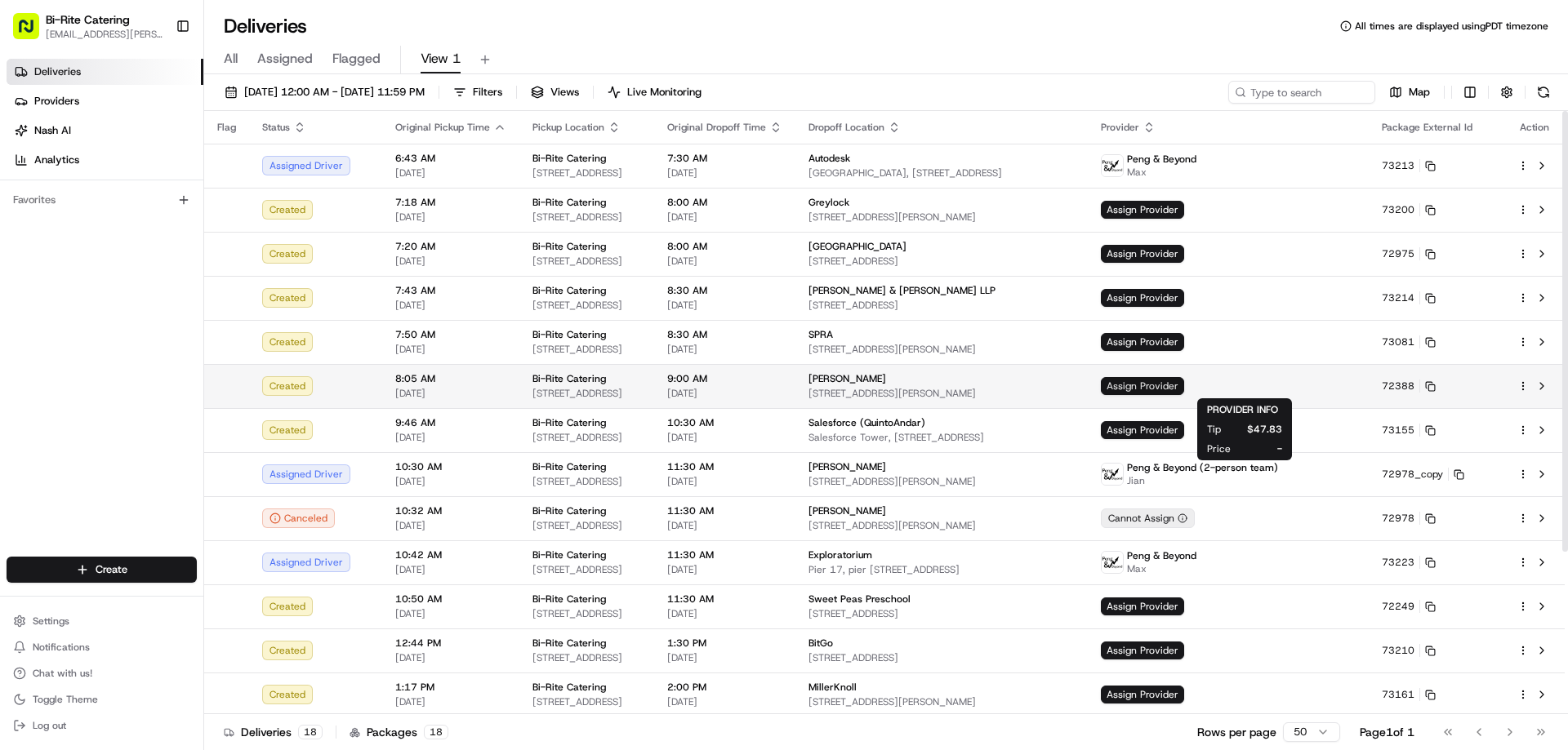
click at [1184, 385] on span "Assign Provider" at bounding box center [1142, 386] width 83 height 18
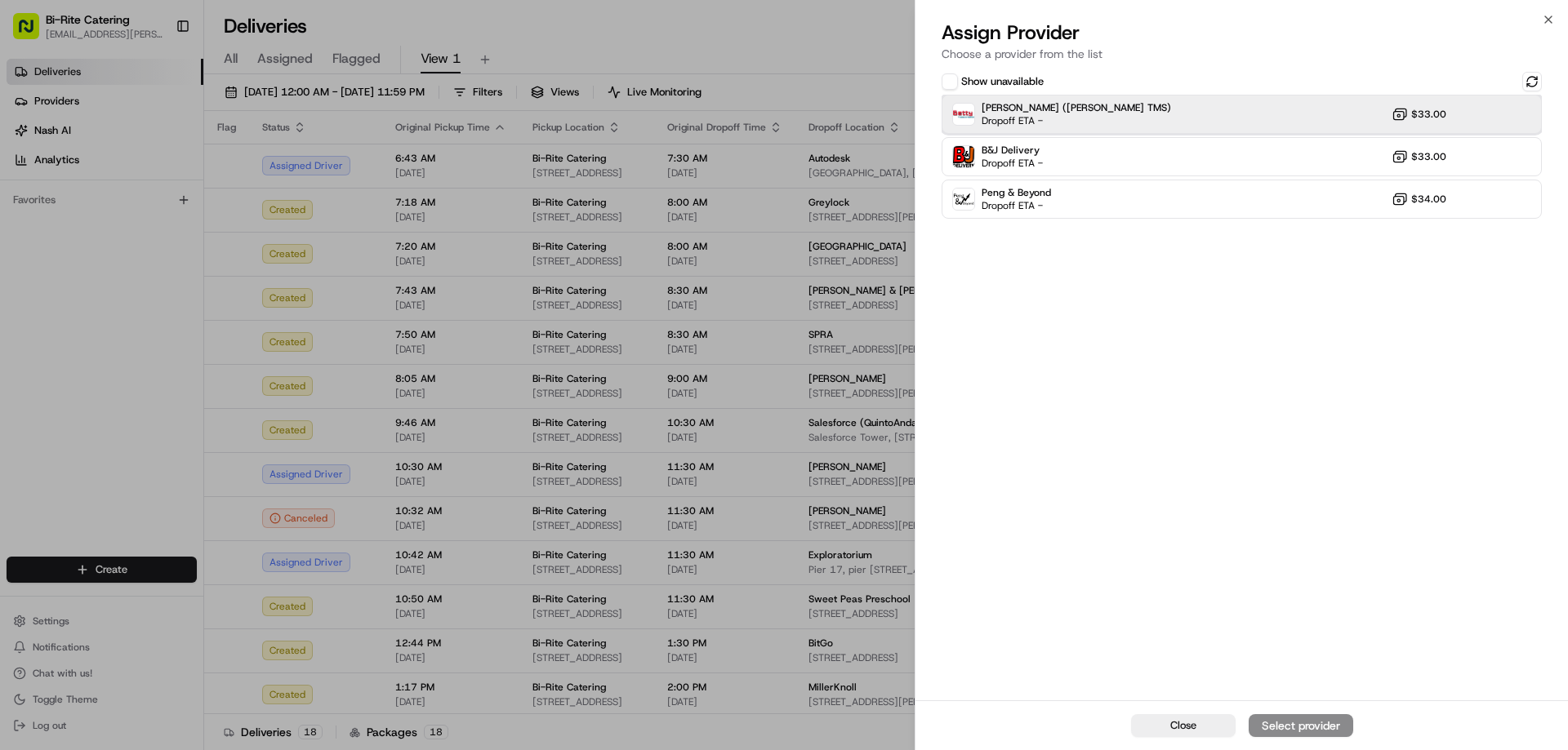
click at [1174, 119] on div "Betty (Nash TMS) Dropoff ETA - $33.00" at bounding box center [1241, 114] width 600 height 40
click at [1304, 728] on div "Assign Provider" at bounding box center [1300, 725] width 80 height 16
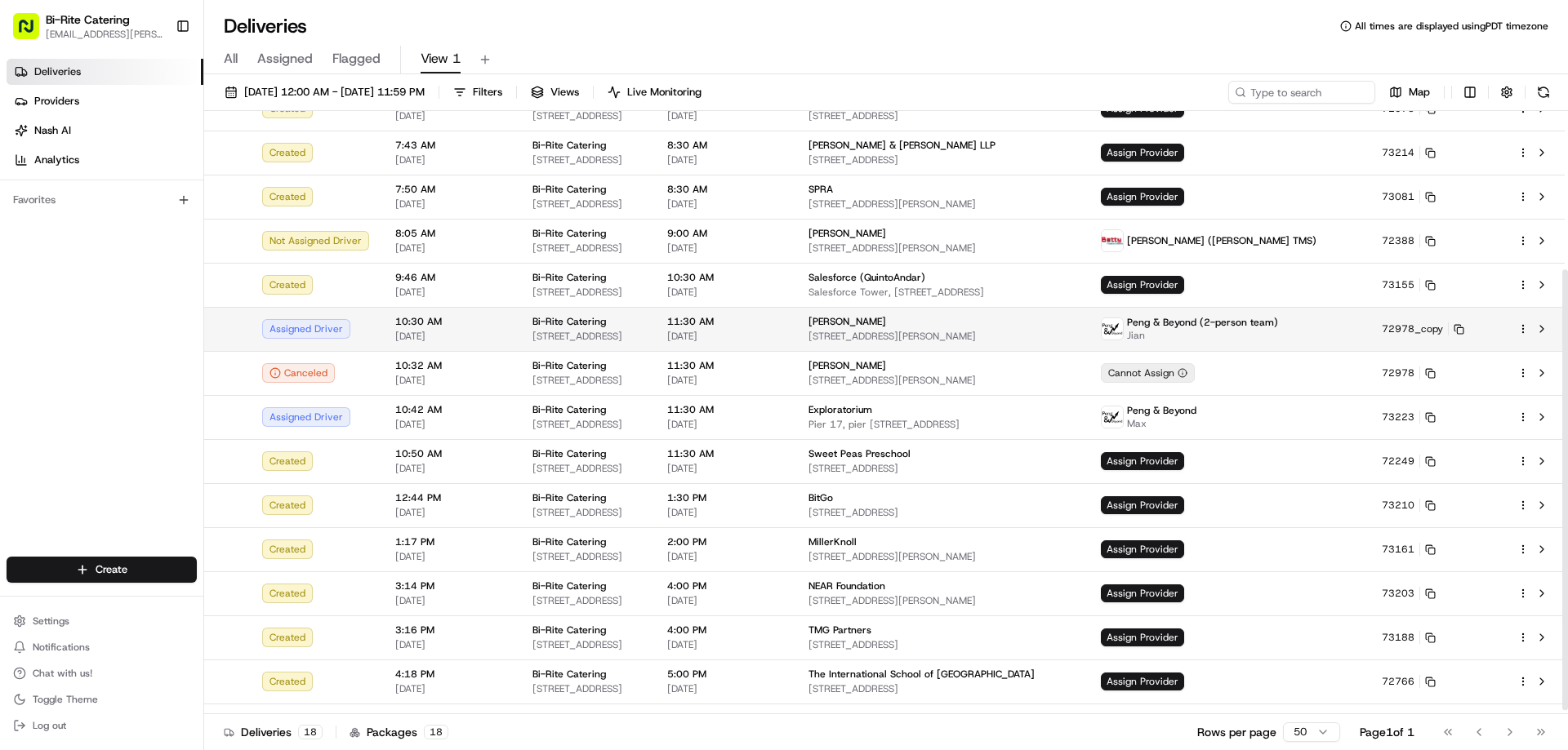
scroll to position [223, 0]
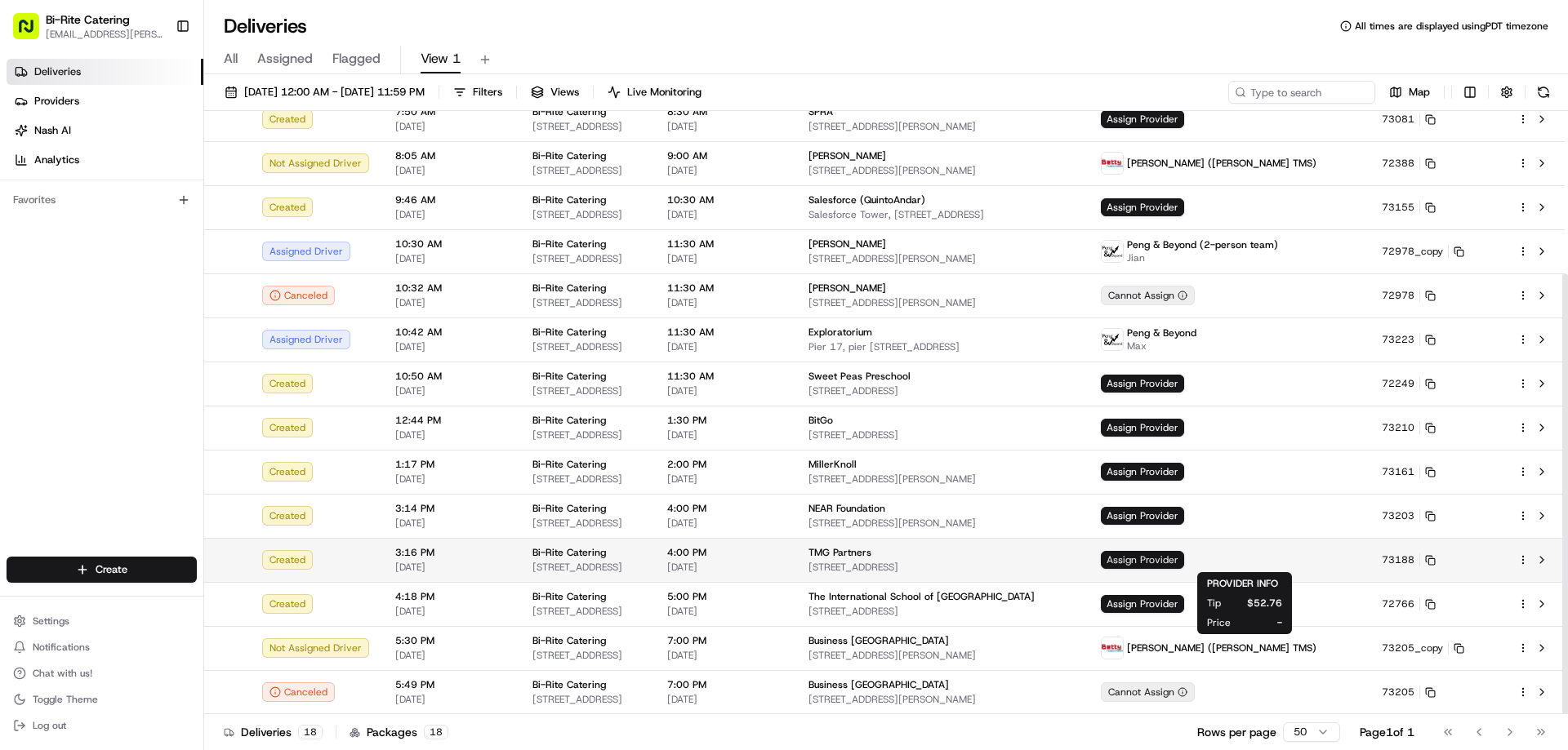
click at [1184, 557] on span "Assign Provider" at bounding box center [1142, 560] width 83 height 18
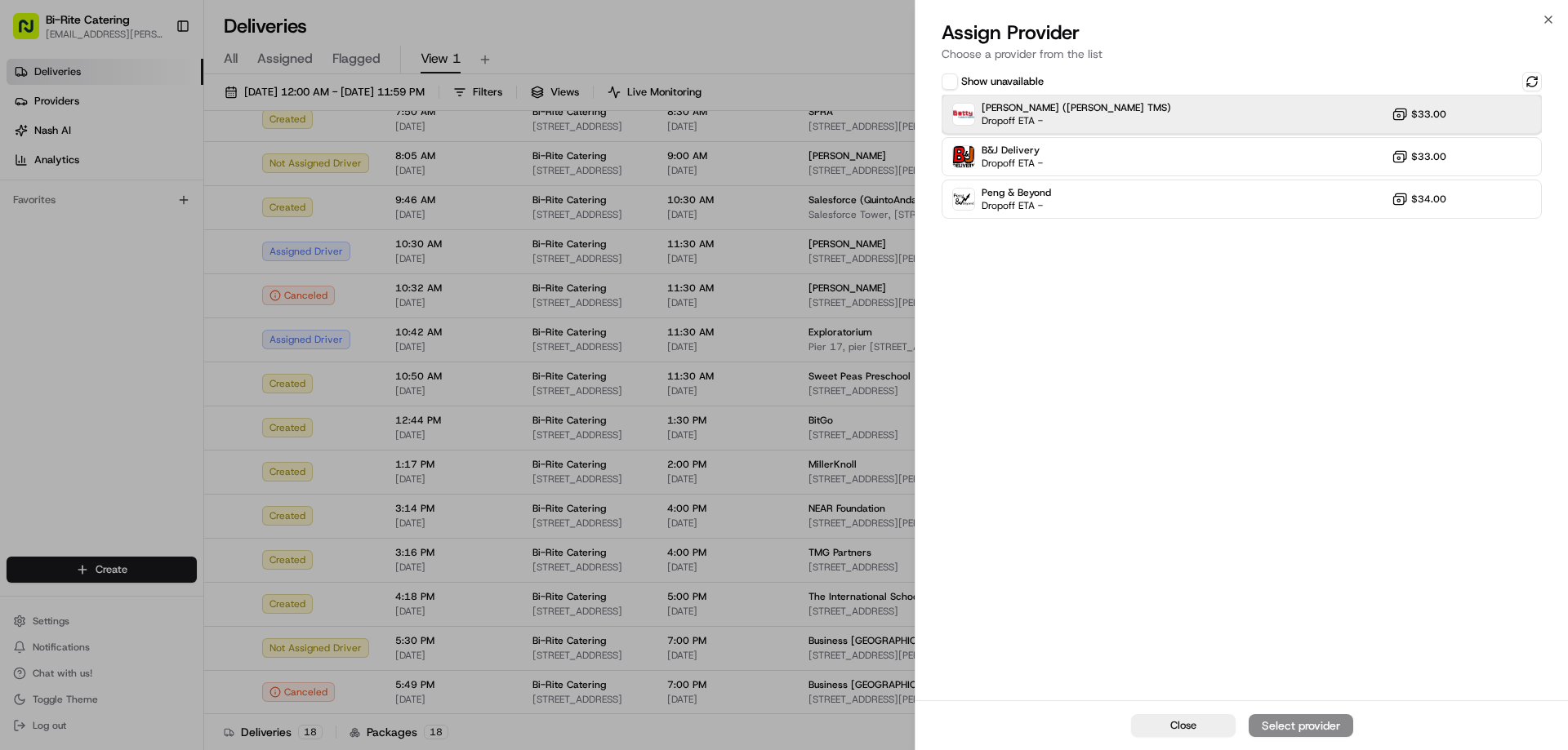
click at [1150, 115] on div "Betty (Nash TMS) Dropoff ETA - $33.00" at bounding box center [1241, 114] width 600 height 40
click at [1288, 730] on div "Assign Provider" at bounding box center [1300, 725] width 80 height 16
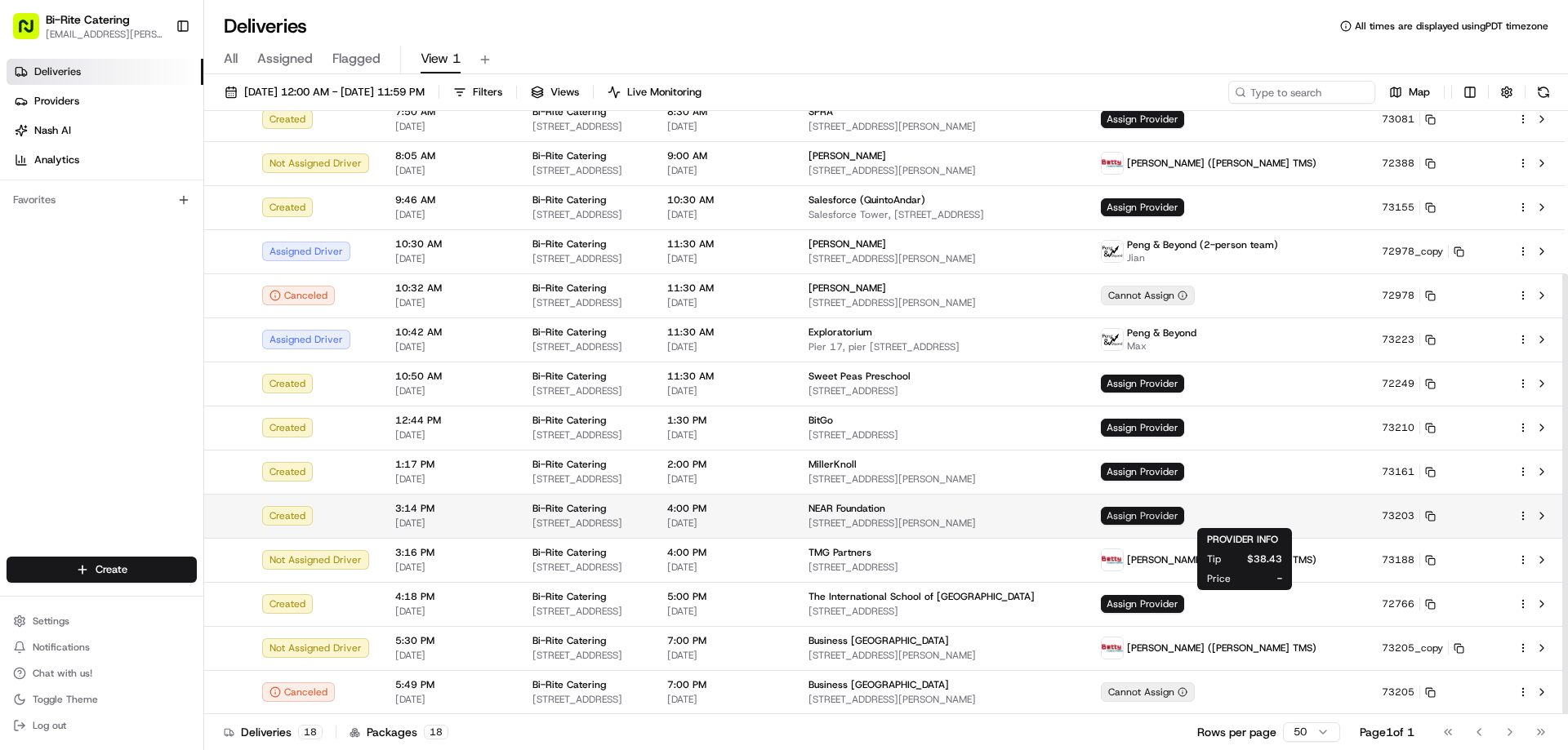
click at [1184, 514] on span "Assign Provider" at bounding box center [1142, 516] width 83 height 18
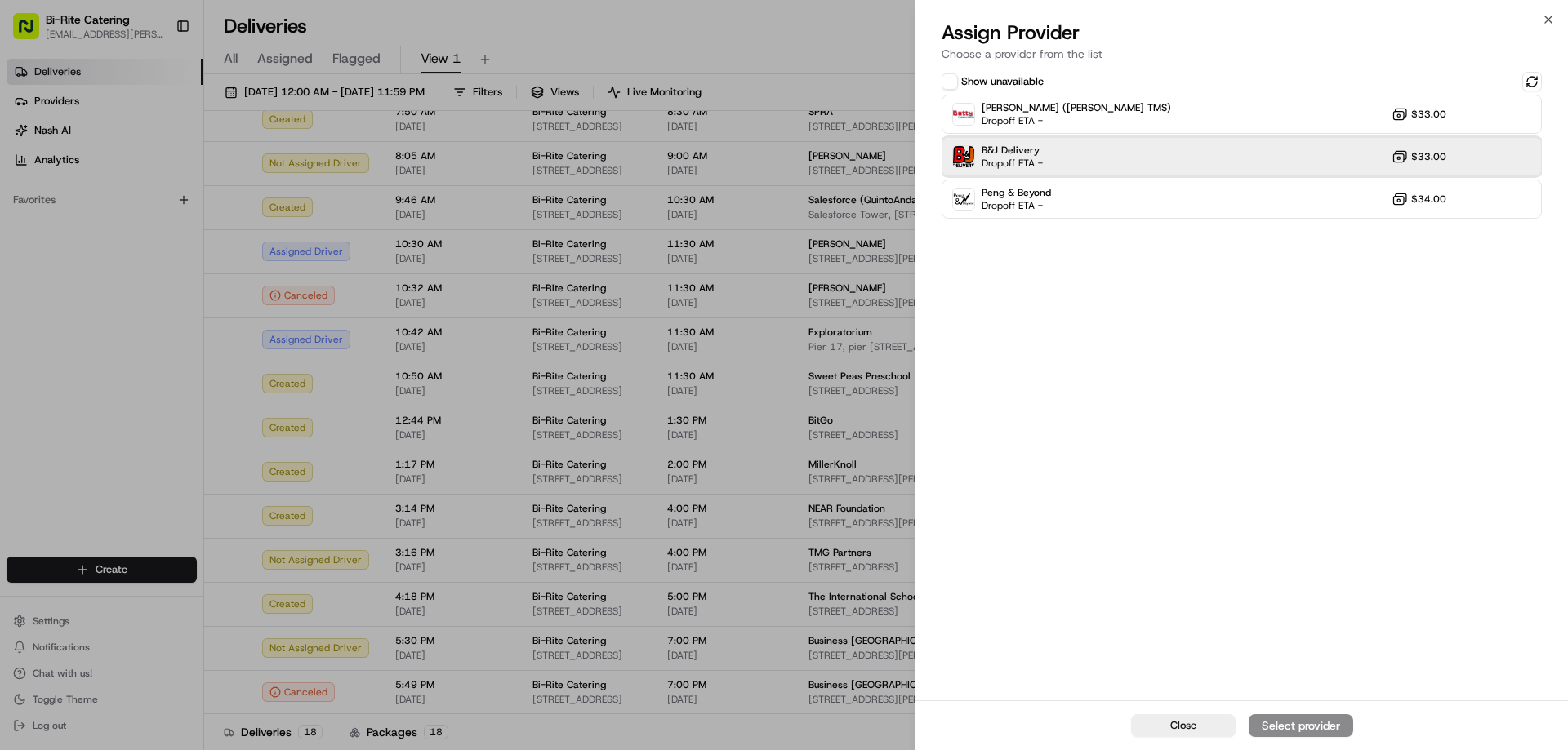
click at [1103, 154] on div "B&J Delivery Dropoff ETA - $33.00" at bounding box center [1241, 156] width 600 height 40
click at [1269, 722] on div "Assign Provider" at bounding box center [1300, 725] width 80 height 16
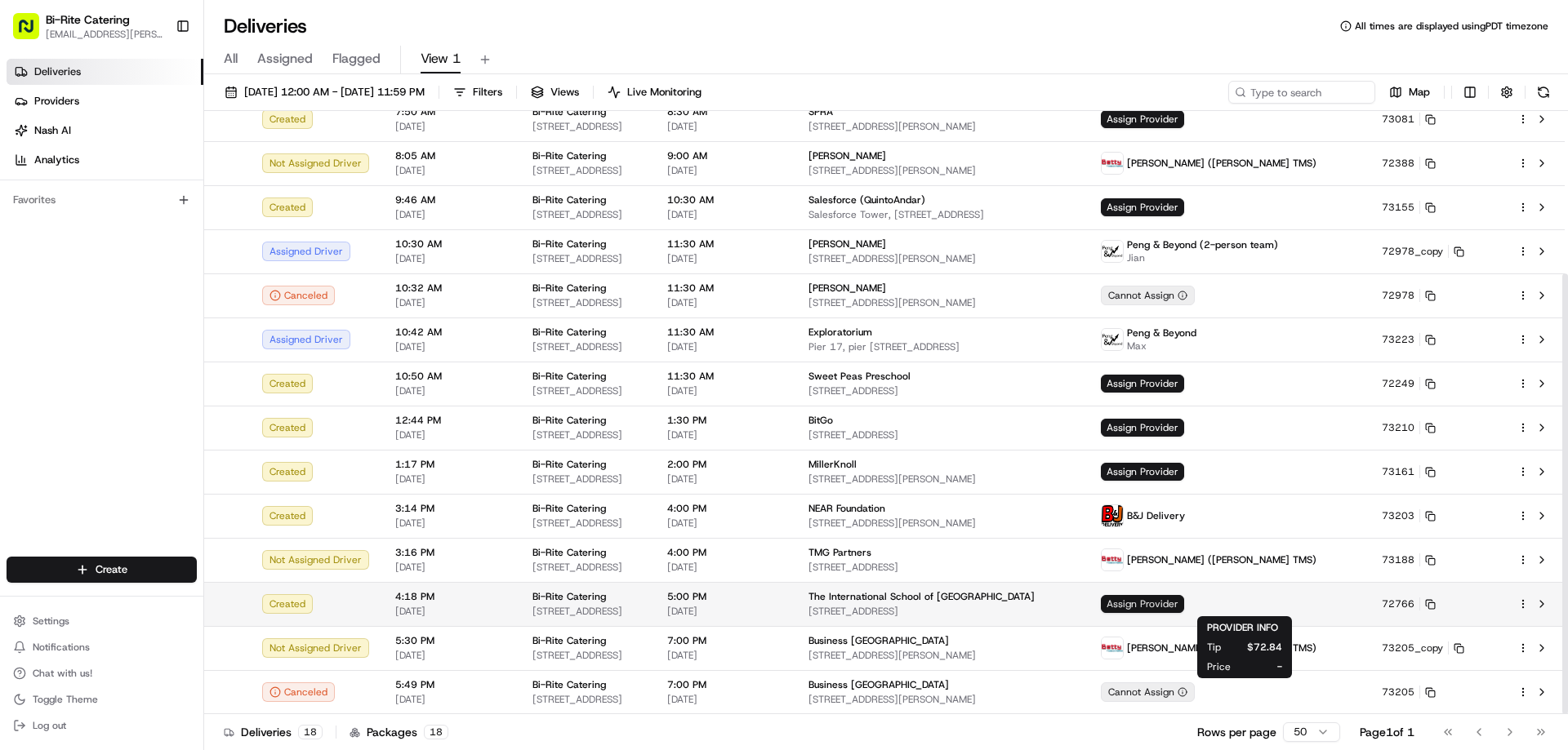
click at [1184, 604] on span "Assign Provider" at bounding box center [1142, 603] width 83 height 18
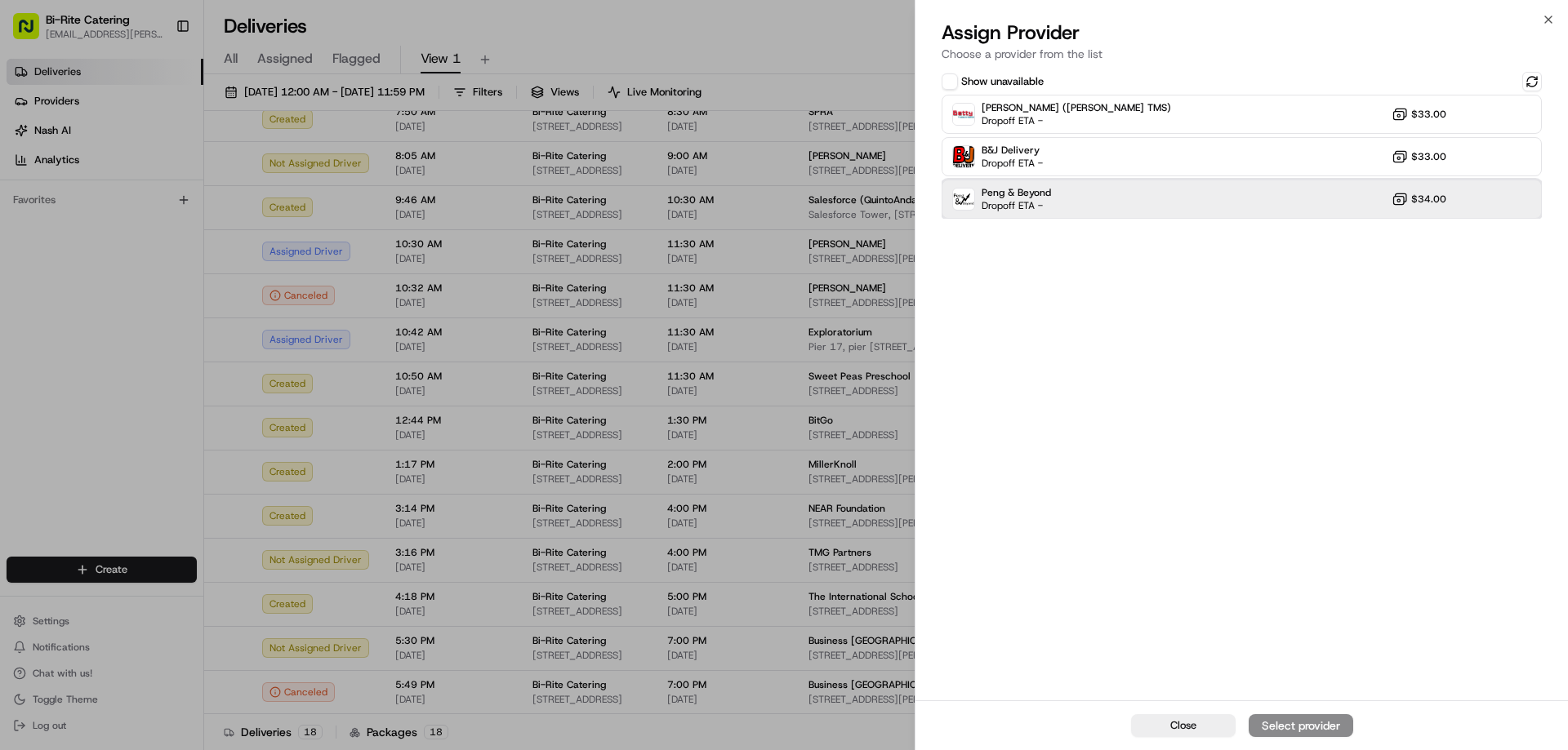
click at [1122, 209] on div "Peng & Beyond Dropoff ETA - $34.00" at bounding box center [1241, 199] width 600 height 40
click at [1294, 727] on div "Assign Provider" at bounding box center [1300, 725] width 80 height 16
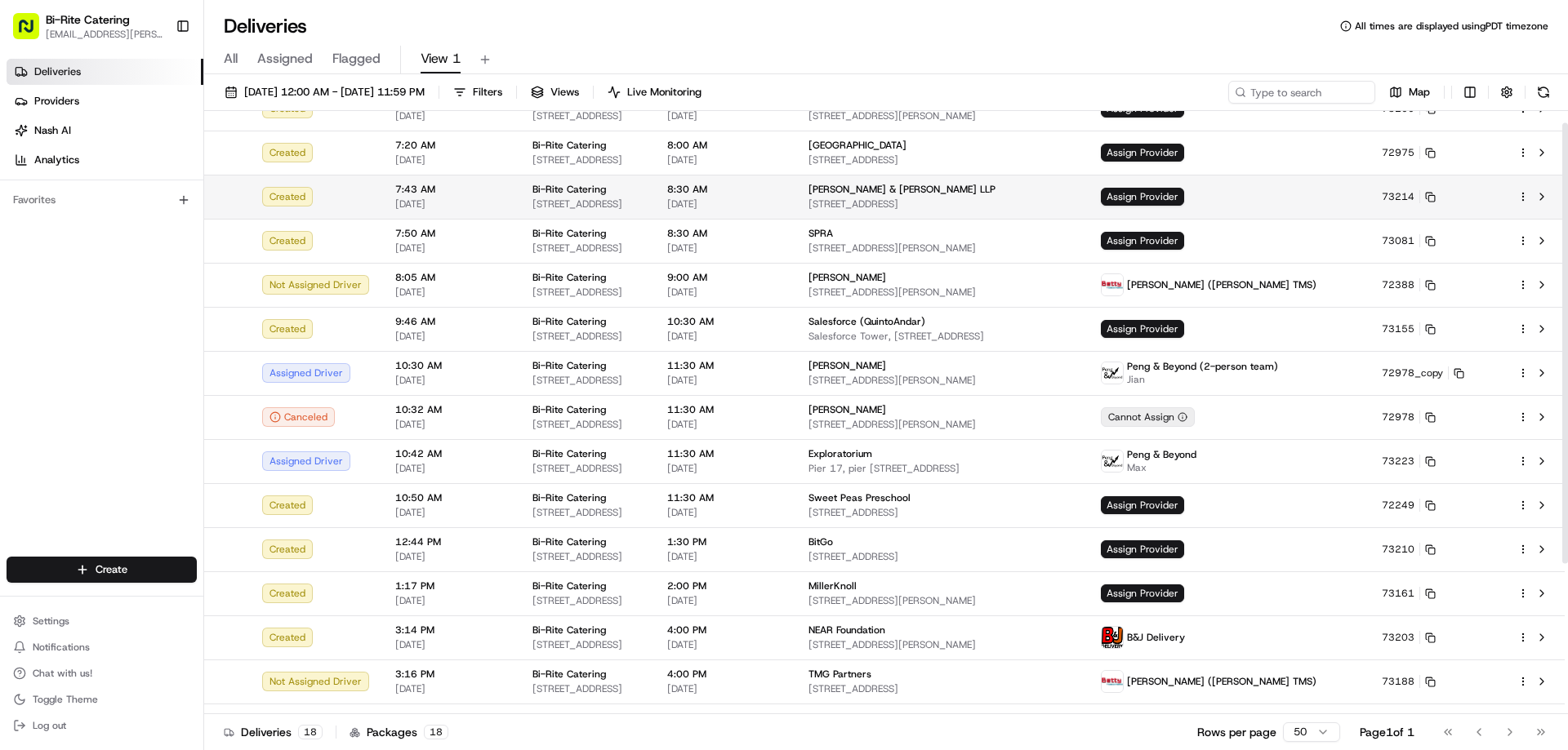
scroll to position [0, 0]
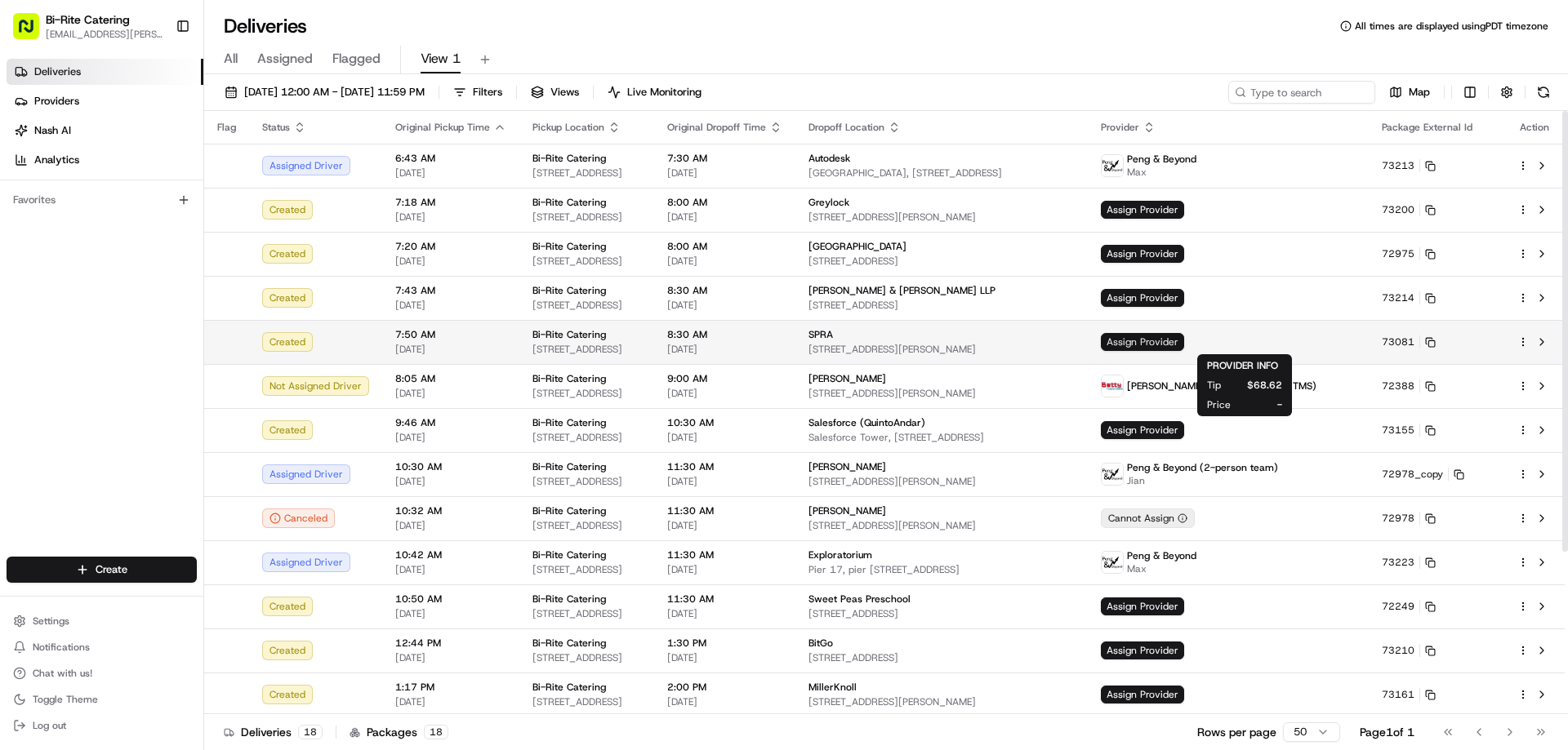
click at [1184, 340] on span "Assign Provider" at bounding box center [1142, 341] width 83 height 18
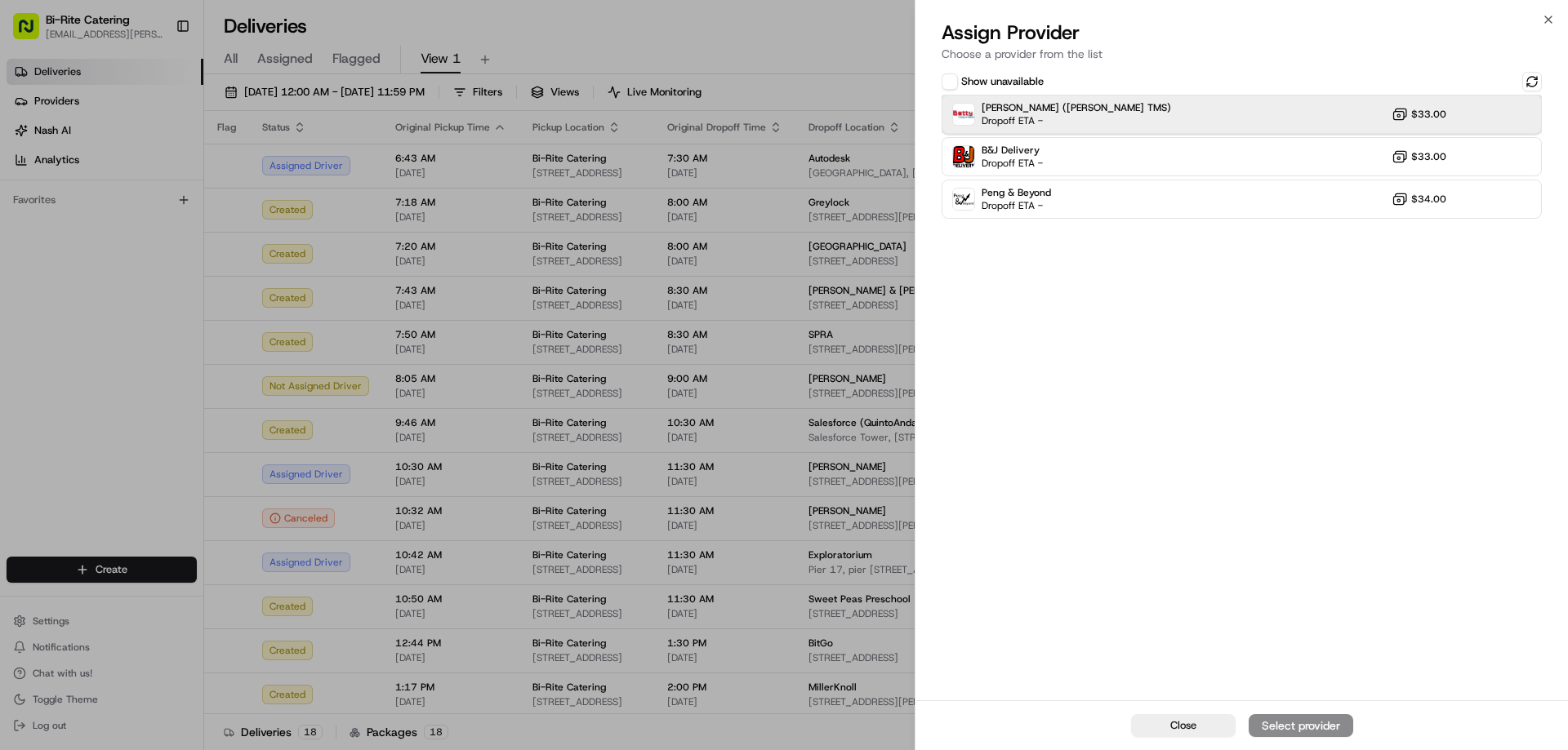
click at [1161, 123] on div "Betty (Nash TMS) Dropoff ETA - $33.00" at bounding box center [1241, 114] width 600 height 40
click at [1293, 727] on div "Assign Provider" at bounding box center [1300, 725] width 80 height 16
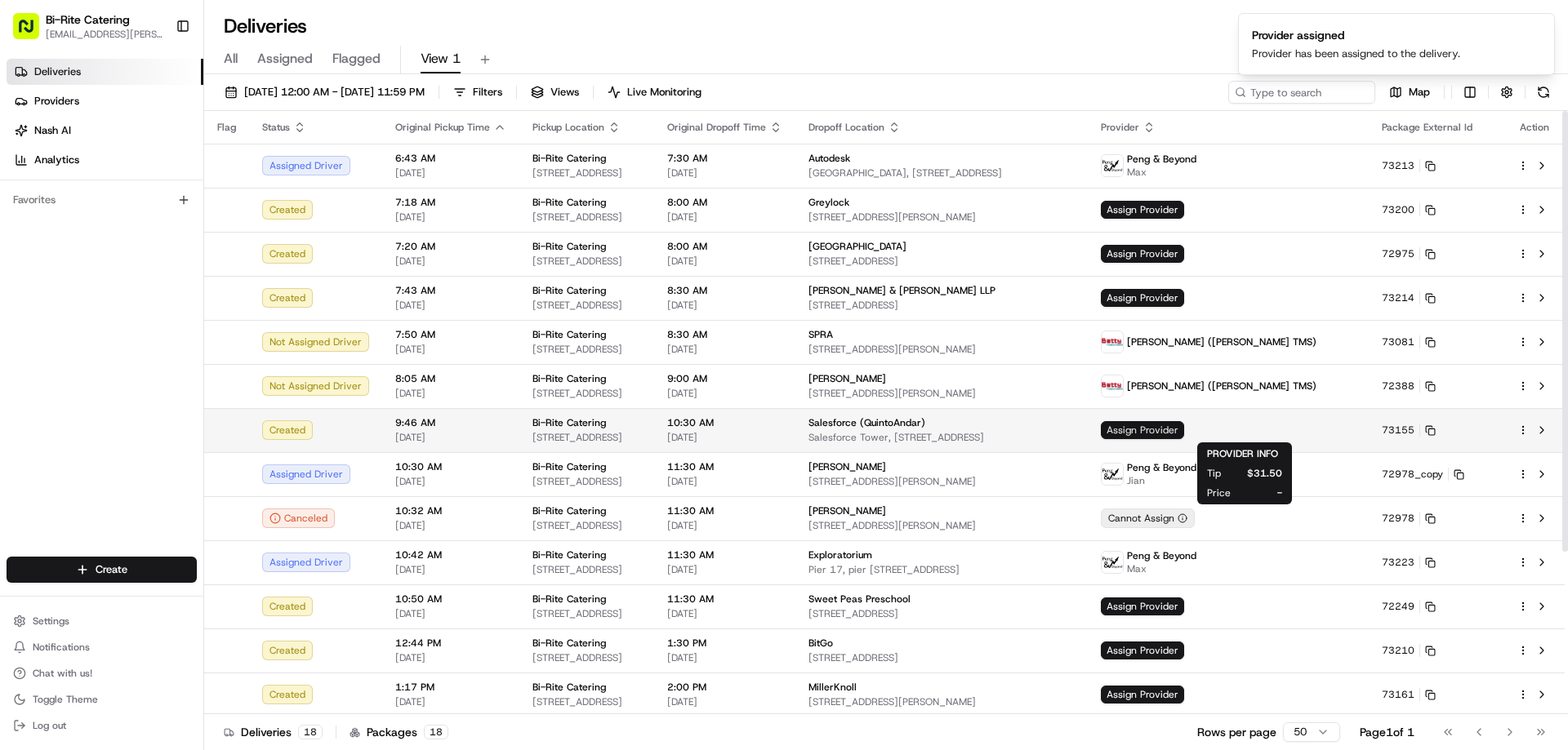
click at [1184, 434] on span "Assign Provider" at bounding box center [1142, 430] width 83 height 18
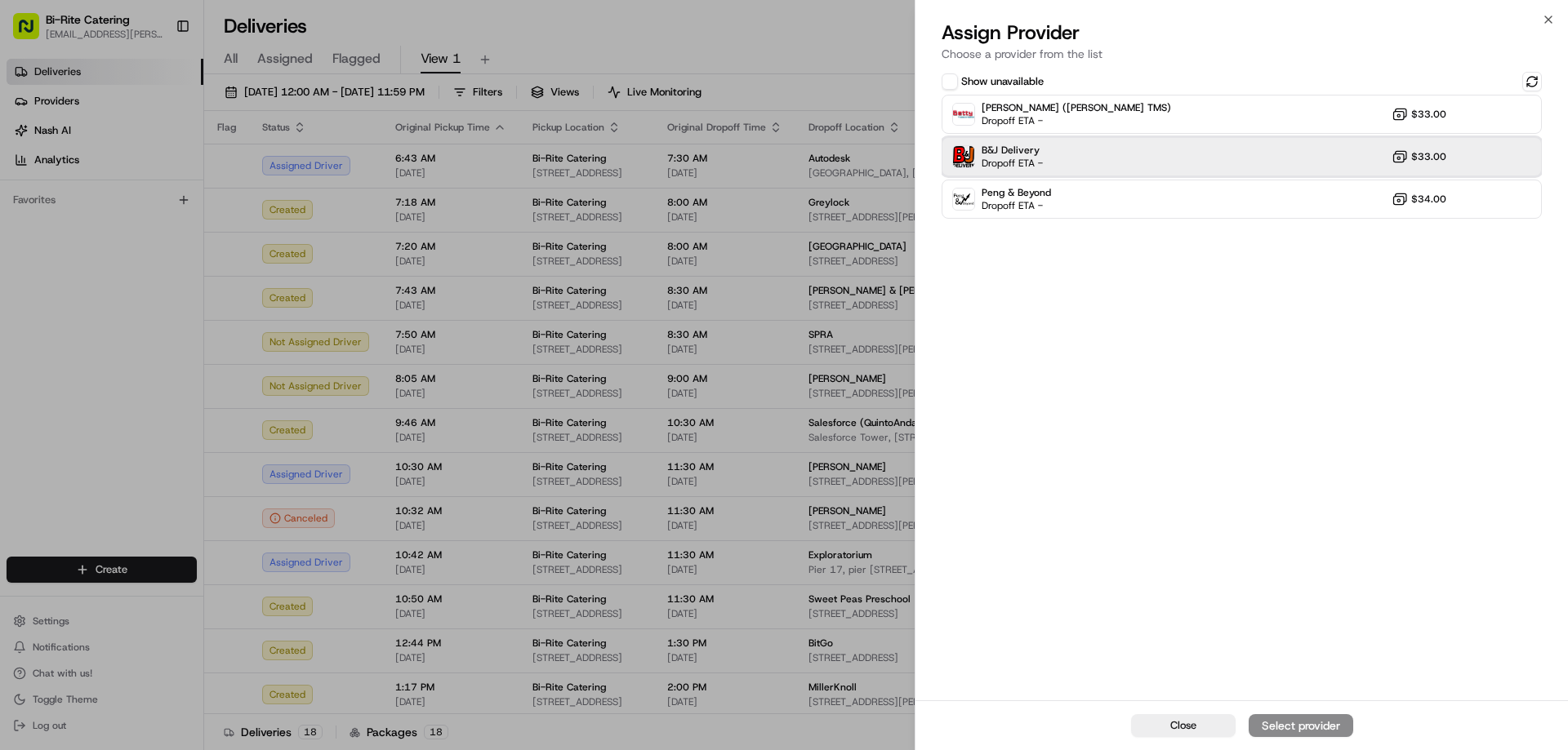
click at [1109, 155] on div "B&J Delivery Dropoff ETA - $33.00" at bounding box center [1241, 156] width 600 height 40
click at [1303, 724] on div "Assign Provider" at bounding box center [1300, 725] width 80 height 16
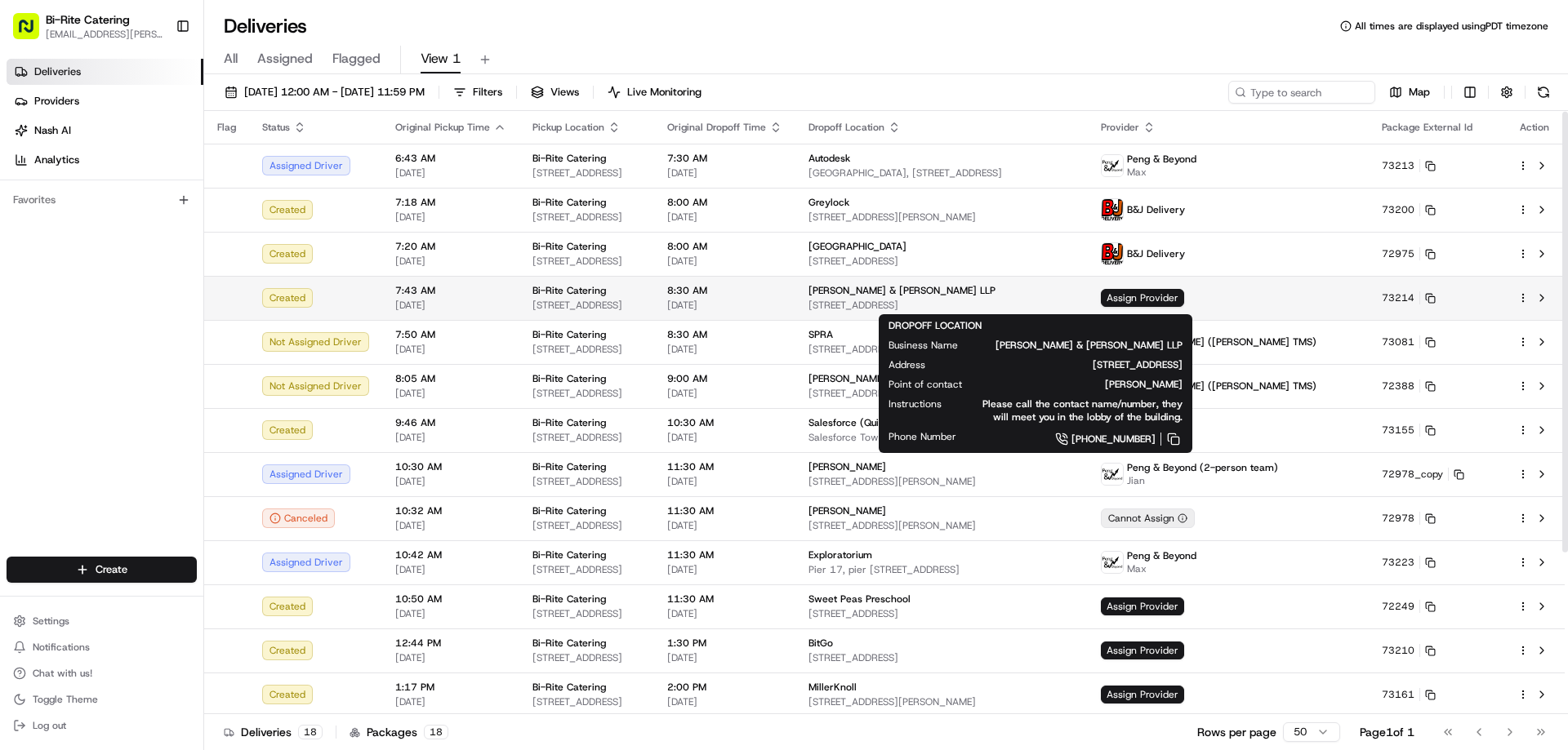
scroll to position [223, 0]
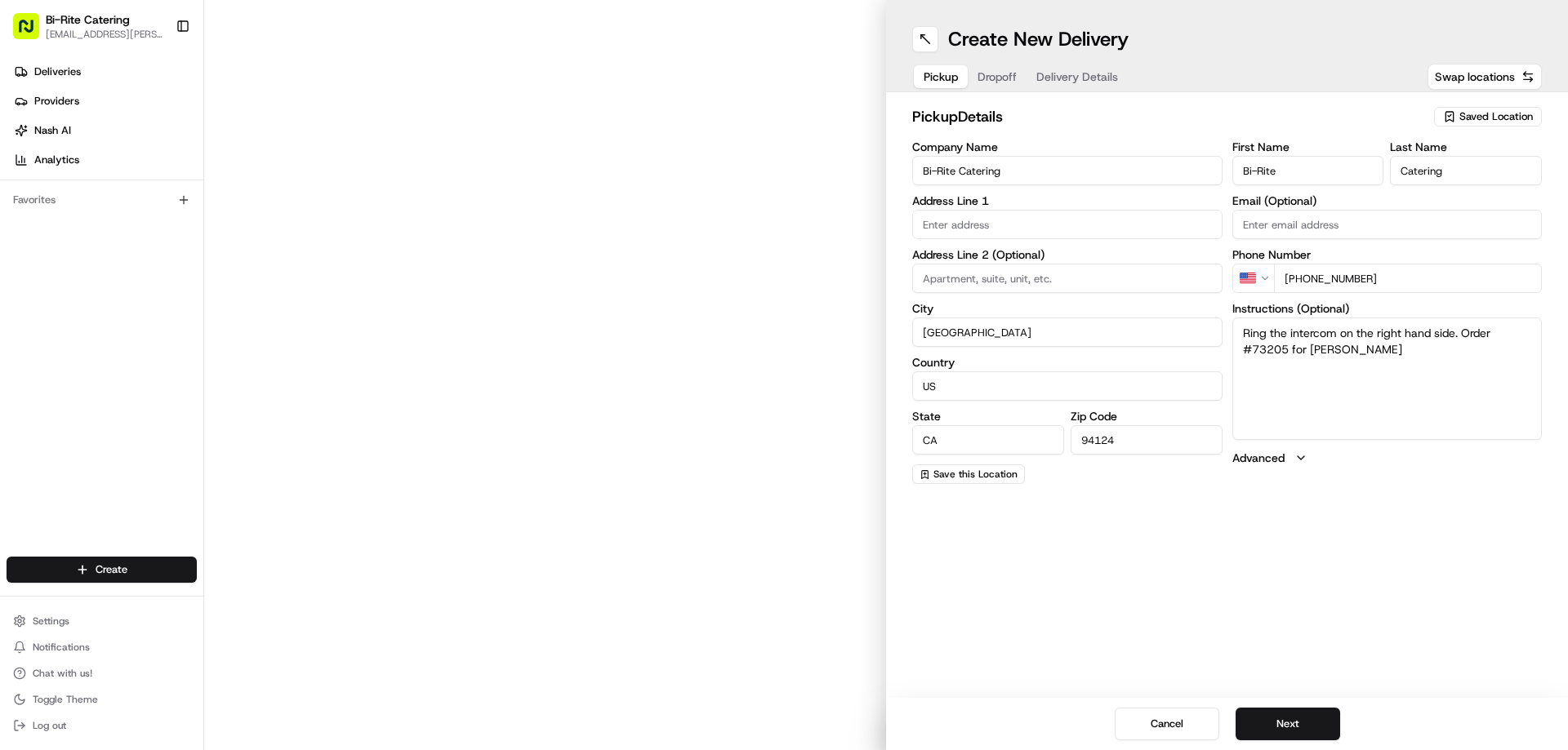
type input "1970 Innes Ave"
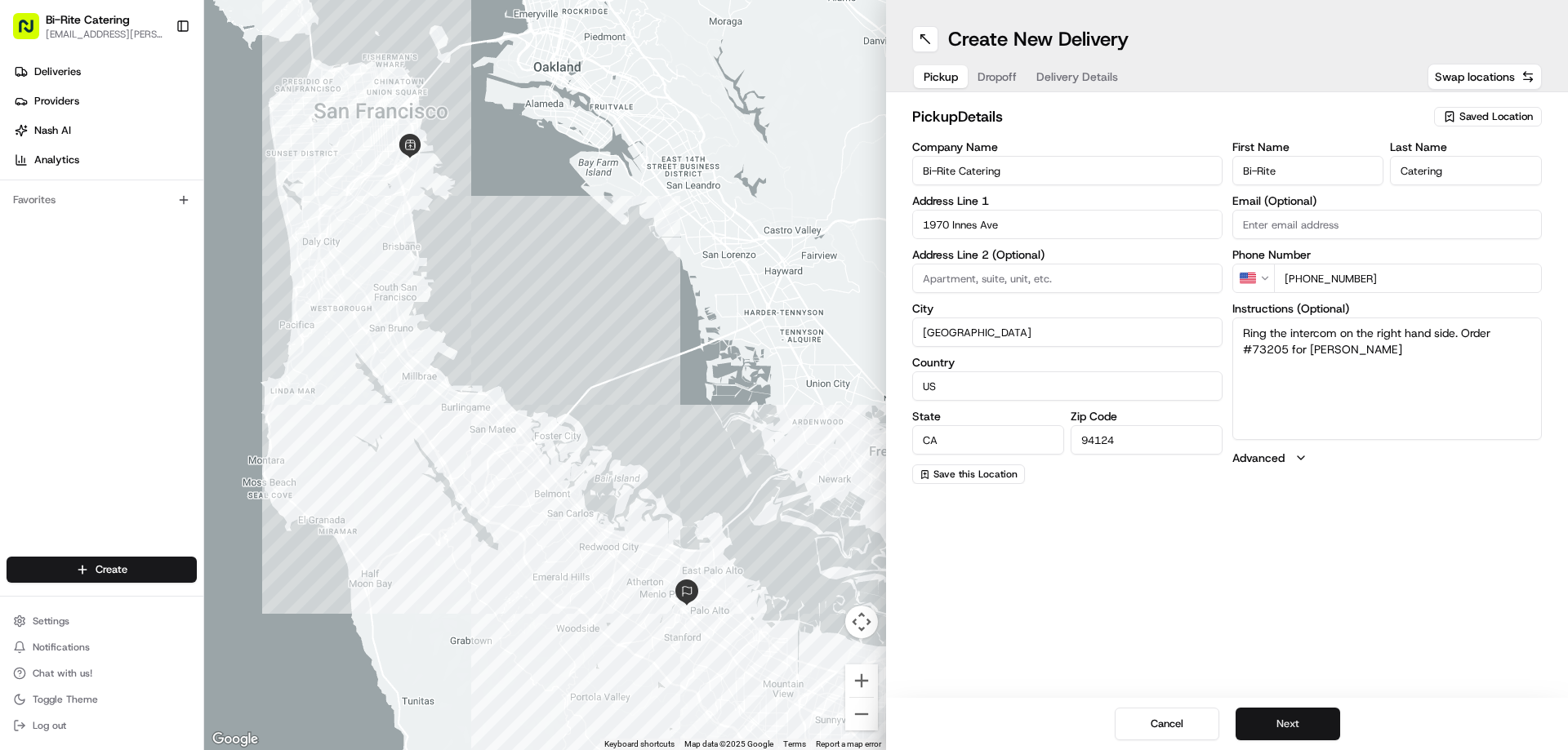
click at [1313, 730] on button "Next" at bounding box center [1287, 724] width 104 height 33
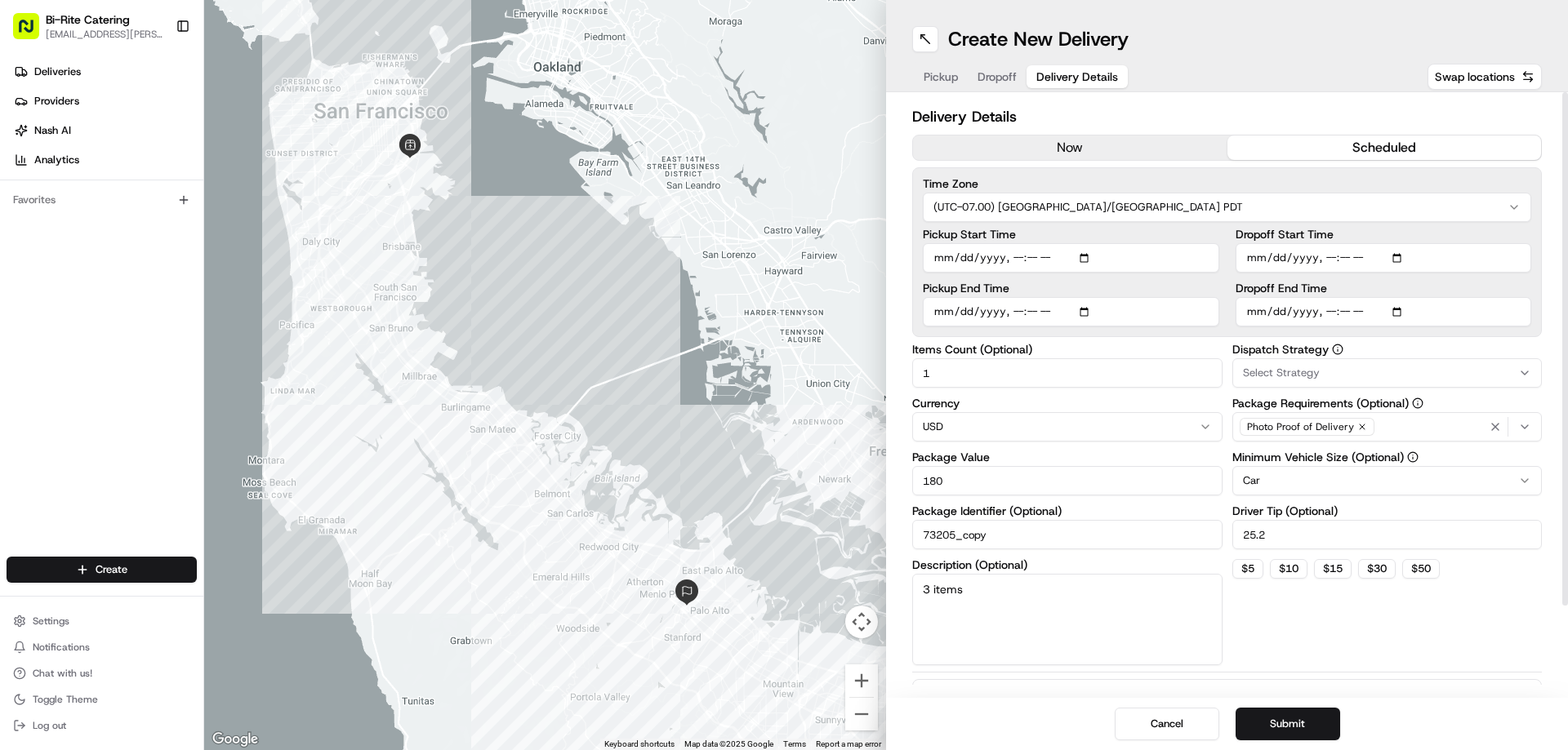
click at [1040, 262] on input "Pickup Start Time" at bounding box center [1070, 257] width 296 height 29
click at [1038, 257] on input "Pickup Start Time" at bounding box center [1070, 257] width 296 height 29
type input "[DATE]T17:30"
click at [1032, 315] on input "Pickup End Time" at bounding box center [1070, 311] width 296 height 29
type input "[DATE]T18:00"
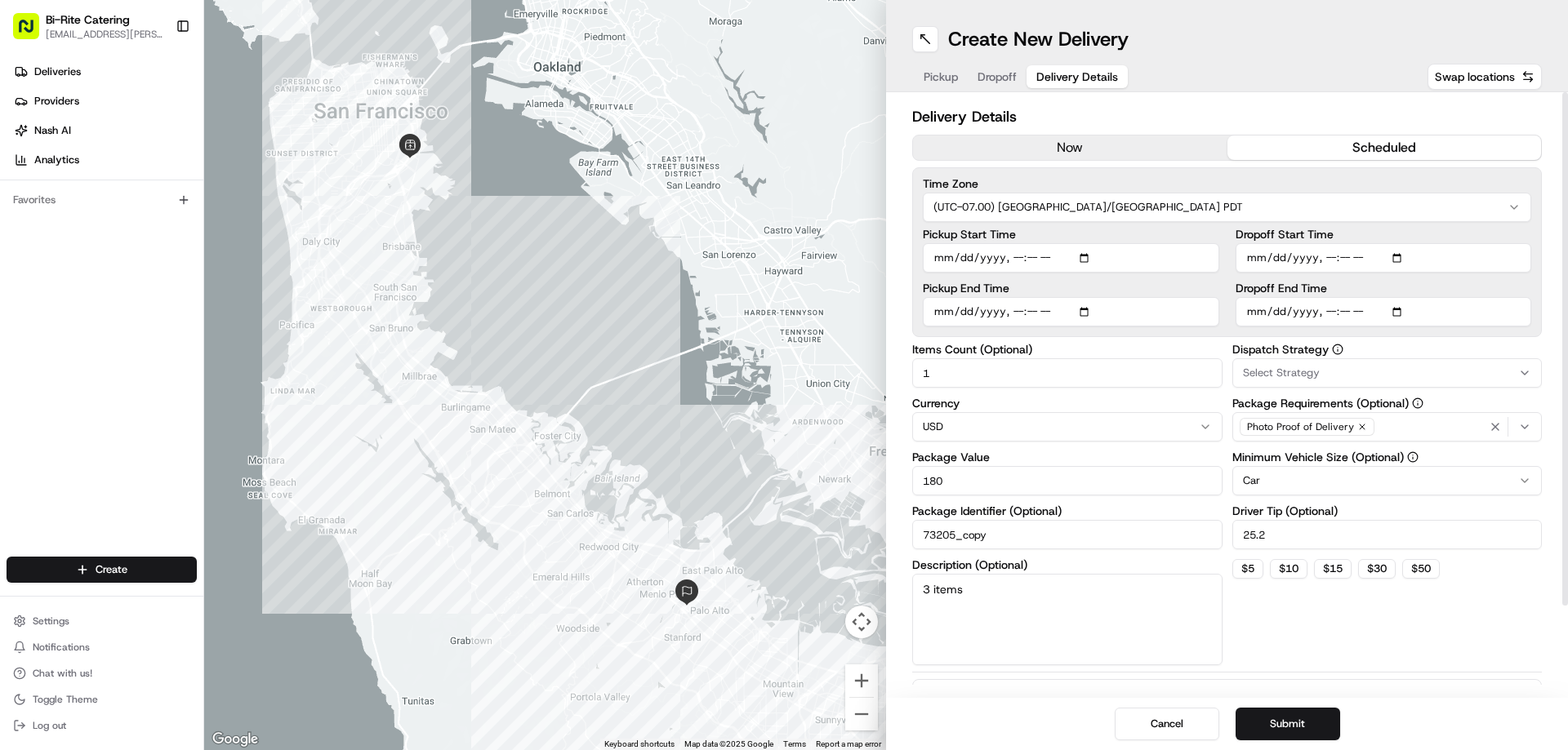
click at [1359, 626] on div "Dispatch Strategy Select Strategy Package Requirements (Optional) Photo Proof o…" at bounding box center [1388, 505] width 311 height 322
click at [1297, 715] on button "Submit" at bounding box center [1287, 724] width 104 height 33
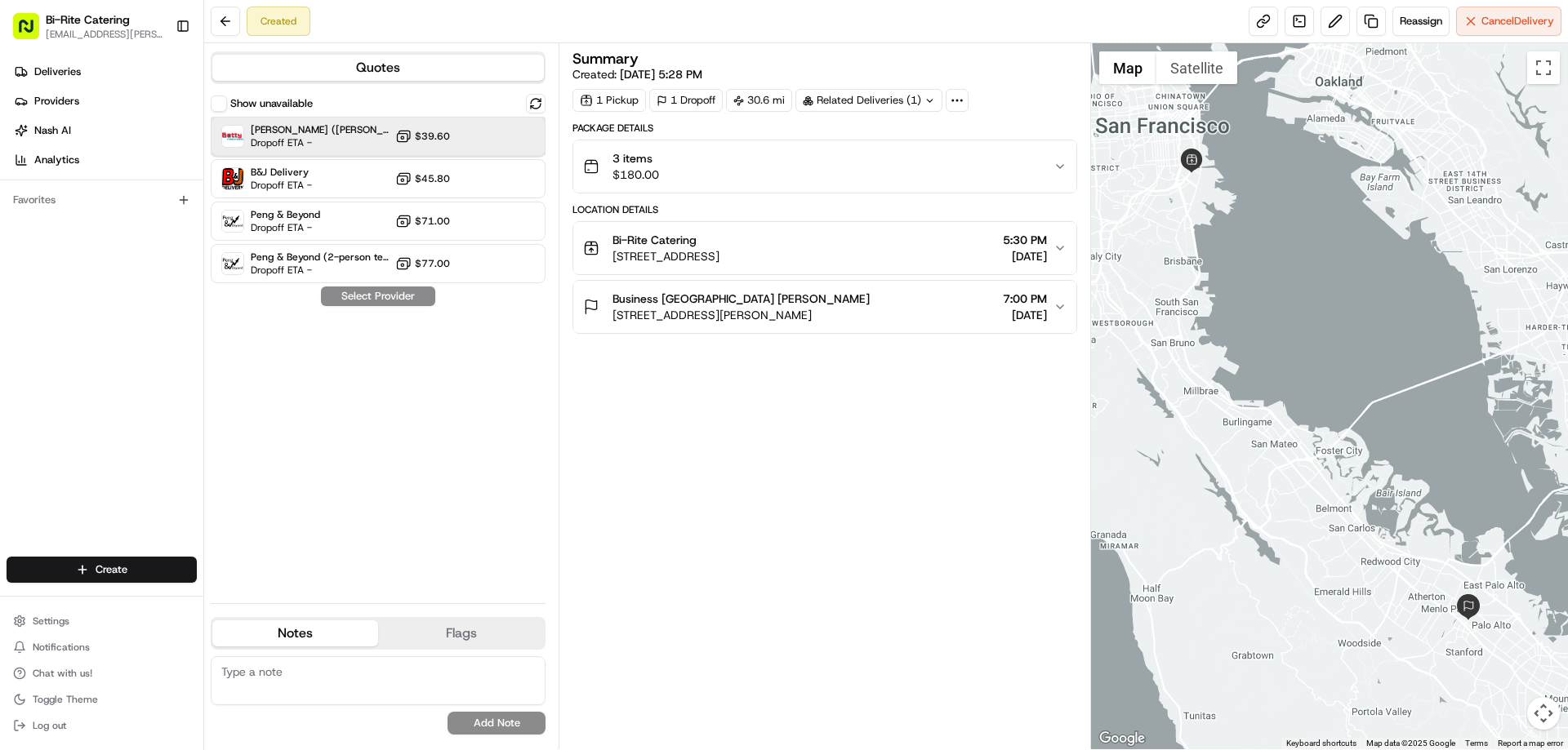
click at [325, 143] on span "Dropoff ETA -" at bounding box center [308, 143] width 115 height 13
click at [404, 301] on button "Assign Provider" at bounding box center [378, 296] width 116 height 19
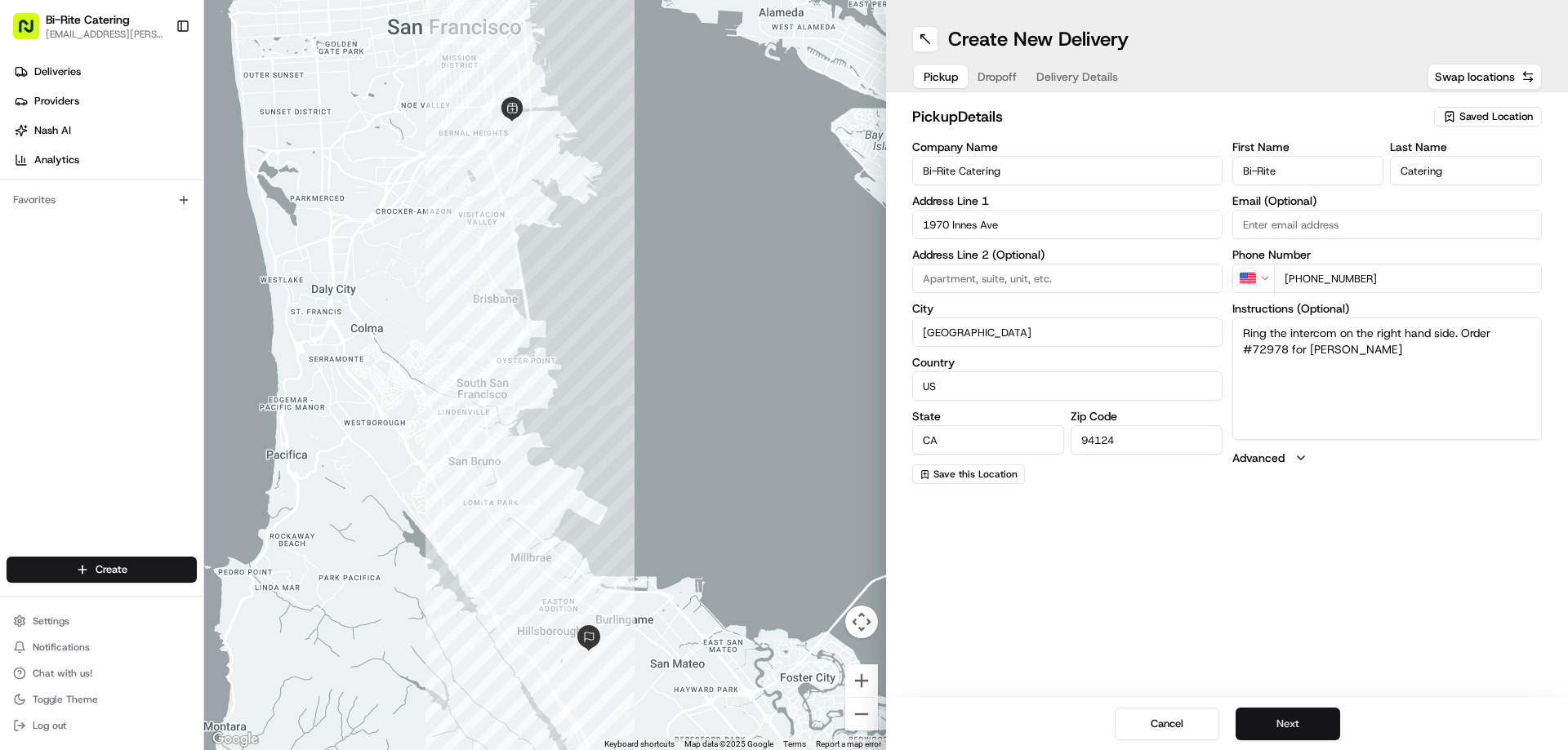
click at [1282, 713] on button "Next" at bounding box center [1287, 724] width 104 height 33
click at [1282, 723] on button "Next" at bounding box center [1287, 724] width 104 height 33
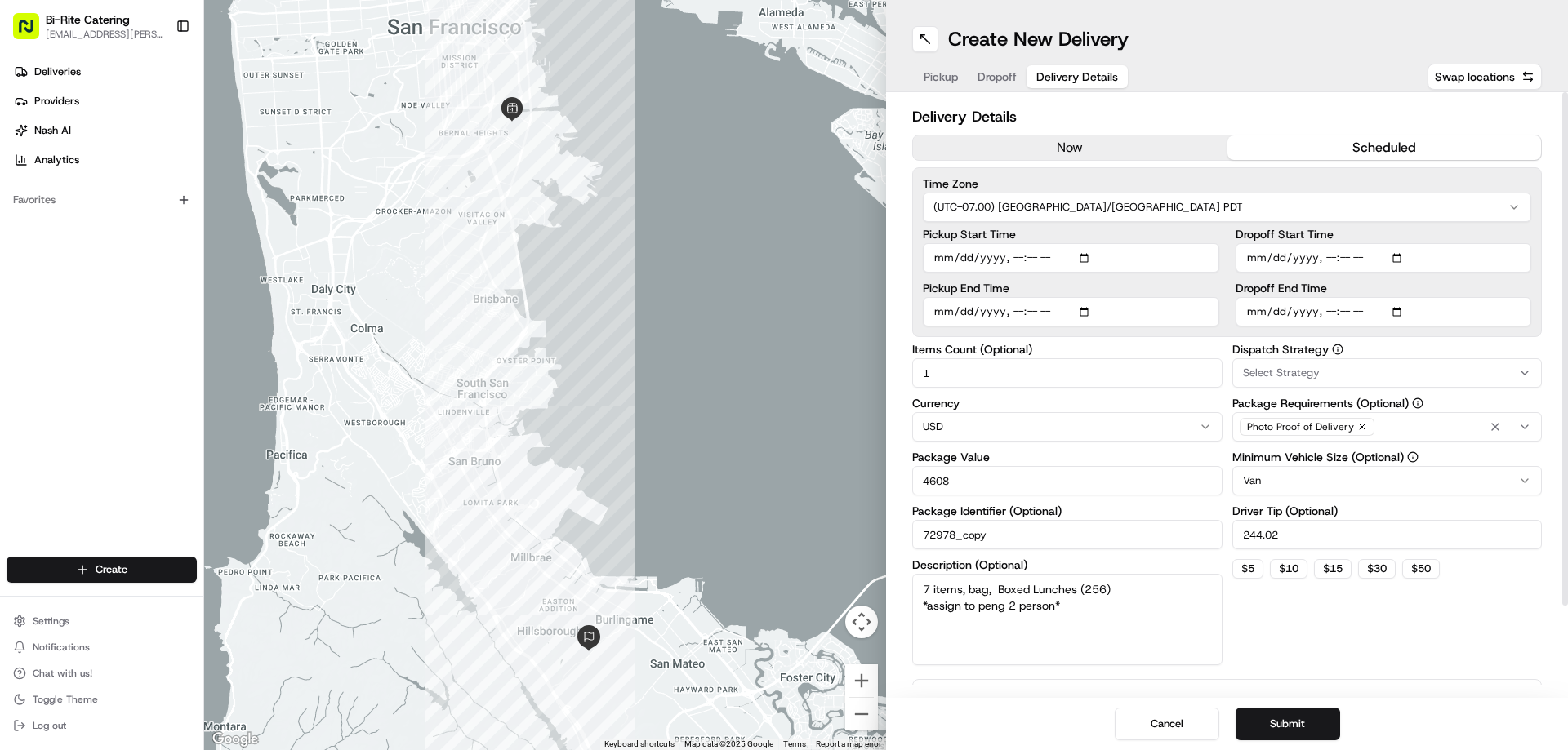
click at [1040, 256] on input "Pickup Start Time" at bounding box center [1070, 257] width 296 height 29
click at [1037, 258] on input "Pickup Start Time" at bounding box center [1070, 257] width 296 height 29
type input "[DATE]T10:30"
click at [1030, 317] on input "Pickup End Time" at bounding box center [1070, 311] width 296 height 29
type input "[DATE]T11:00"
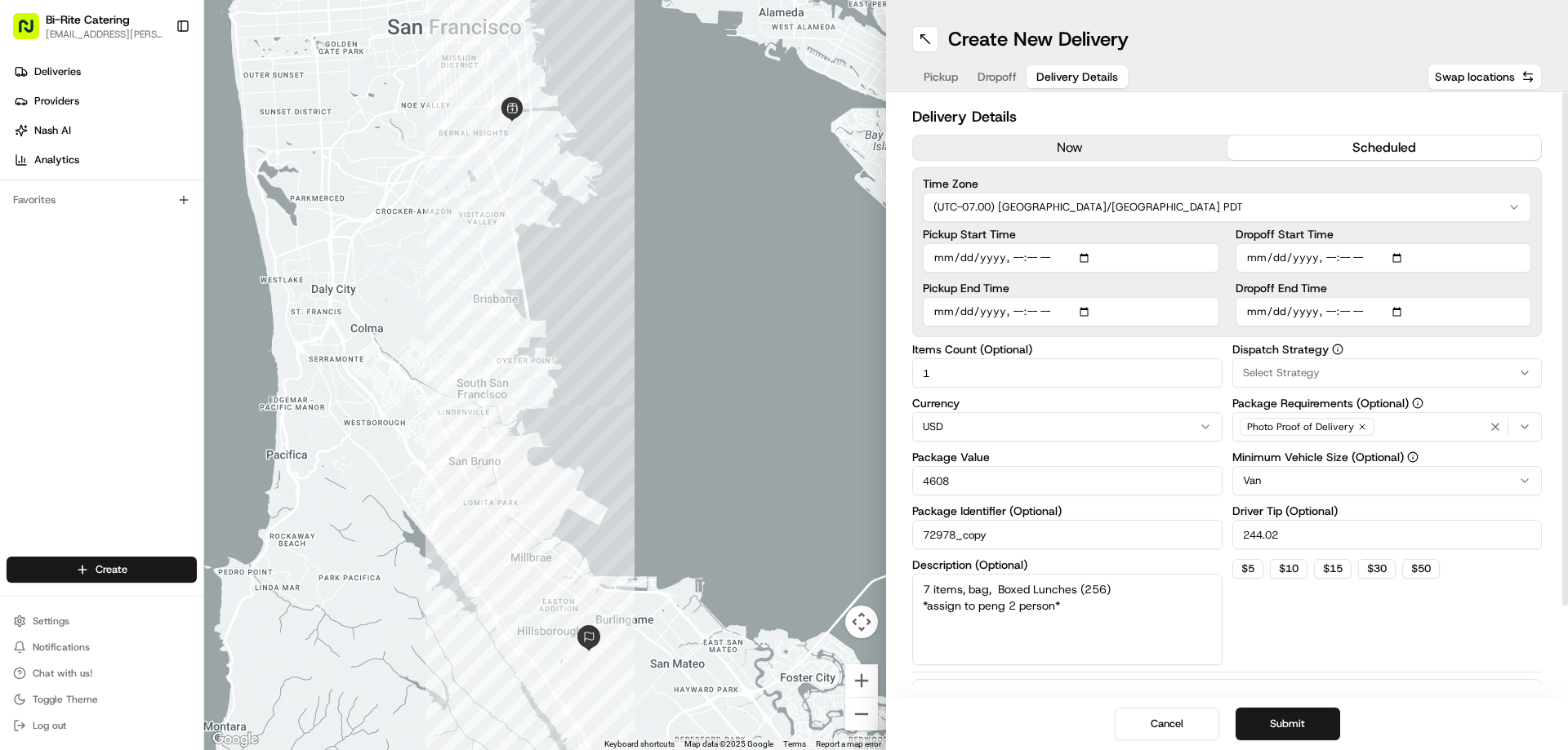
click at [1294, 628] on div "Dispatch Strategy Select Strategy Package Requirements (Optional) Photo Proof o…" at bounding box center [1388, 505] width 311 height 322
click at [1300, 723] on button "Submit" at bounding box center [1287, 724] width 104 height 33
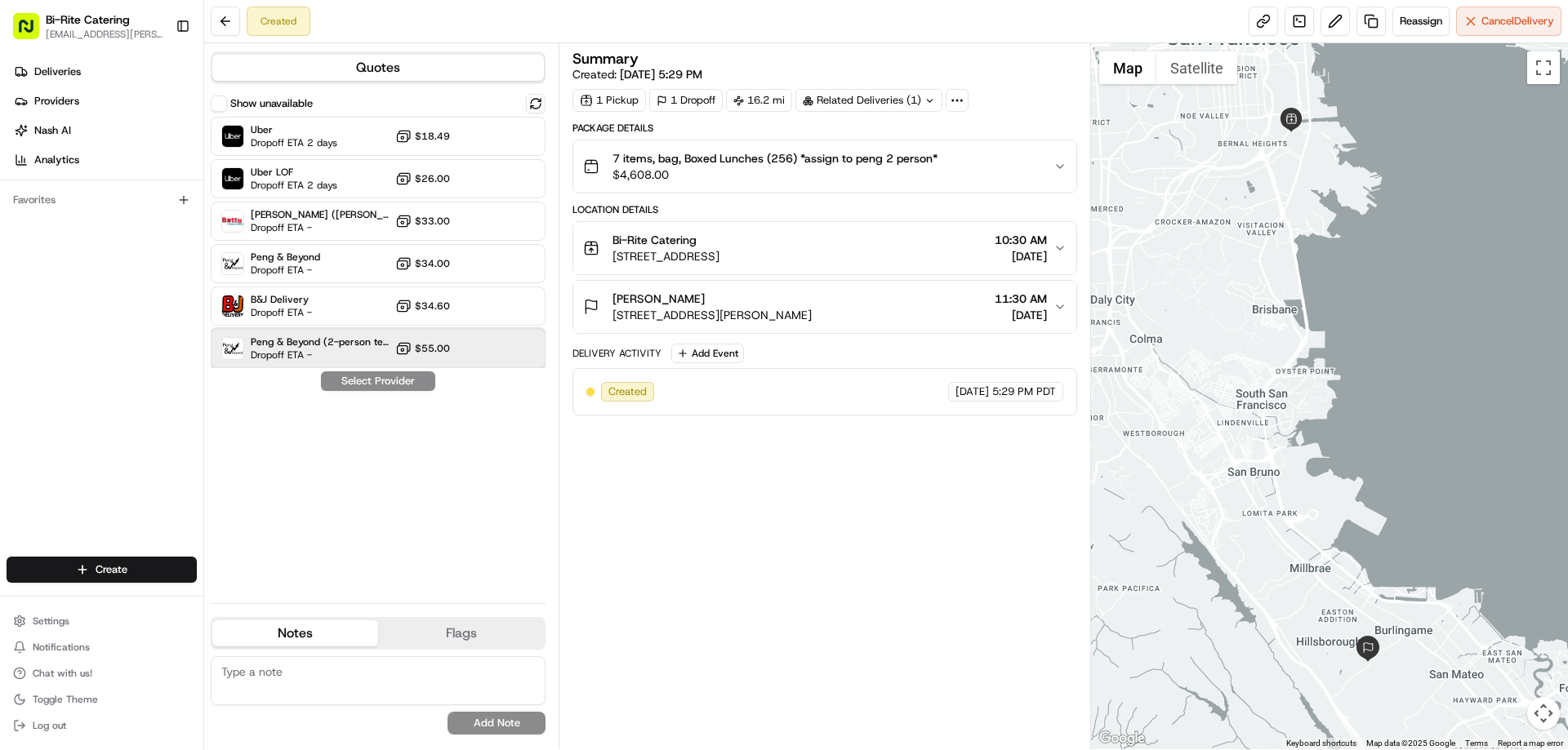
click at [365, 354] on div "Peng & Beyond (2-person team) Dropoff ETA -" at bounding box center [319, 348] width 138 height 26
click at [376, 387] on button "Assign Provider" at bounding box center [378, 381] width 116 height 19
